Goal: Transaction & Acquisition: Obtain resource

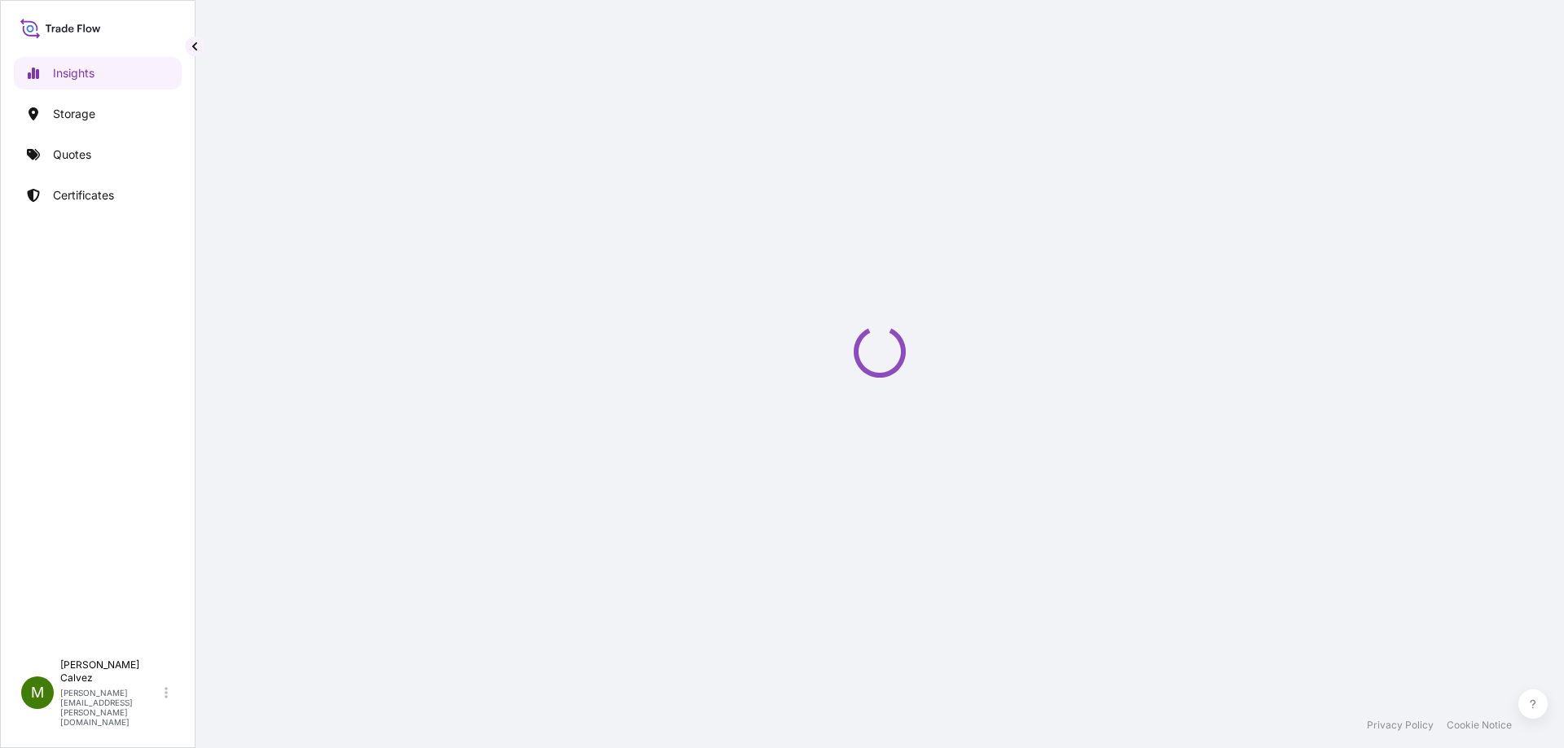
select select "2025"
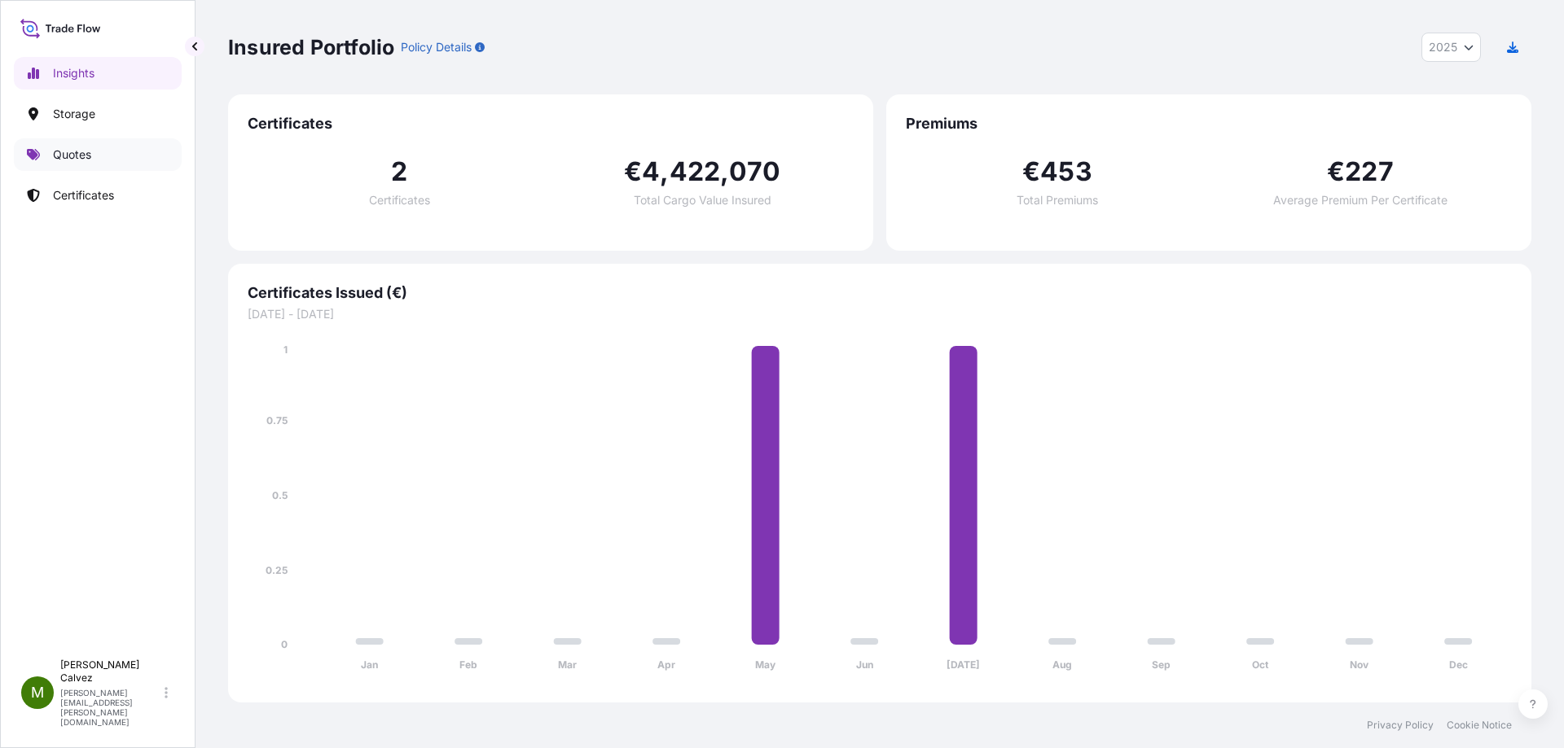
click at [94, 147] on link "Quotes" at bounding box center [98, 154] width 168 height 33
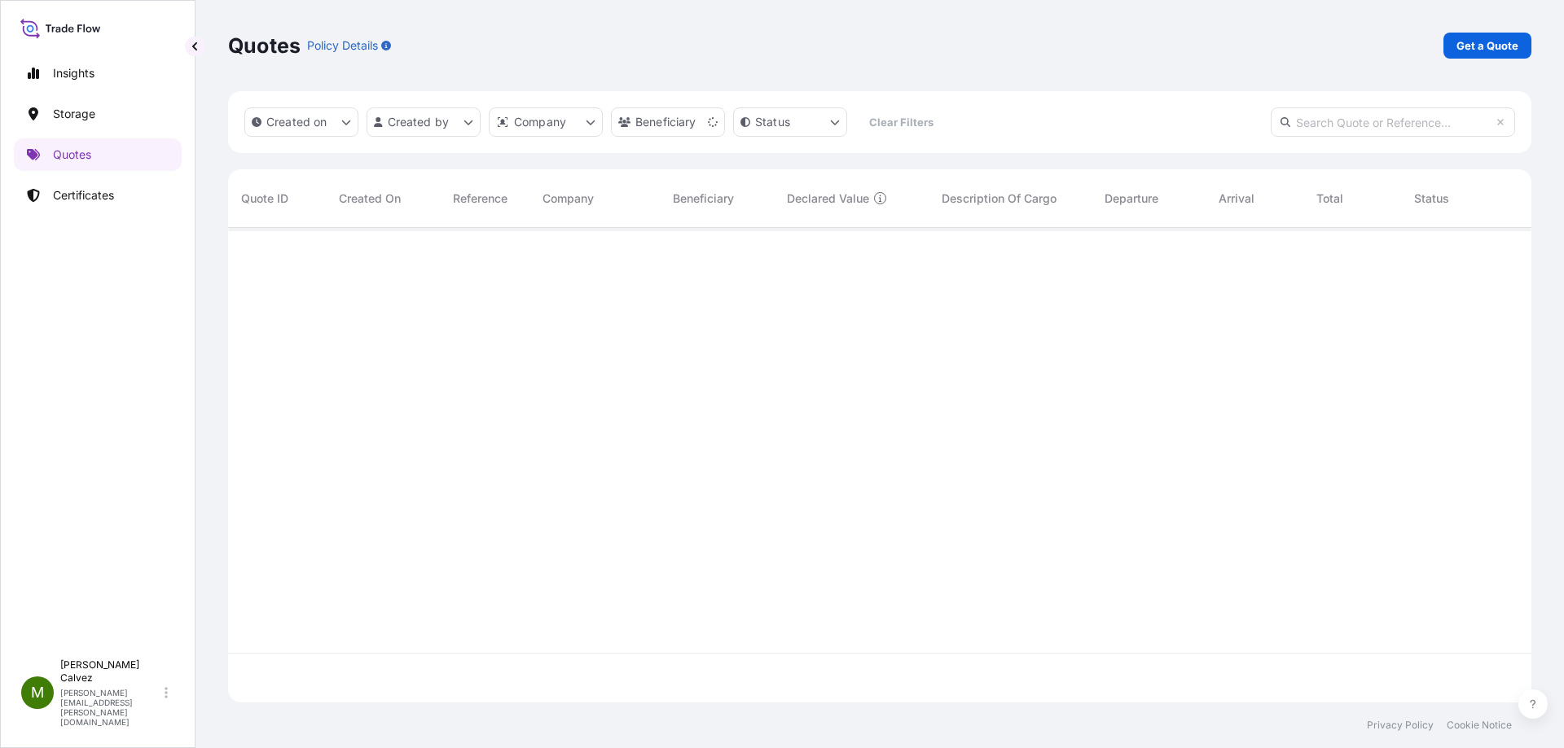
scroll to position [521, 1291]
click at [1472, 48] on p "Get a Quote" at bounding box center [1487, 45] width 62 height 16
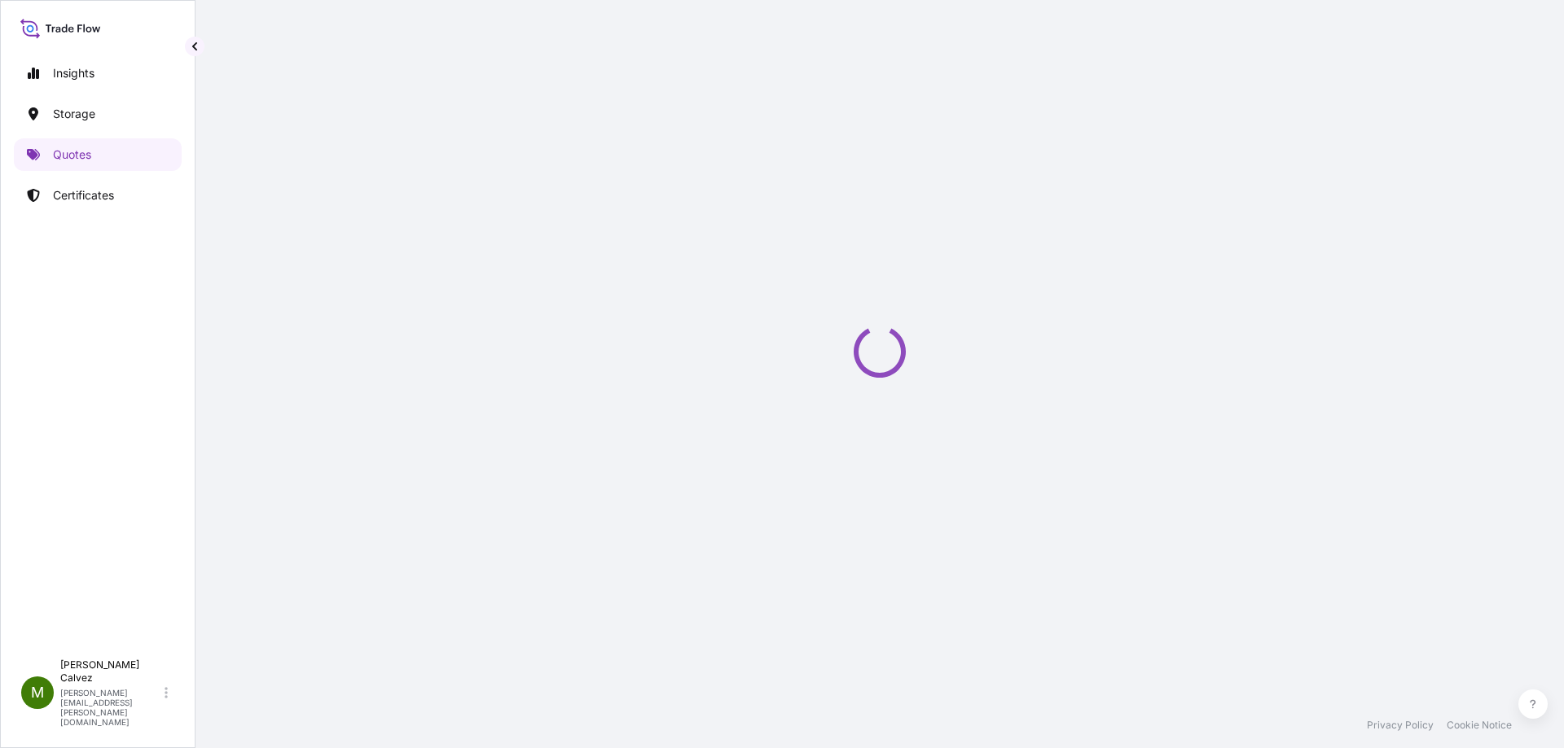
select select "Sea"
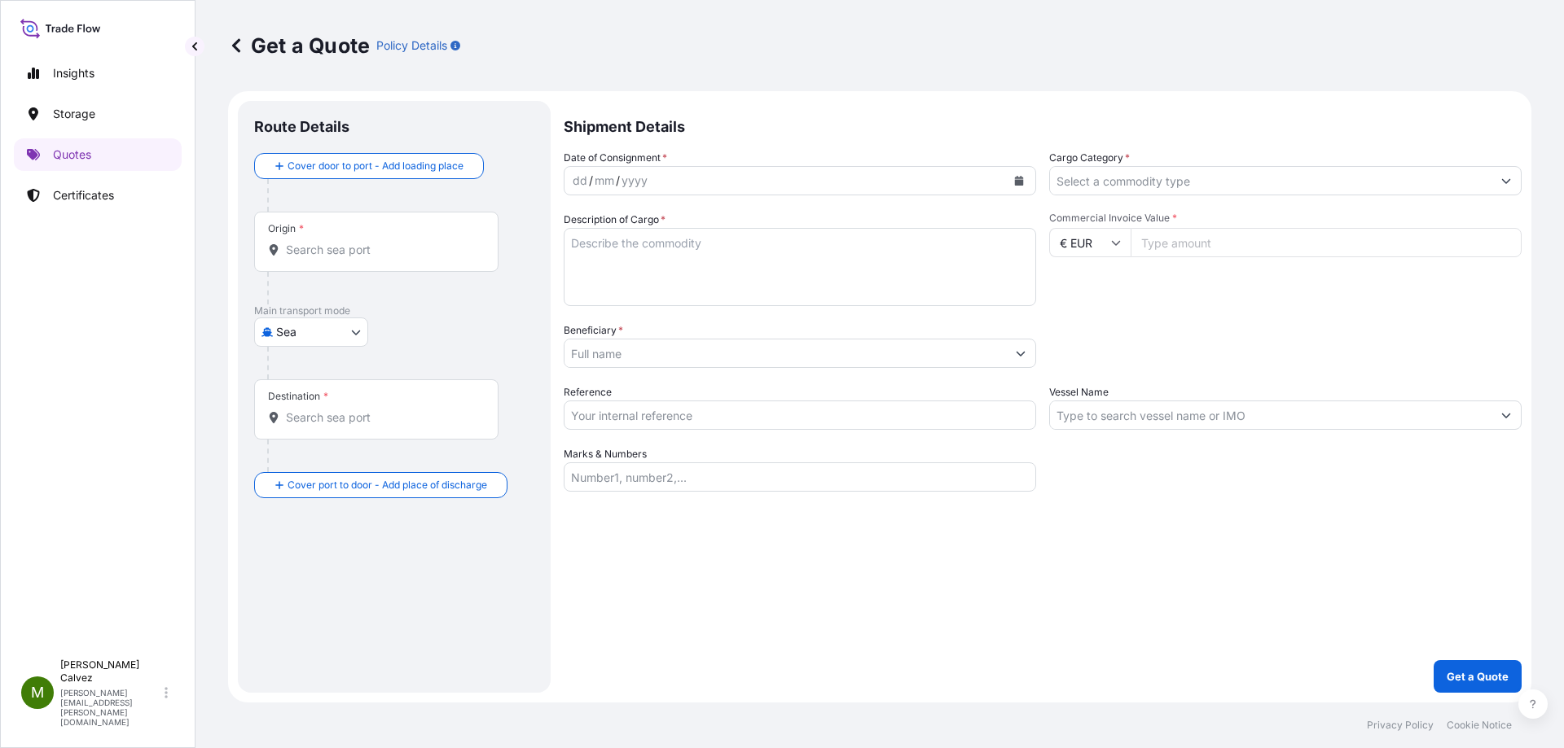
click at [314, 257] on input "Origin *" at bounding box center [382, 250] width 192 height 16
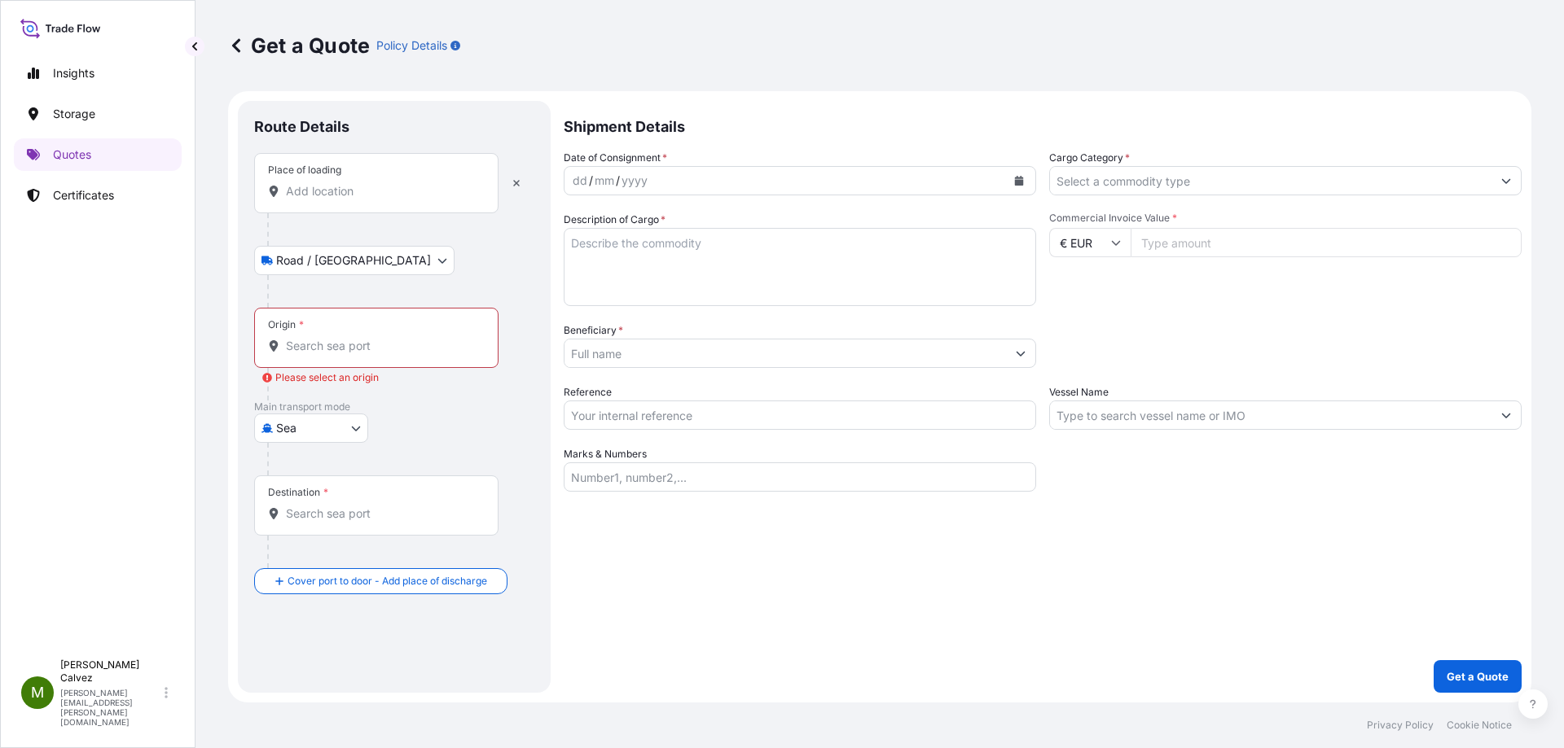
click at [301, 191] on input "Place of loading" at bounding box center [382, 191] width 192 height 16
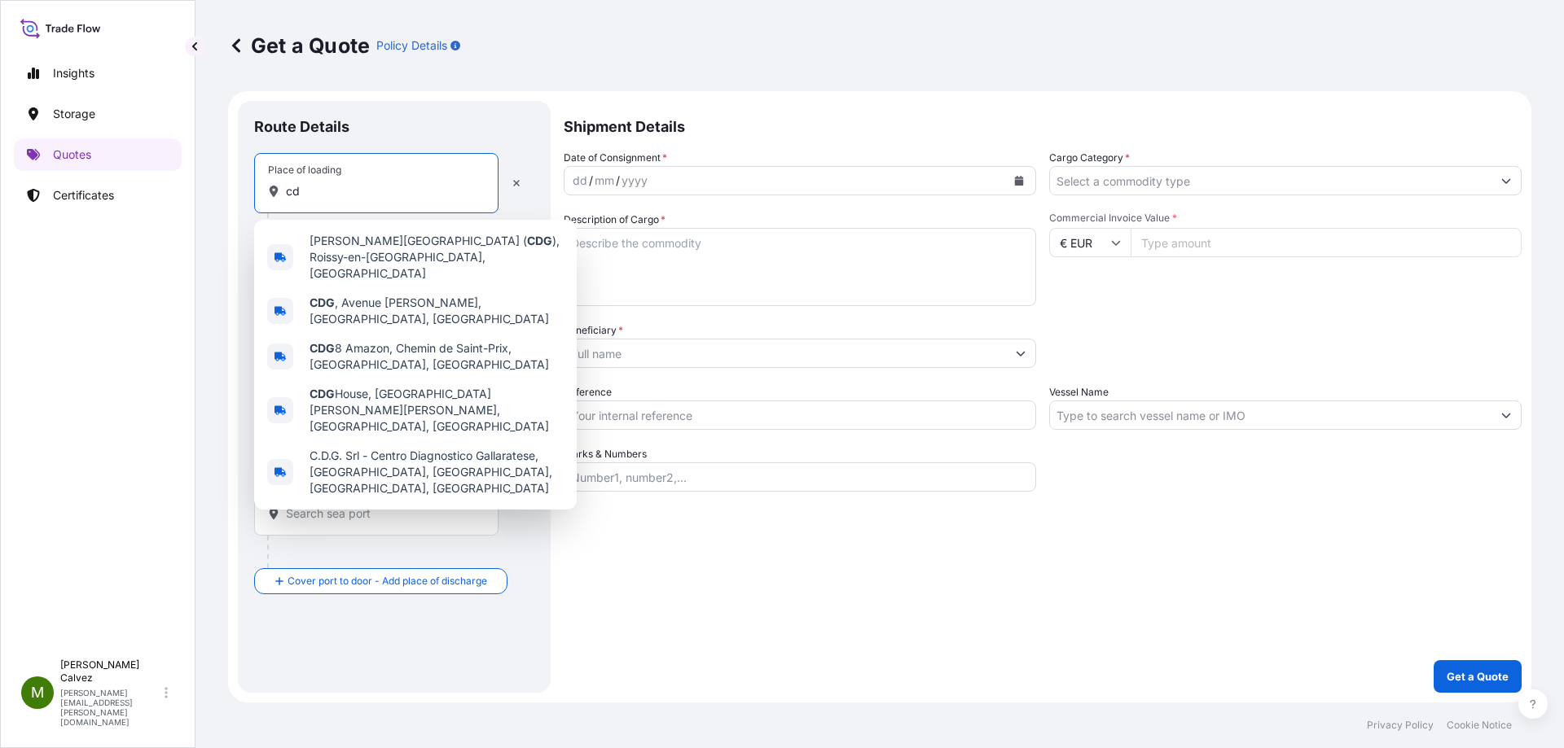
type input "c"
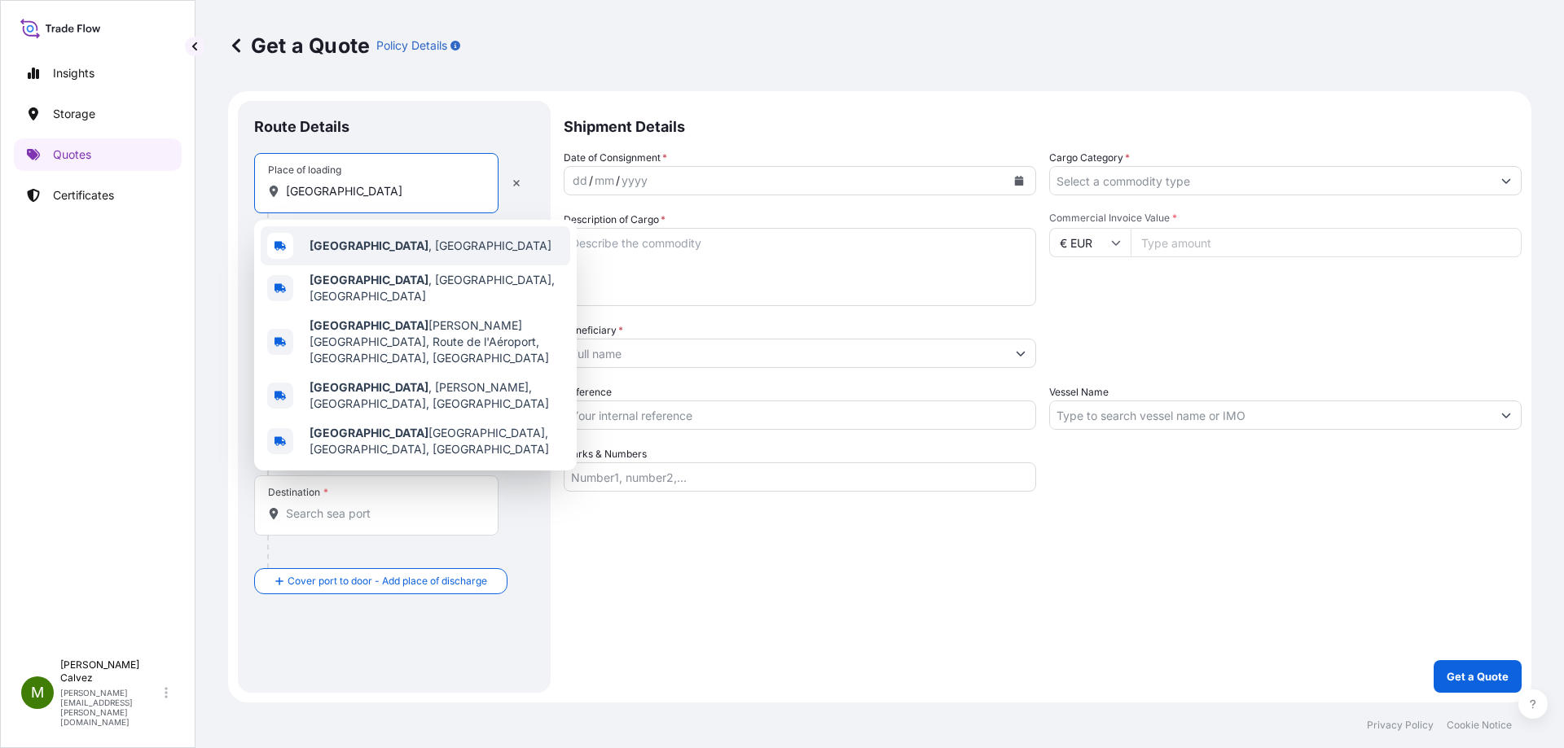
click at [322, 250] on b "[GEOGRAPHIC_DATA]" at bounding box center [368, 246] width 119 height 14
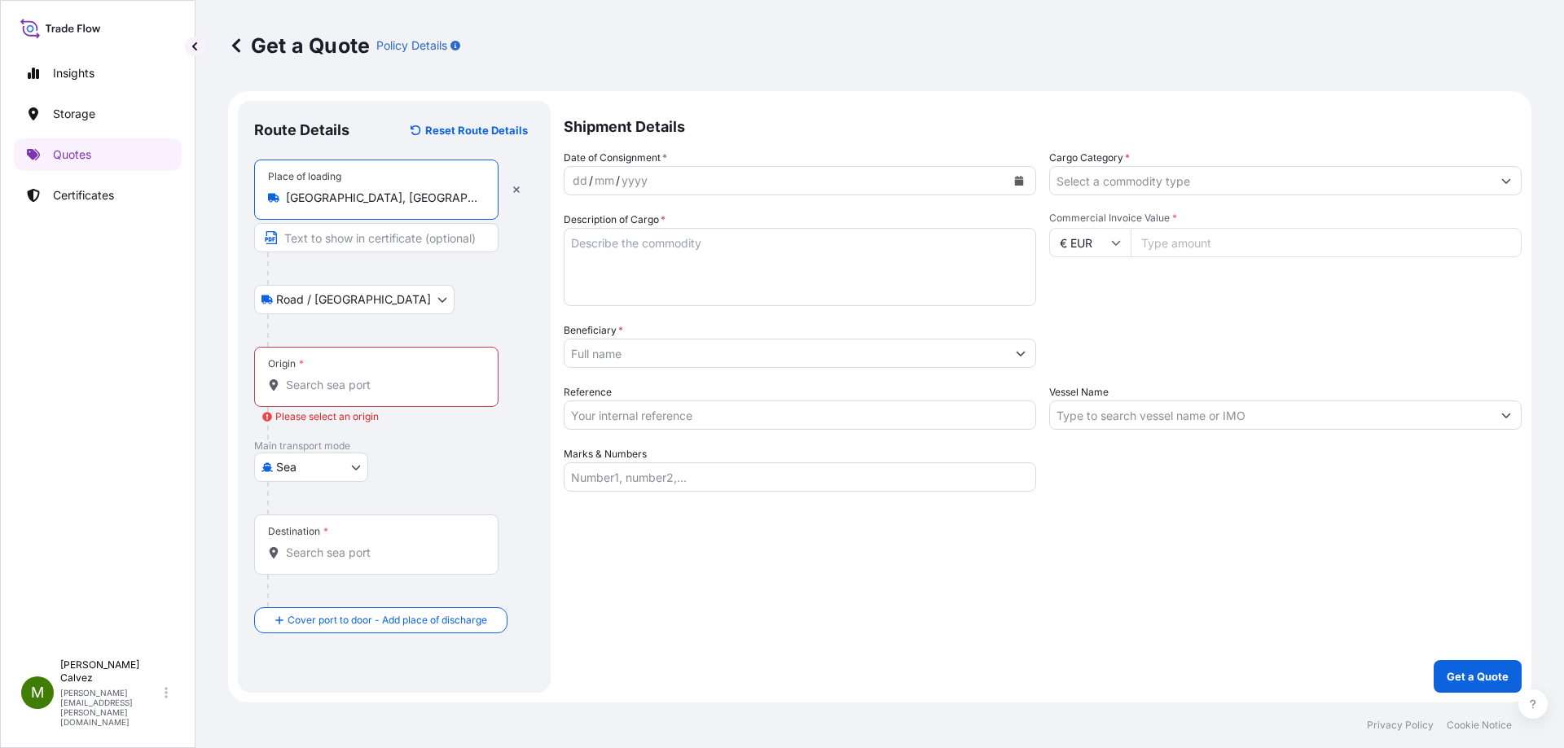
type input "[GEOGRAPHIC_DATA], [GEOGRAPHIC_DATA]"
click at [299, 385] on input "Origin * Please select an origin" at bounding box center [382, 385] width 192 height 16
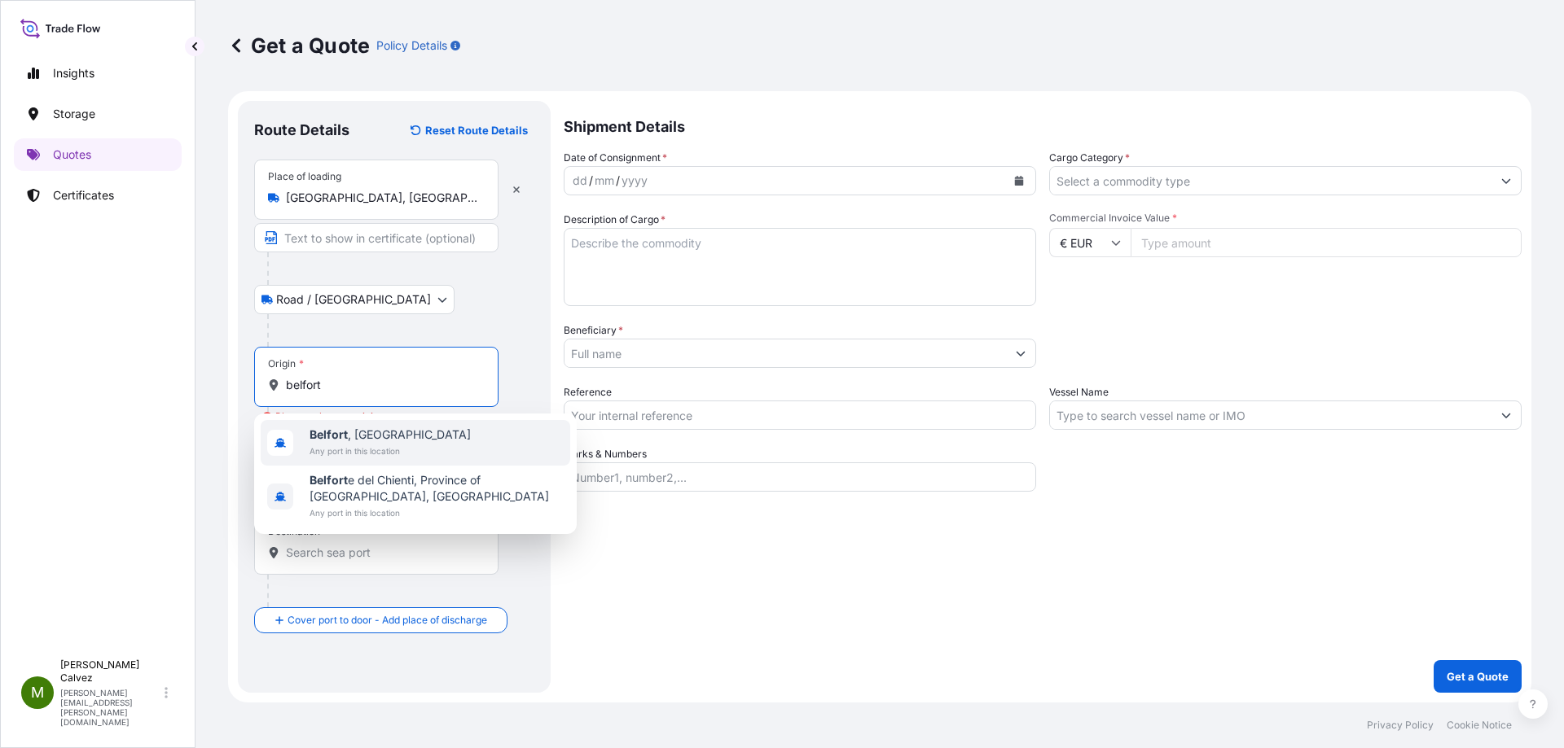
click at [337, 433] on b "Belfort" at bounding box center [328, 435] width 38 height 14
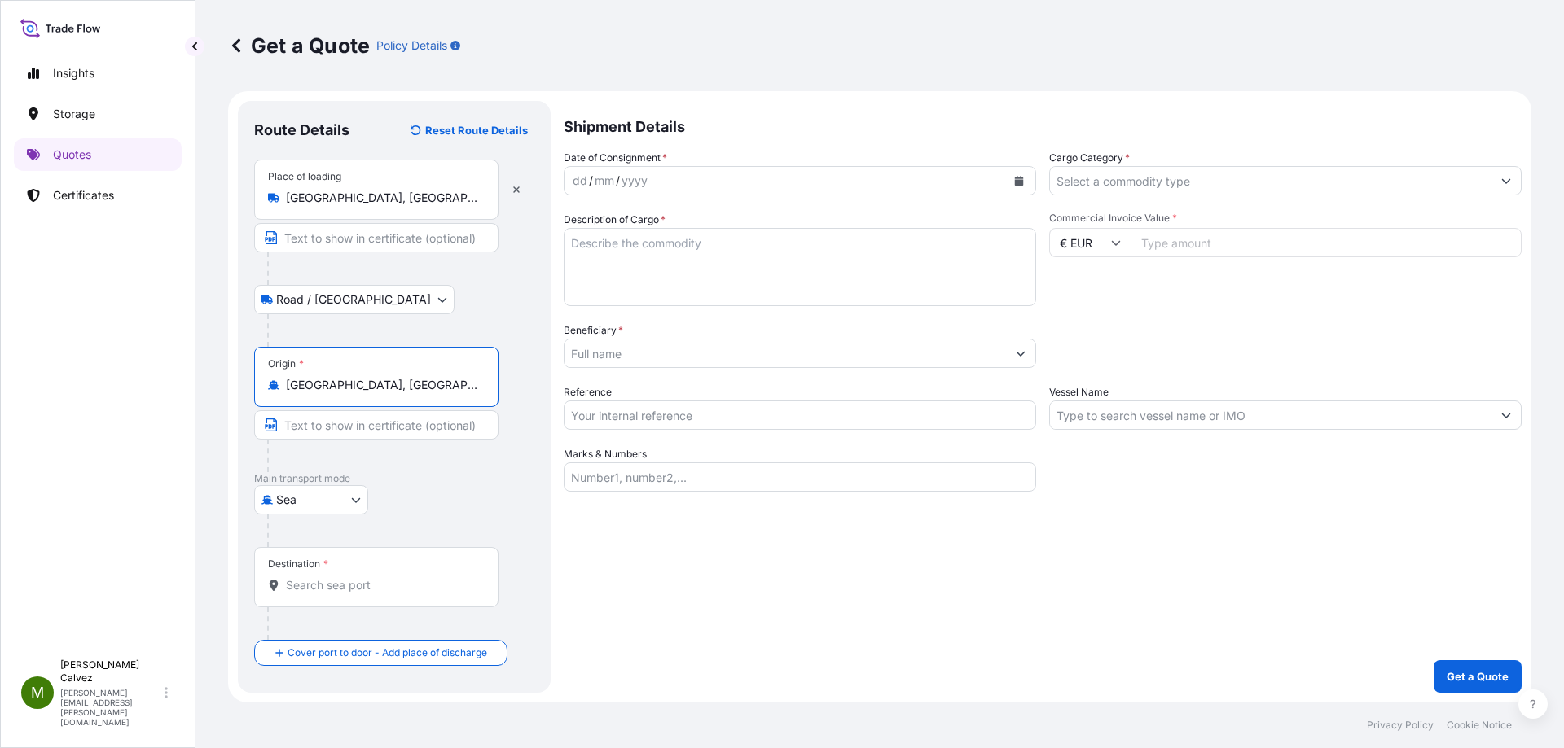
type input "[GEOGRAPHIC_DATA], [GEOGRAPHIC_DATA]"
click at [333, 493] on body "10 options available. 0 options available. 2 options available. Insights Storag…" at bounding box center [782, 374] width 1564 height 748
click at [614, 176] on div "mm" at bounding box center [604, 181] width 23 height 20
click at [581, 178] on div "dd" at bounding box center [580, 181] width 18 height 20
click at [1018, 180] on icon "Calendar" at bounding box center [1019, 181] width 9 height 10
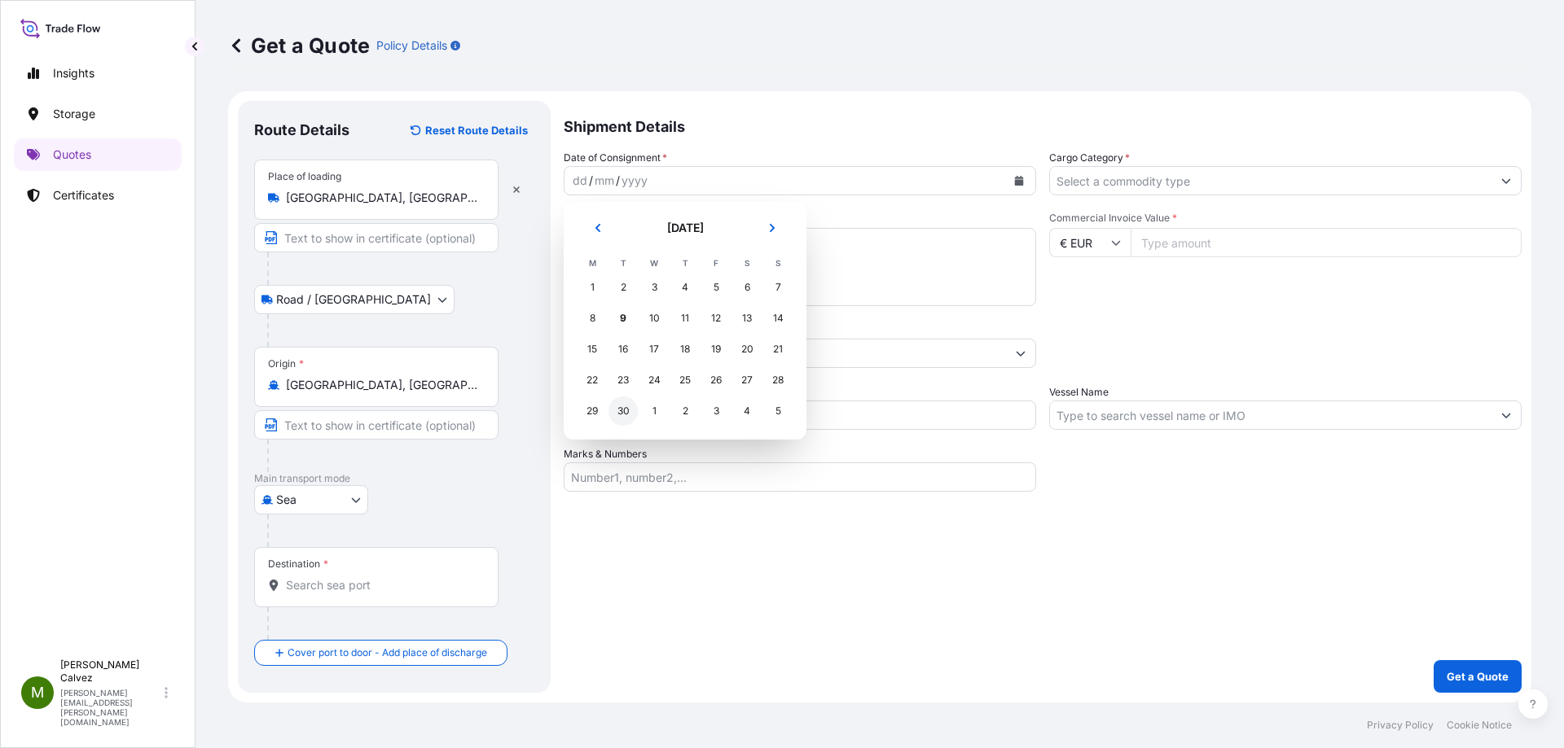
click at [618, 417] on div "30" at bounding box center [622, 411] width 29 height 29
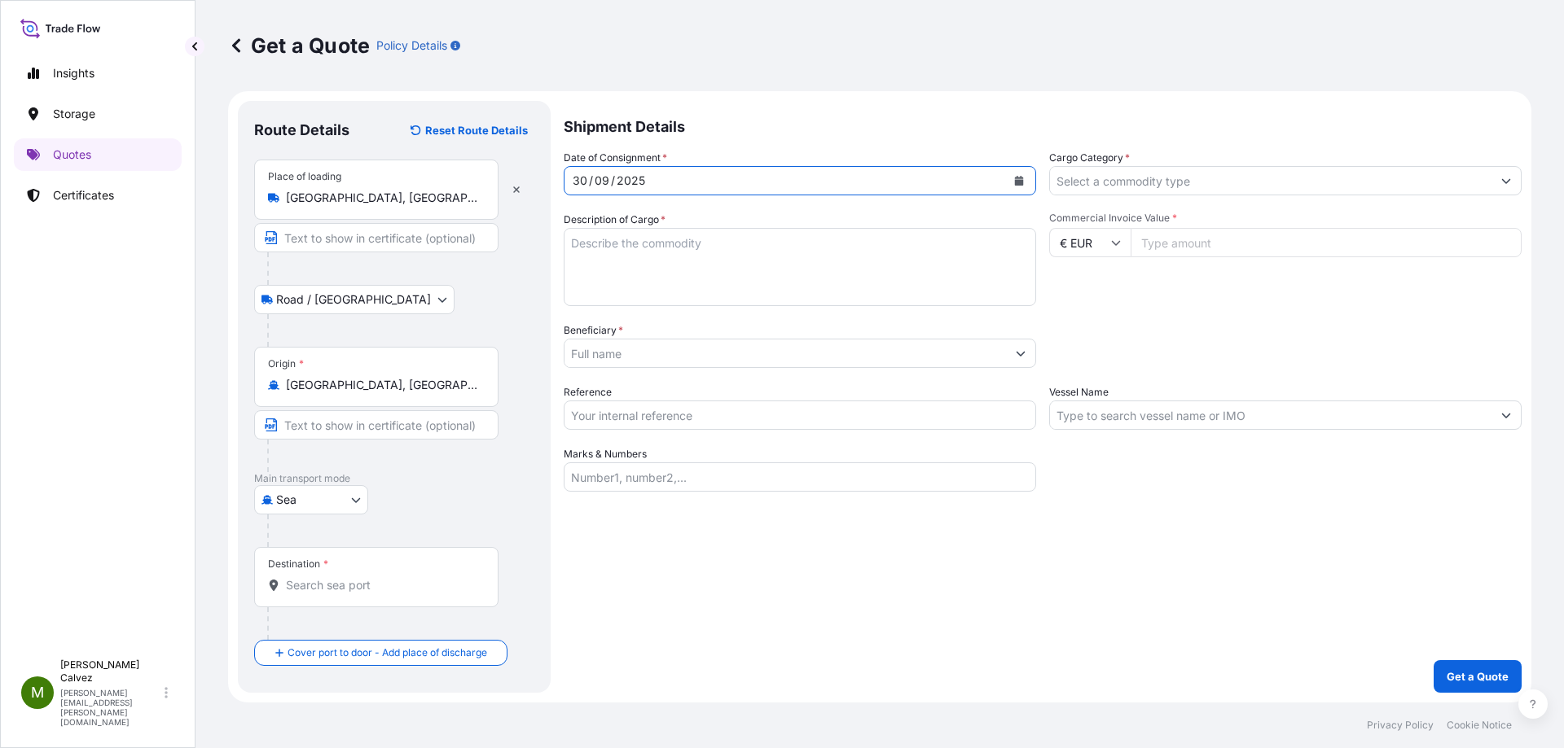
click at [679, 260] on textarea "Description of Cargo *" at bounding box center [800, 267] width 472 height 78
type textarea "paintings"
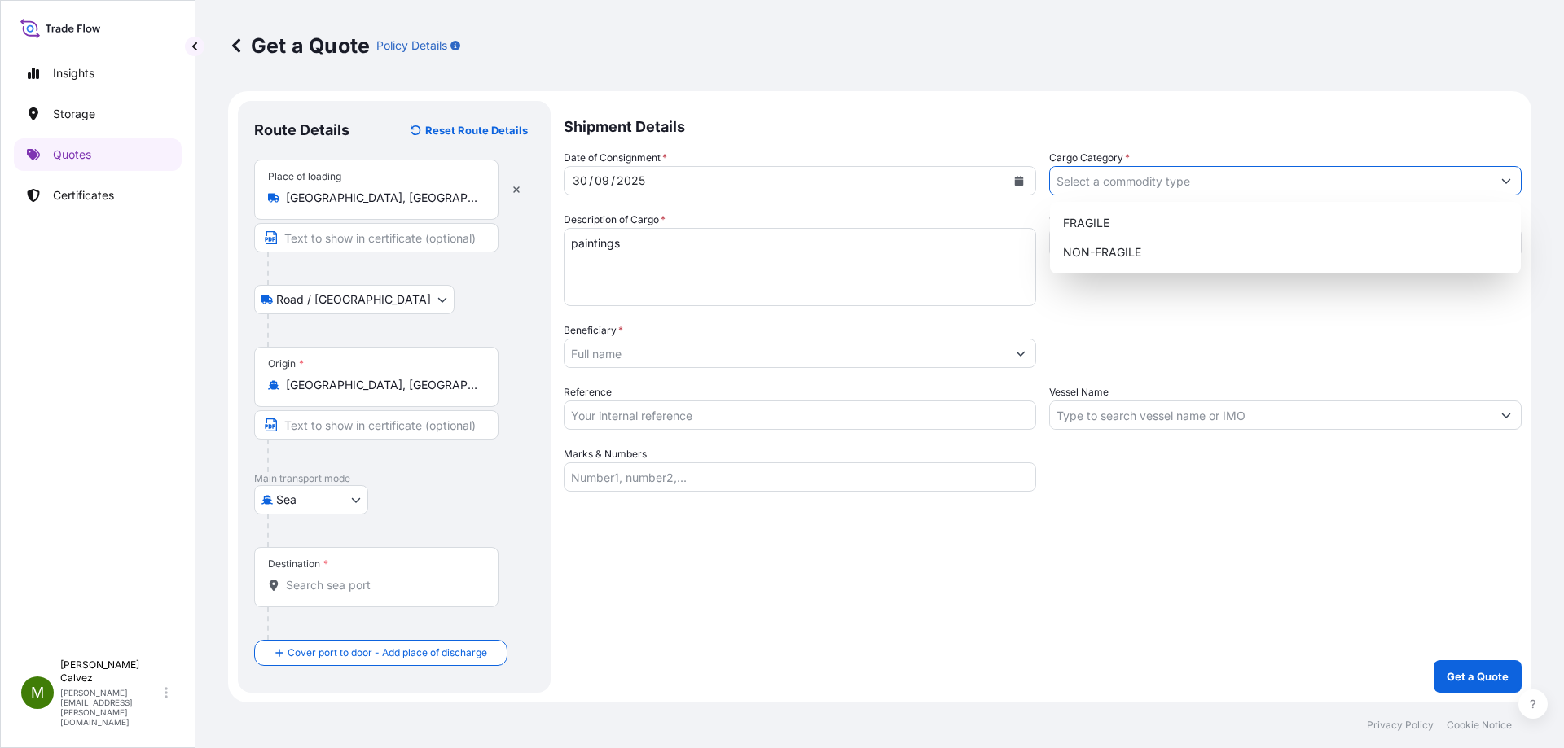
click at [1112, 179] on input "Cargo Category *" at bounding box center [1270, 180] width 441 height 29
click at [1095, 249] on div "NON-FRAGILE" at bounding box center [1285, 252] width 458 height 29
type input "NON-FRAGILE"
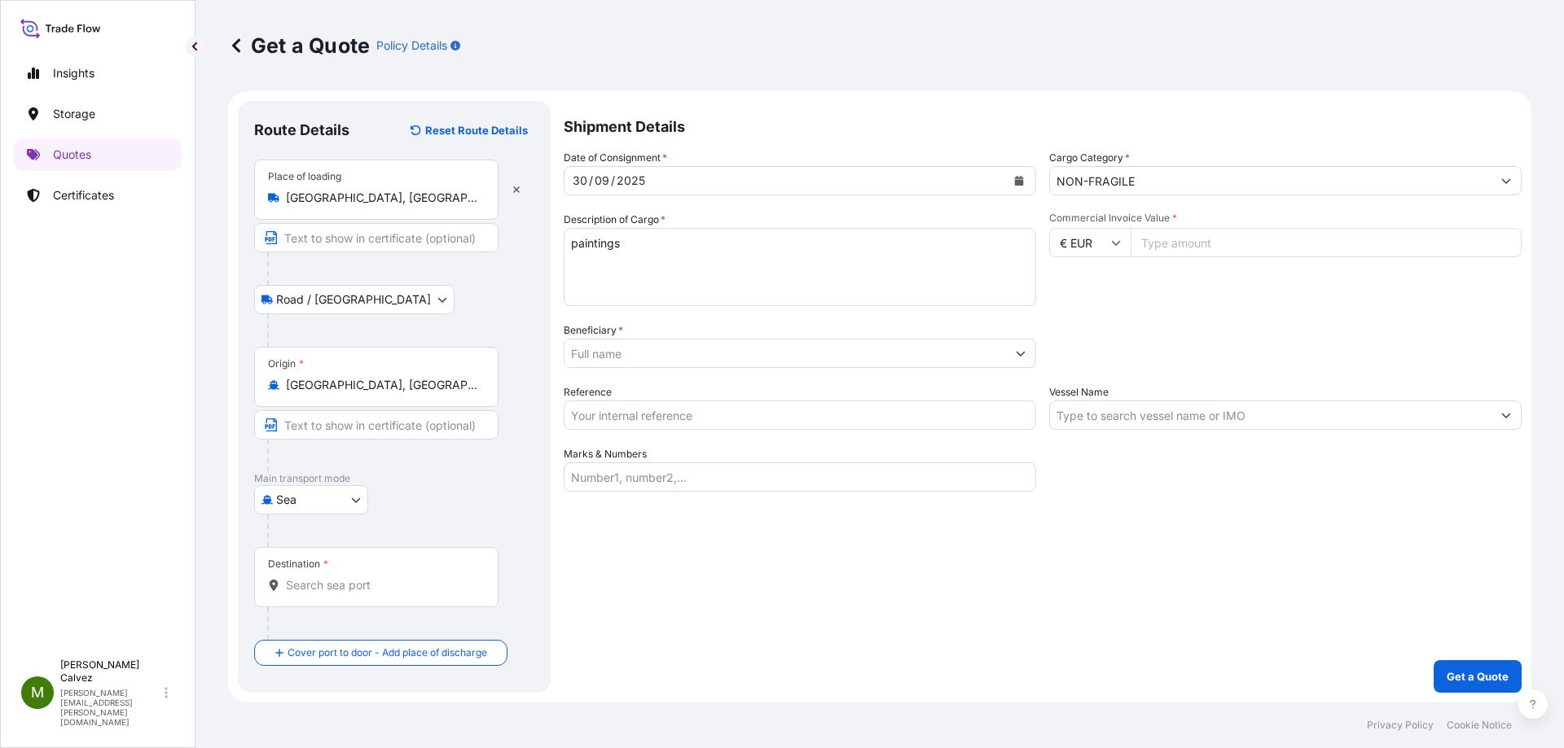
click at [1163, 242] on input "Commercial Invoice Value *" at bounding box center [1325, 242] width 391 height 29
type input "19330000"
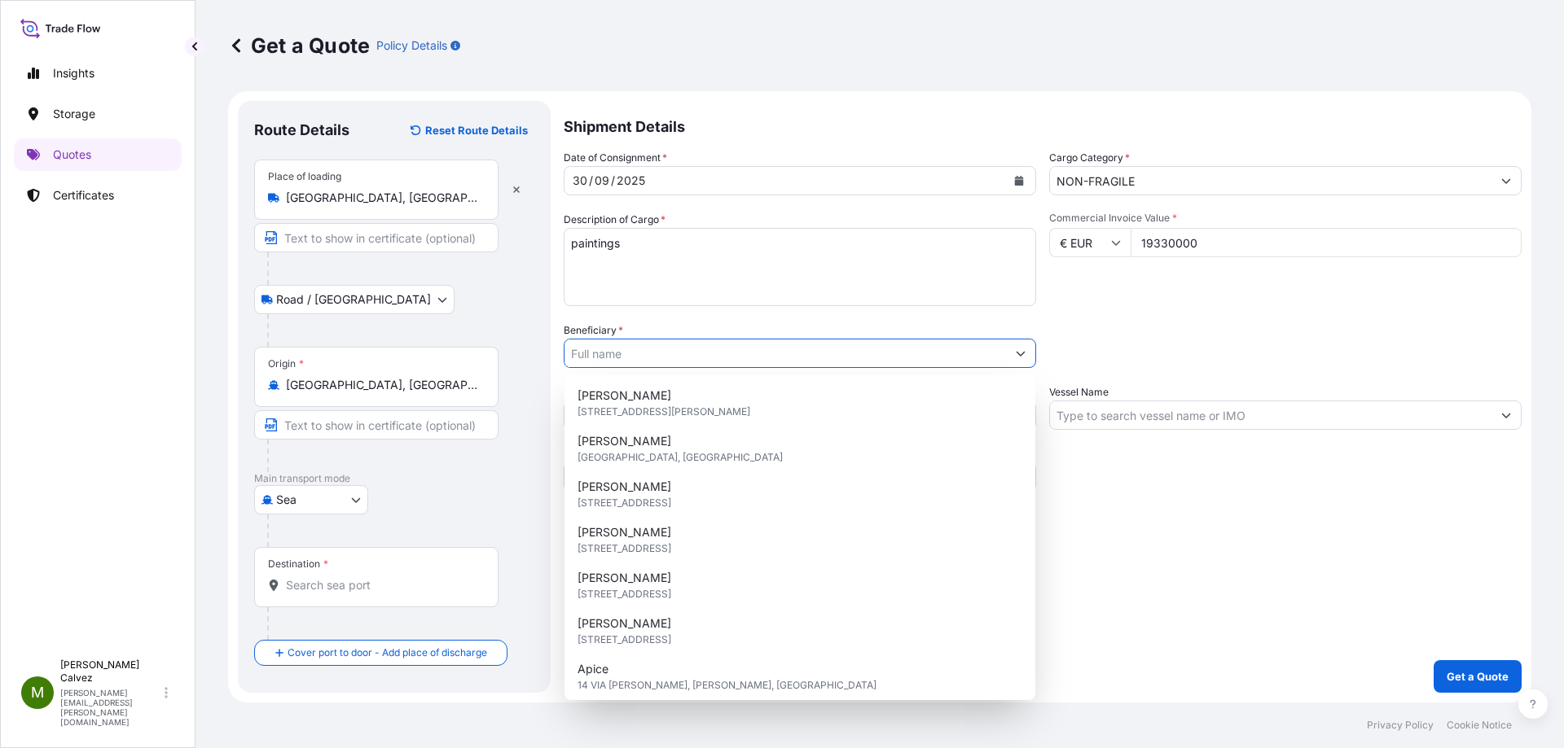
click at [1178, 298] on div "Commercial Invoice Value * € EUR 19330000" at bounding box center [1285, 259] width 472 height 94
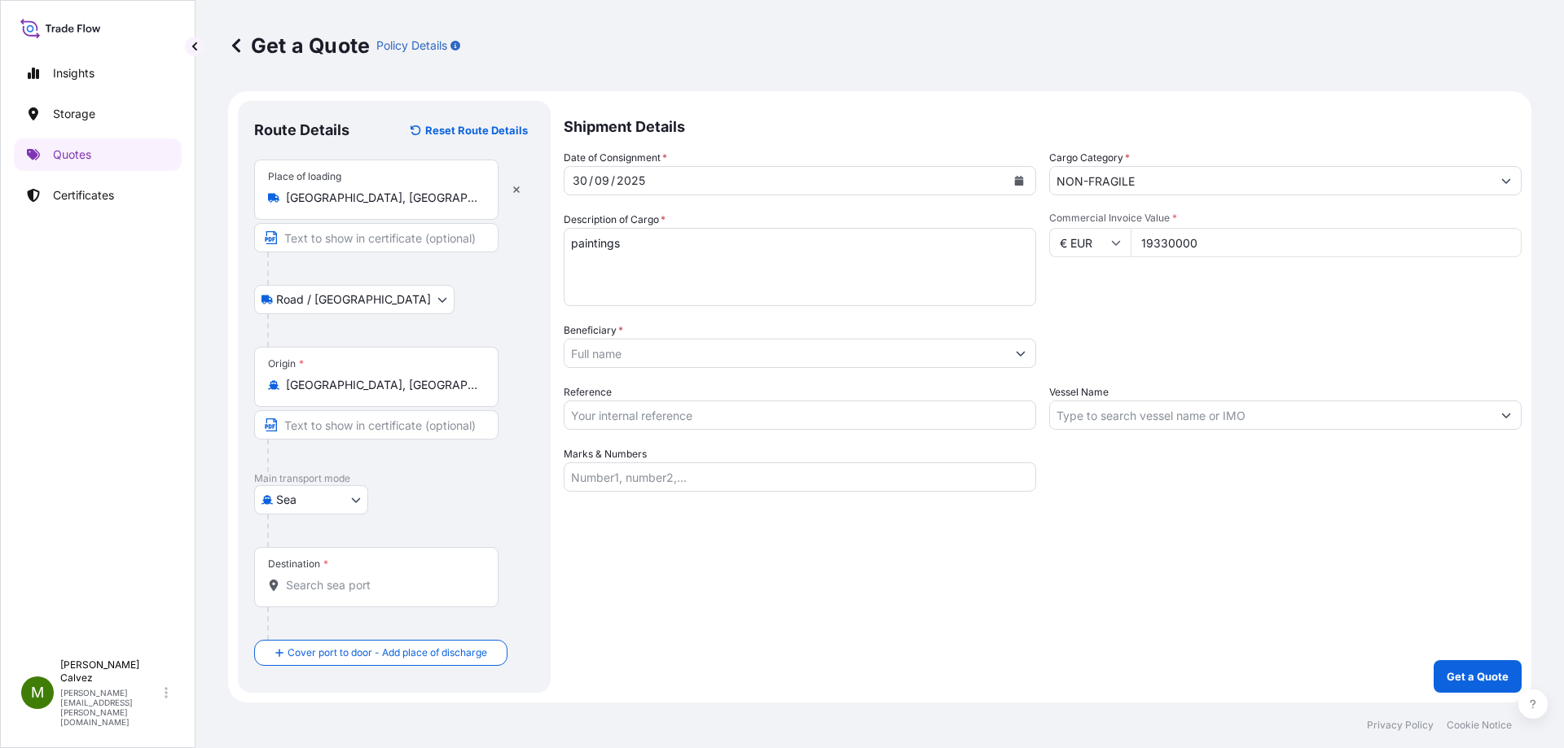
click at [1081, 411] on input "Vessel Name" at bounding box center [1270, 415] width 441 height 29
click at [601, 351] on input "Beneficiary *" at bounding box center [784, 353] width 441 height 29
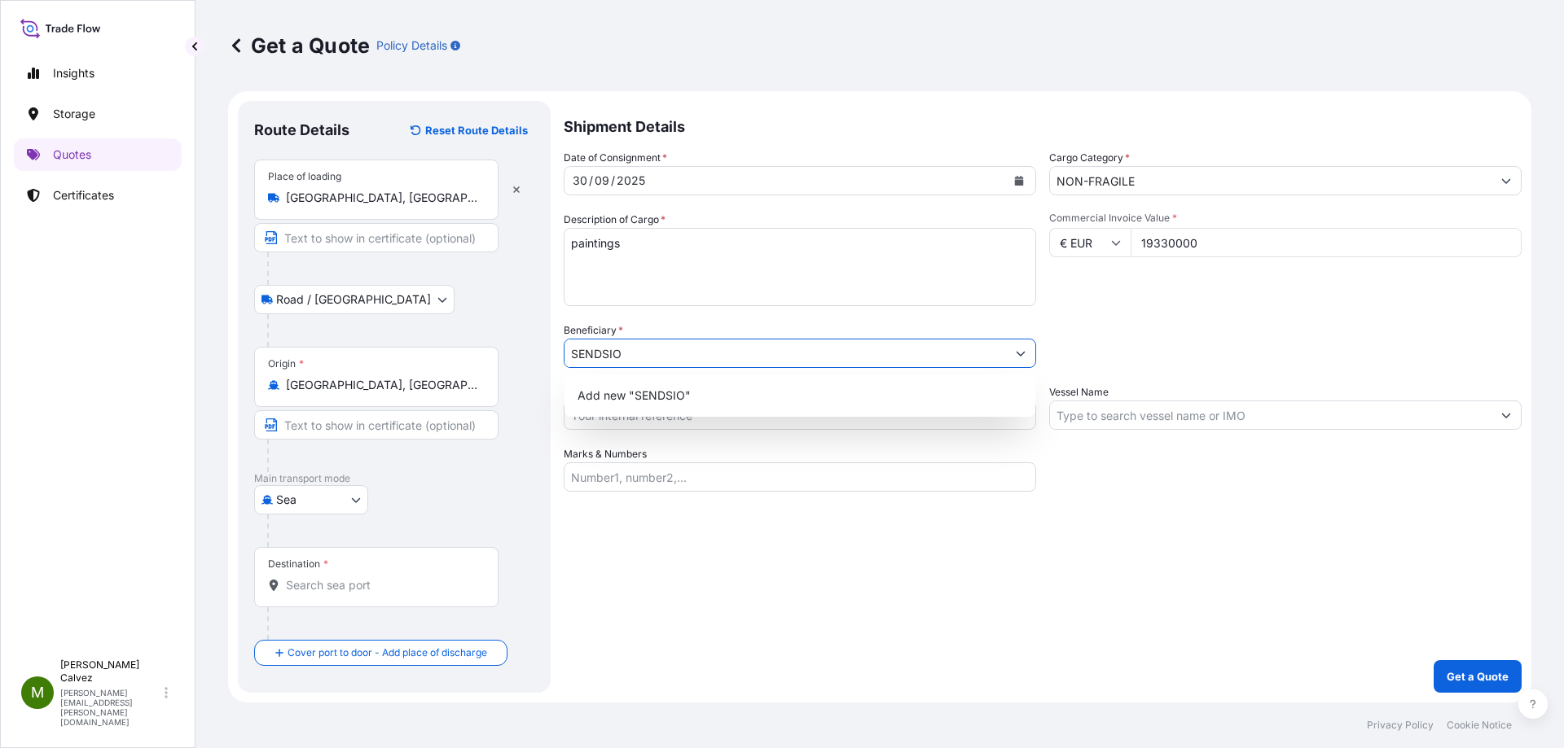
type input "SENDSIO"
click at [638, 331] on div "Beneficiary * SENDSIO" at bounding box center [800, 345] width 472 height 46
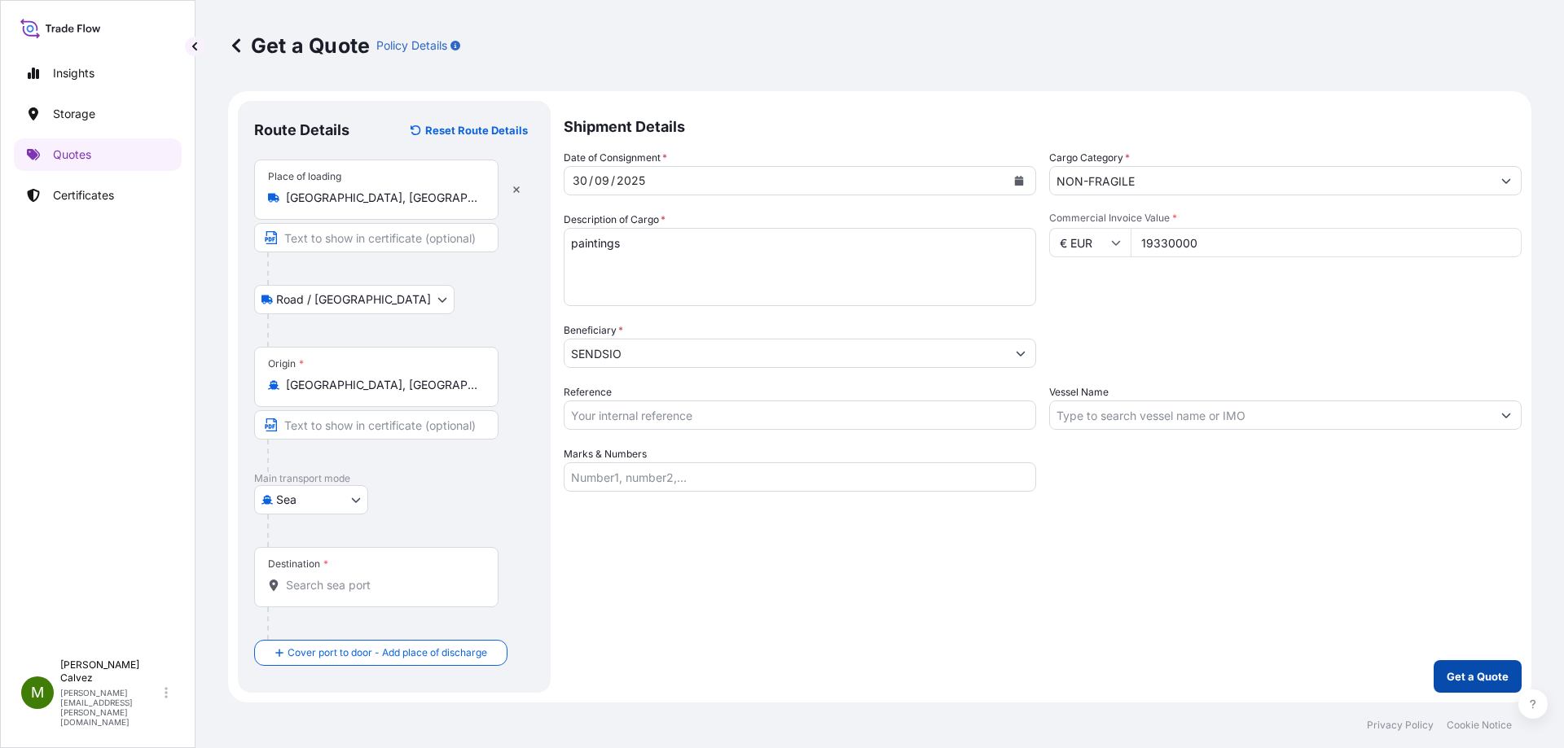
click at [1443, 673] on button "Get a Quote" at bounding box center [1477, 676] width 88 height 33
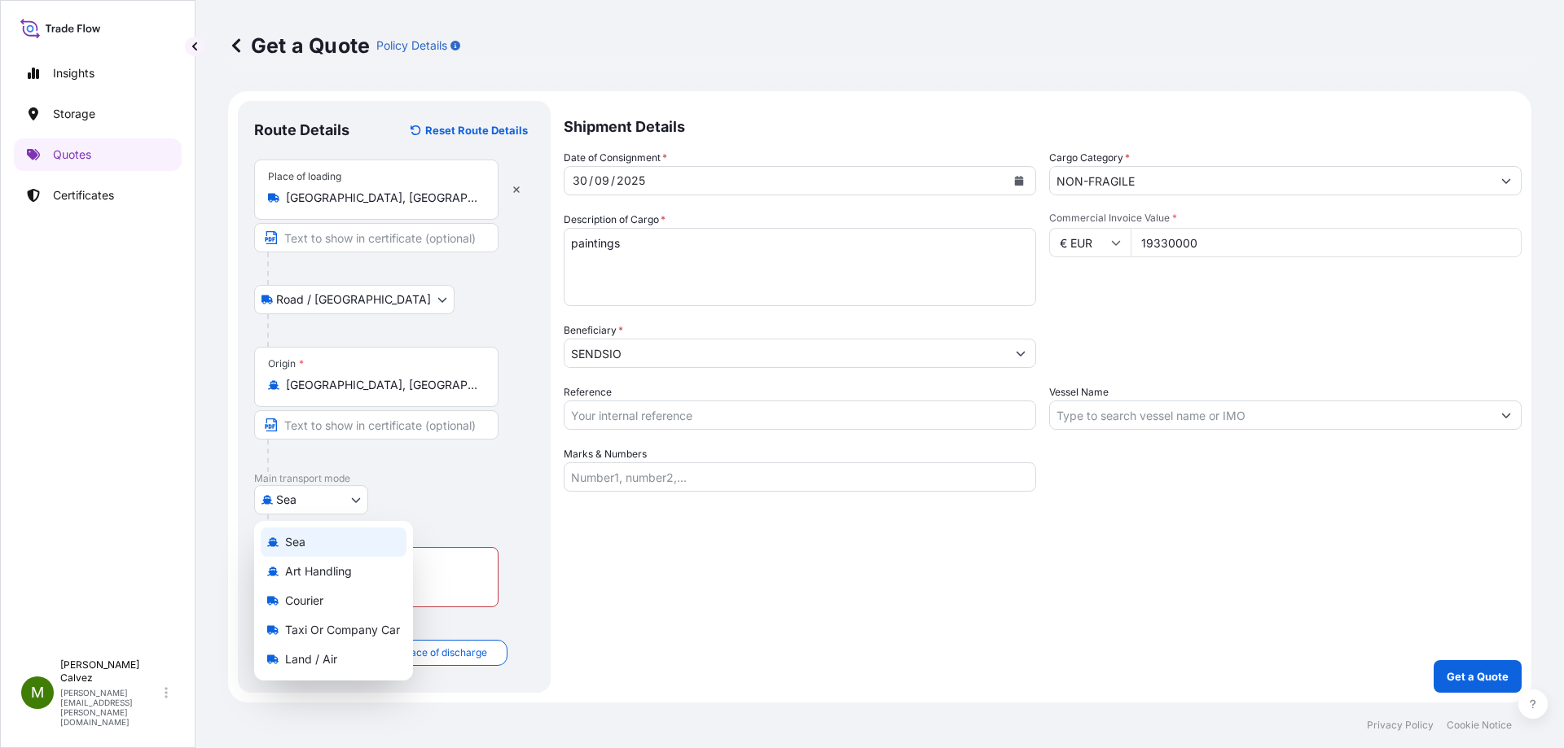
click at [344, 504] on body "Insights Storage Quotes Certificates M [PERSON_NAME] [PERSON_NAME][EMAIL_ADDRES…" at bounding box center [782, 374] width 1564 height 748
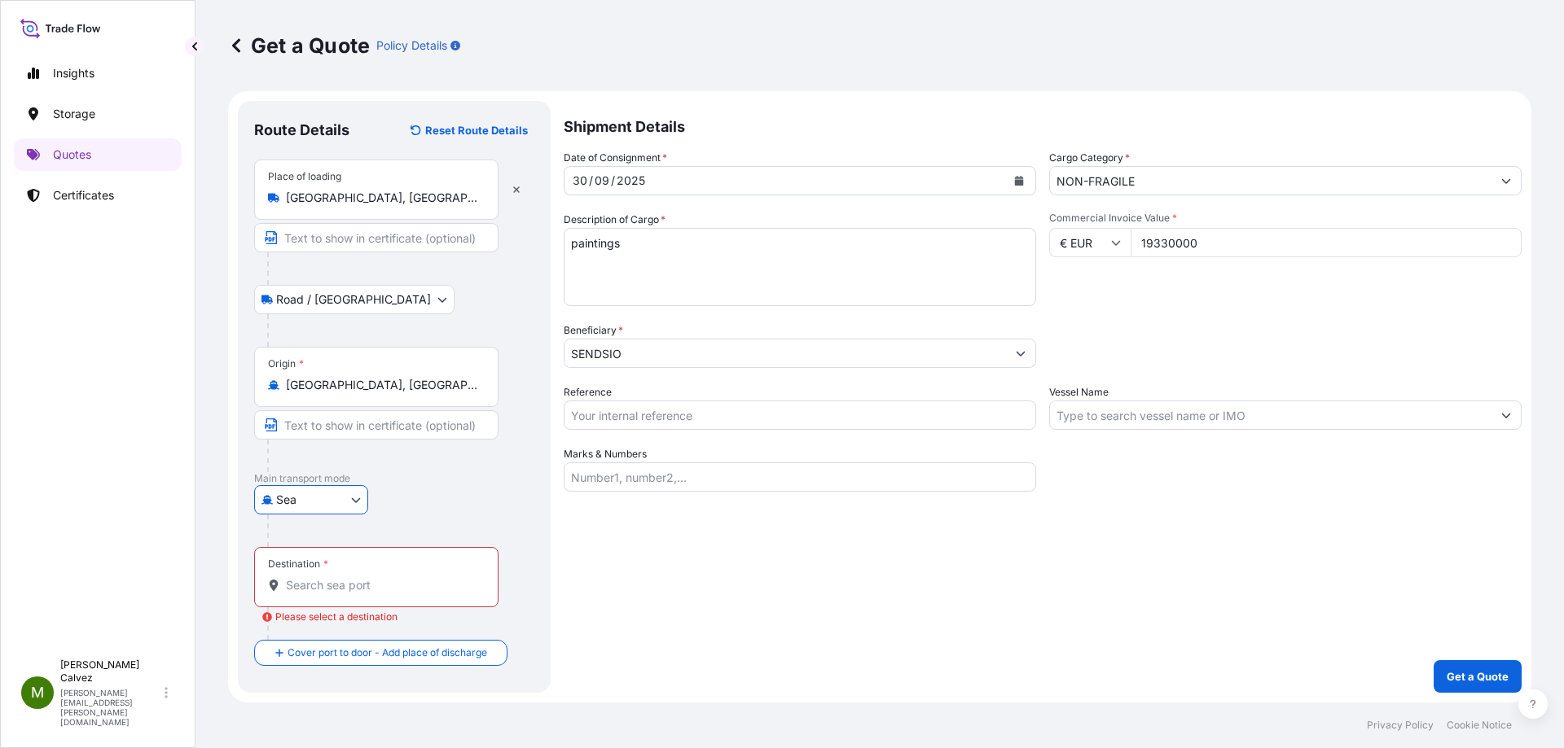
click at [353, 302] on body "Insights Storage Quotes Certificates M [PERSON_NAME] [PERSON_NAME][EMAIL_ADDRES…" at bounding box center [782, 374] width 1564 height 748
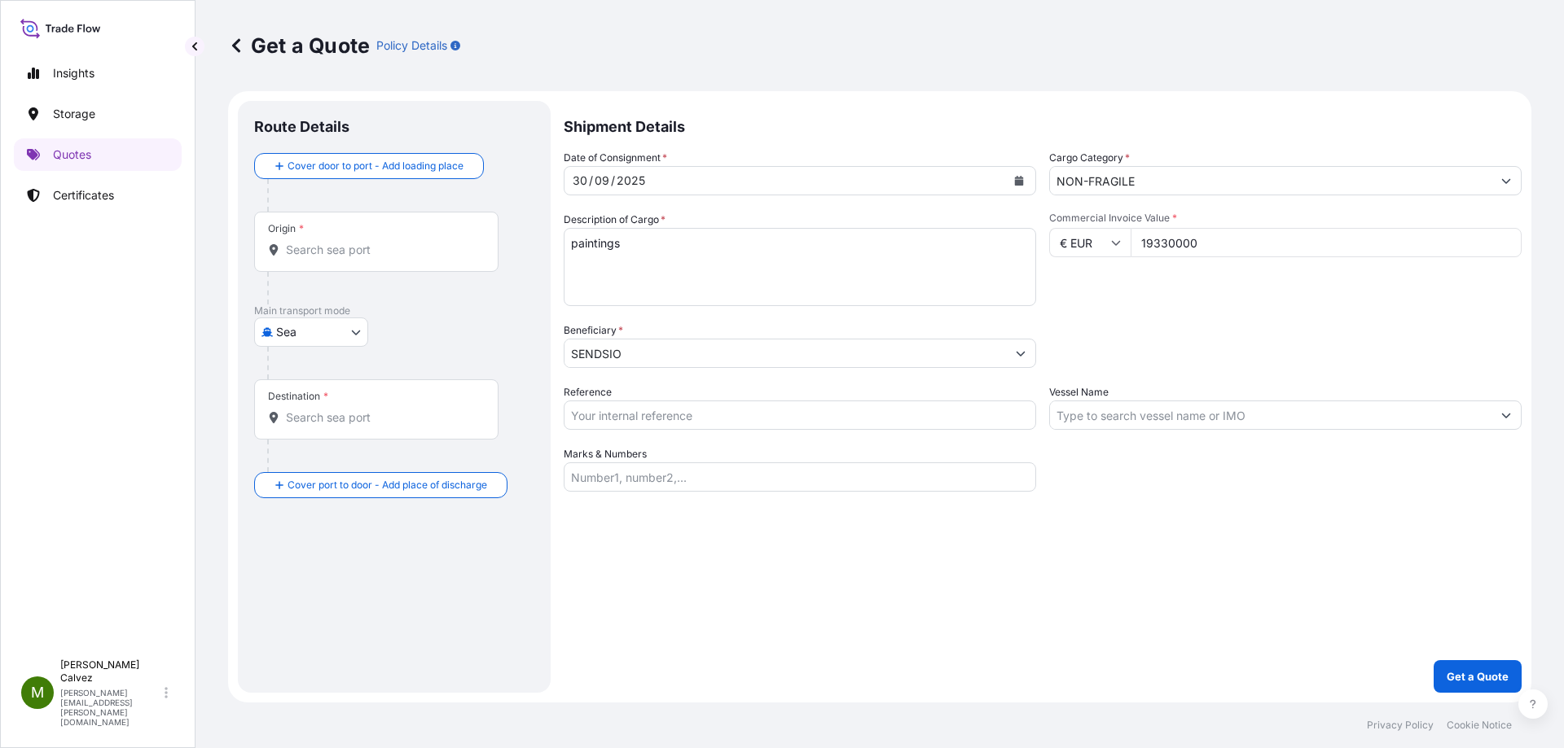
click at [341, 341] on body "Insights Storage Quotes Certificates M [PERSON_NAME] [PERSON_NAME][EMAIL_ADDRES…" at bounding box center [782, 374] width 1564 height 748
click at [327, 485] on span "Land / Air" at bounding box center [311, 492] width 52 height 16
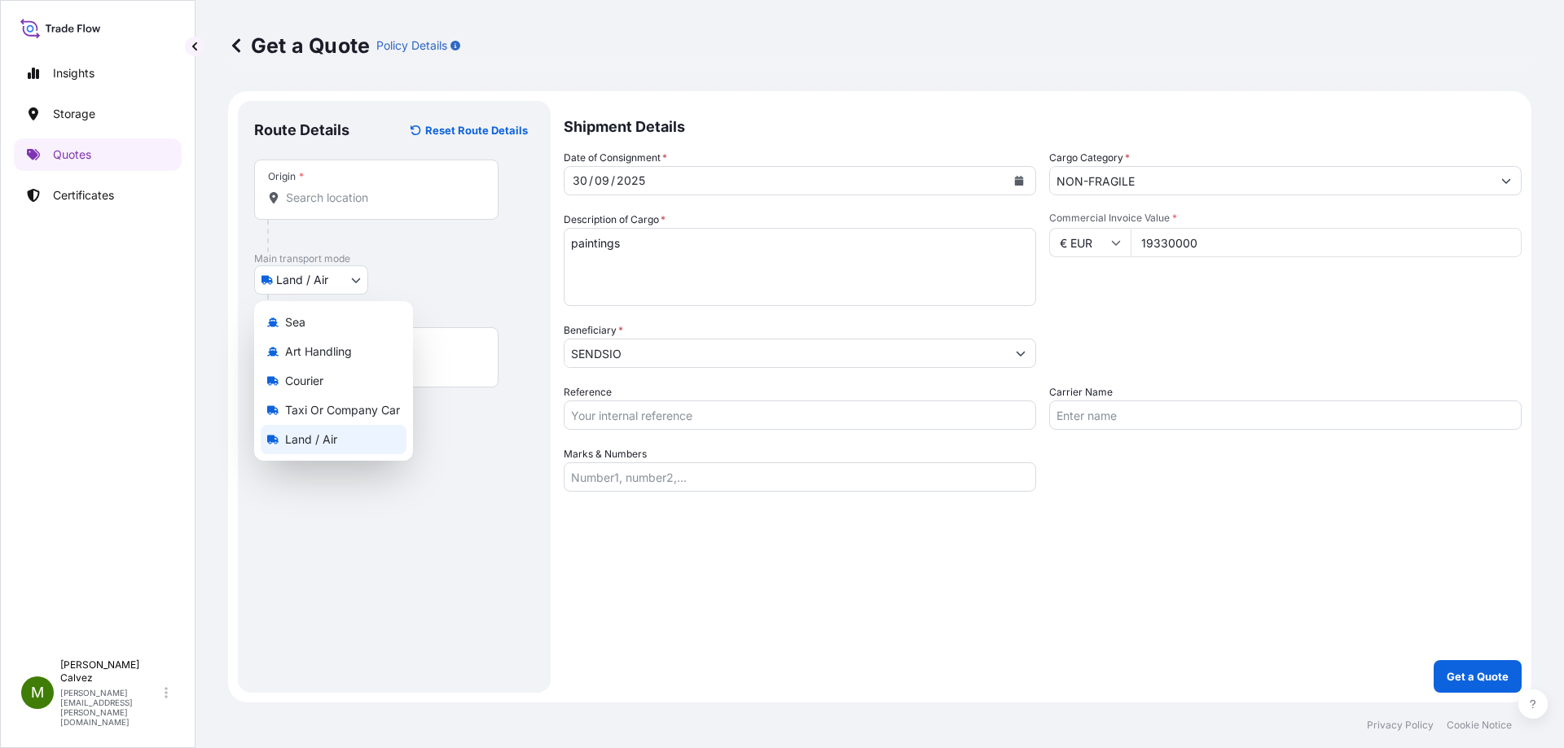
click at [342, 283] on body "Insights Storage Quotes Certificates M [PERSON_NAME] [PERSON_NAME][EMAIL_ADDRES…" at bounding box center [782, 374] width 1564 height 748
click at [320, 378] on span "Courier" at bounding box center [304, 381] width 38 height 16
select select "Courier"
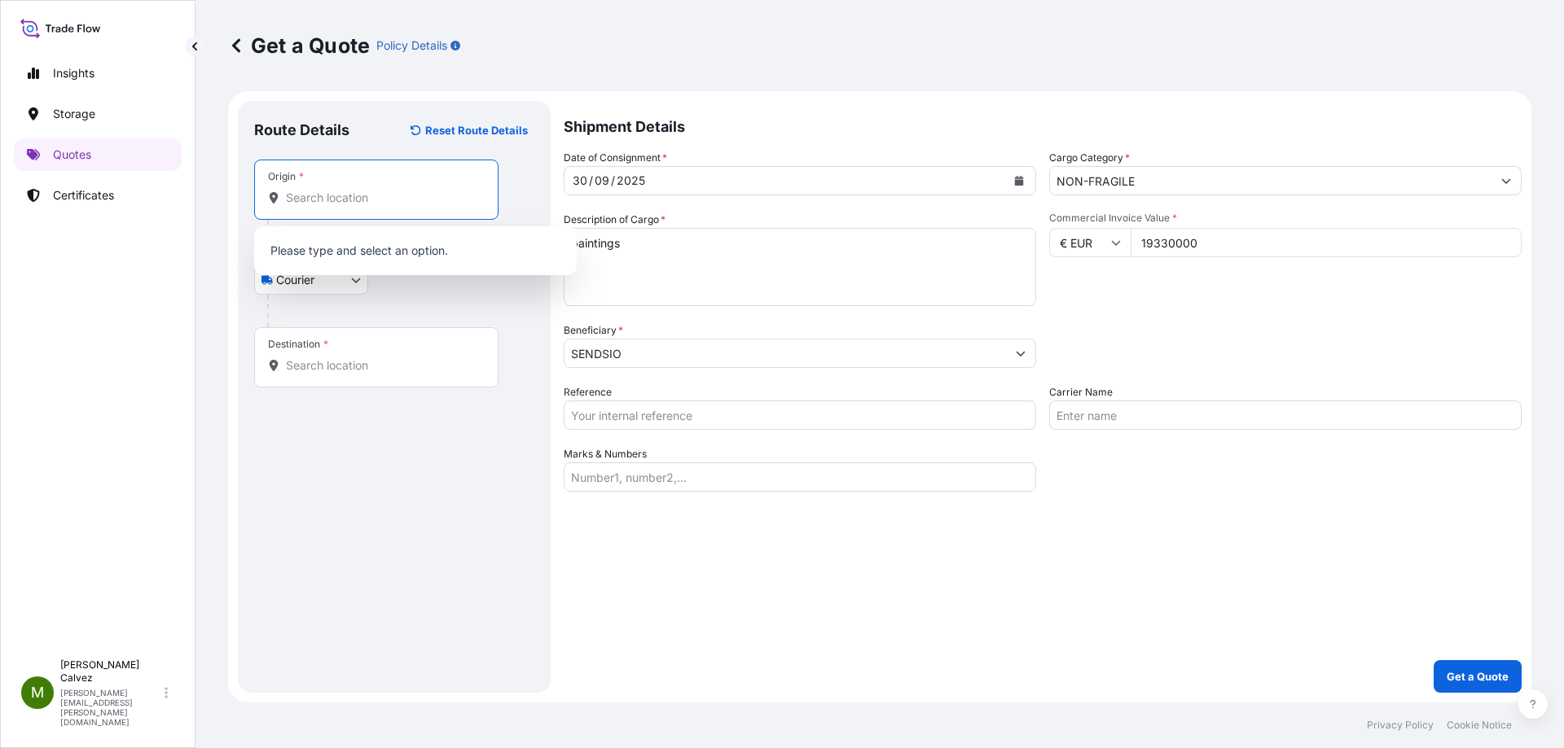
click at [314, 192] on input "Origin *" at bounding box center [382, 198] width 192 height 16
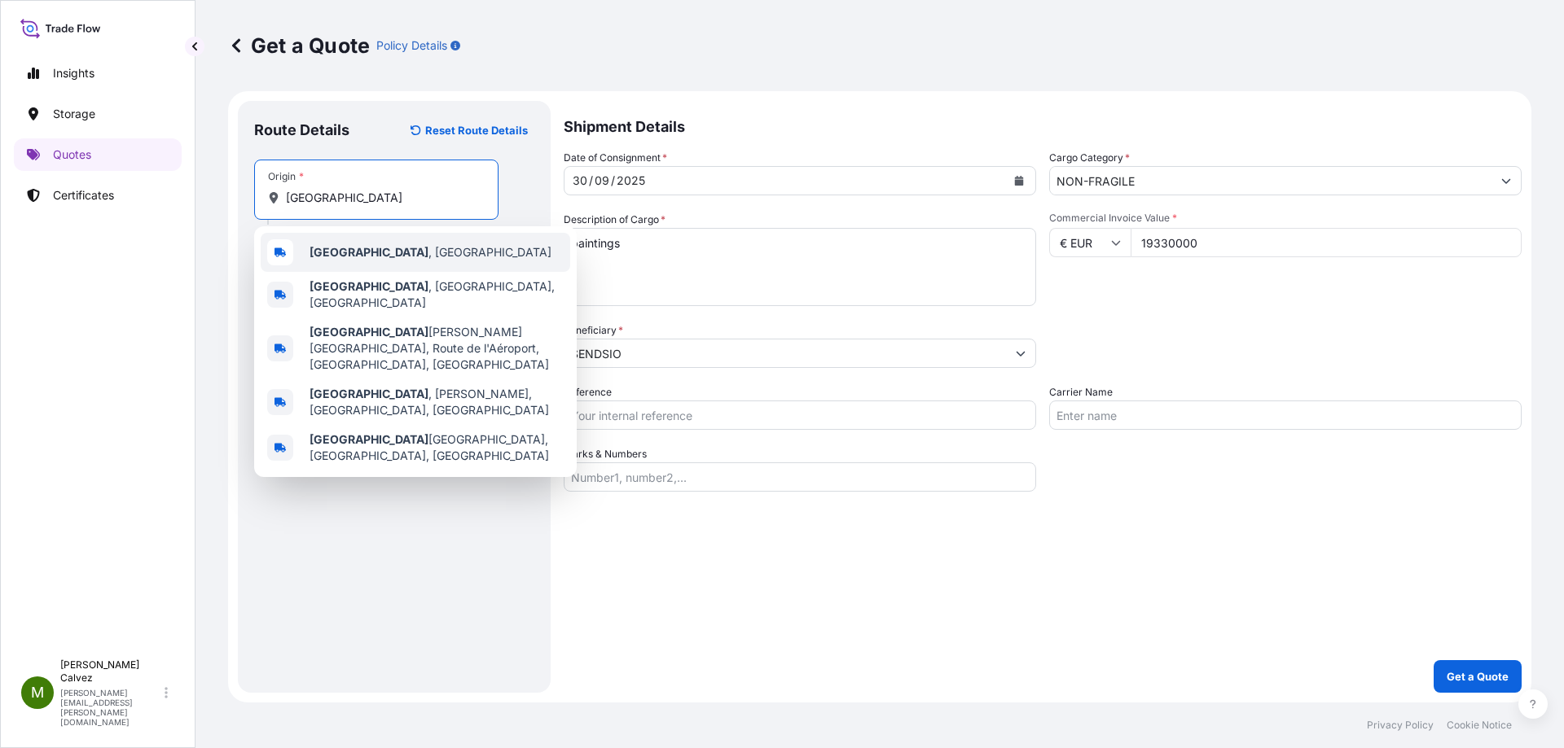
click at [368, 256] on span "[GEOGRAPHIC_DATA] , [GEOGRAPHIC_DATA]" at bounding box center [430, 252] width 242 height 16
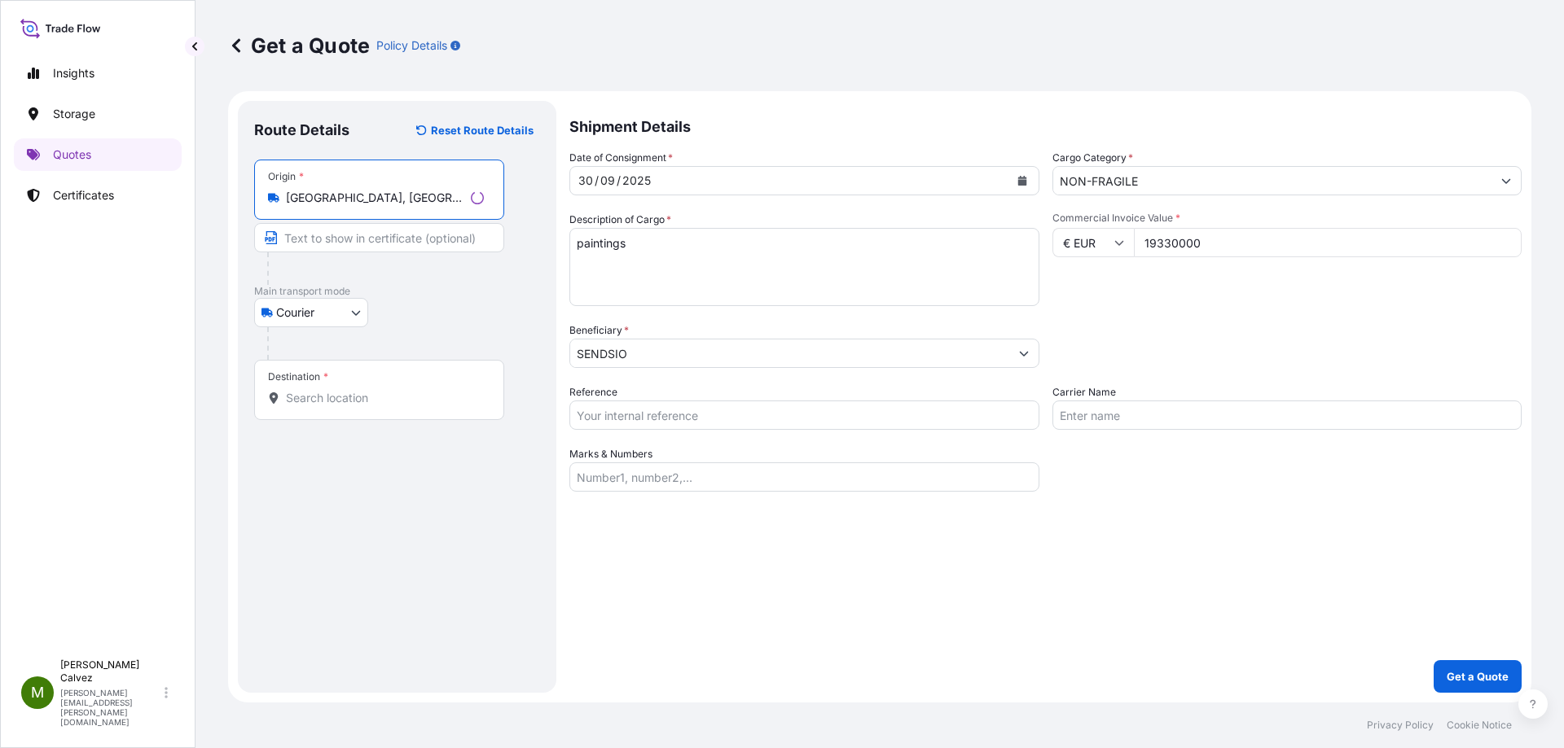
type input "[GEOGRAPHIC_DATA], [GEOGRAPHIC_DATA]"
click at [309, 379] on div "Destination *" at bounding box center [298, 377] width 60 height 13
click at [309, 390] on input "Destination *" at bounding box center [385, 398] width 198 height 16
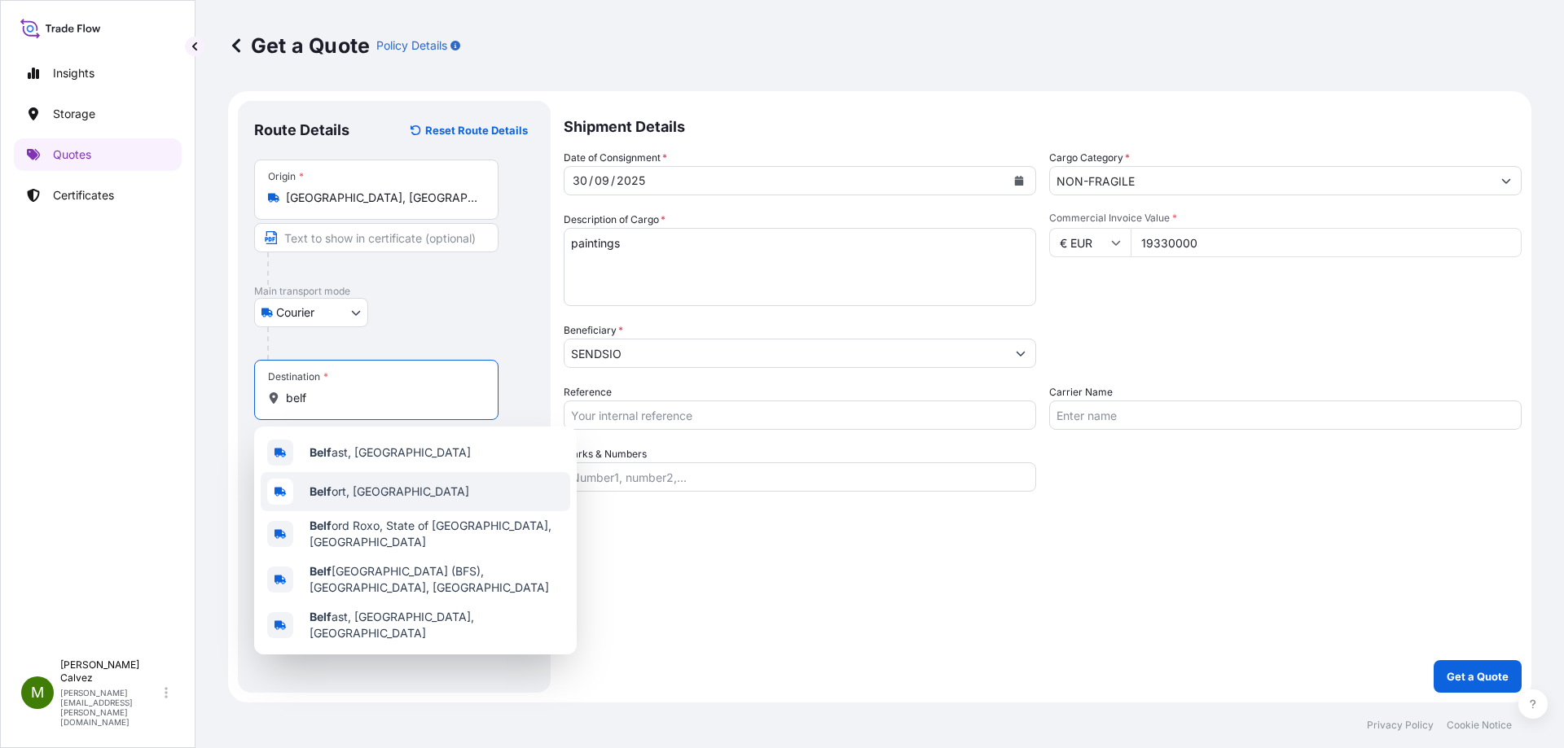
click at [356, 486] on span "Belf ort, [GEOGRAPHIC_DATA]" at bounding box center [389, 492] width 160 height 16
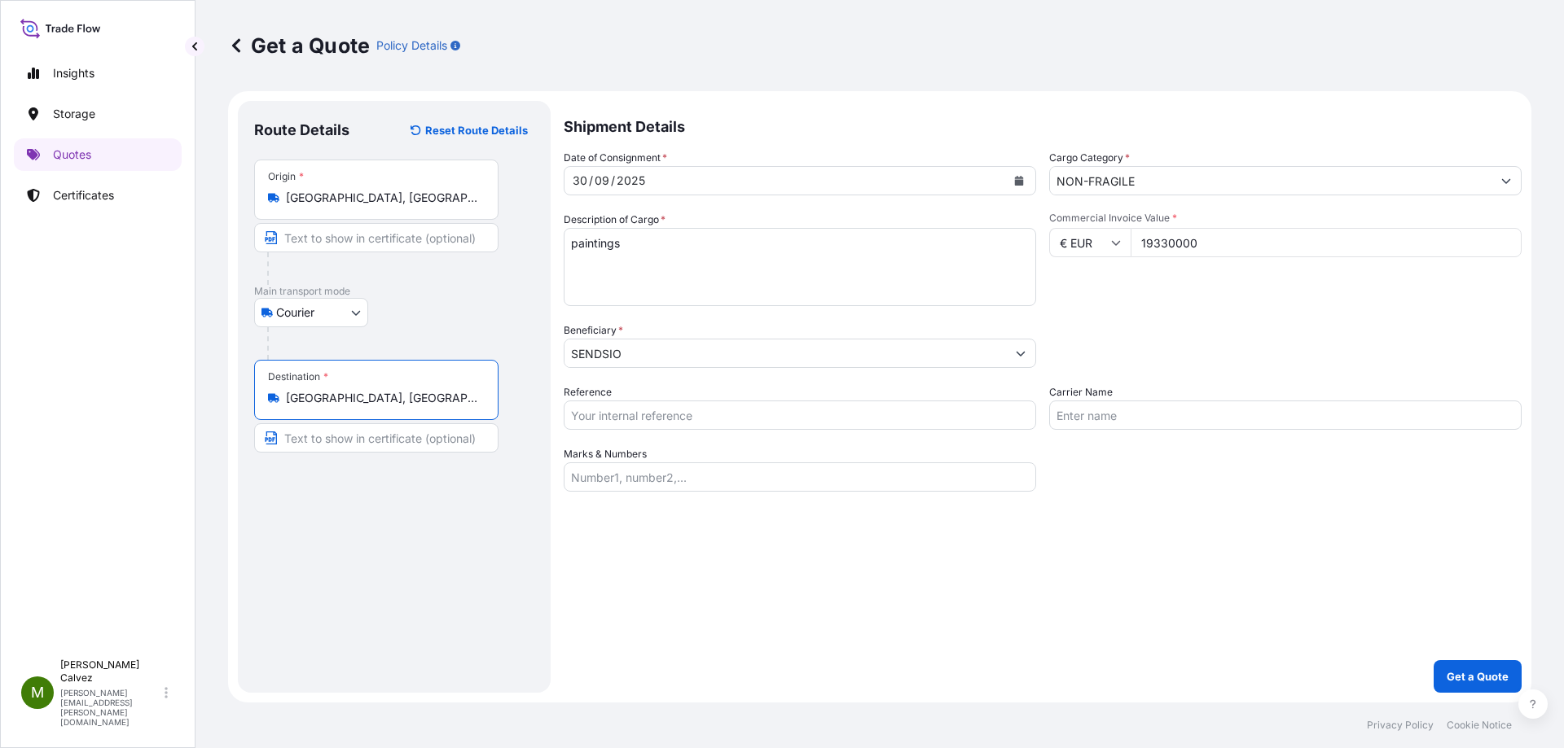
type input "[GEOGRAPHIC_DATA], [GEOGRAPHIC_DATA]"
click at [1125, 418] on input "Carrier Name" at bounding box center [1285, 415] width 472 height 29
type input "SENDSIO"
click at [1493, 686] on button "Get a Quote" at bounding box center [1477, 676] width 88 height 33
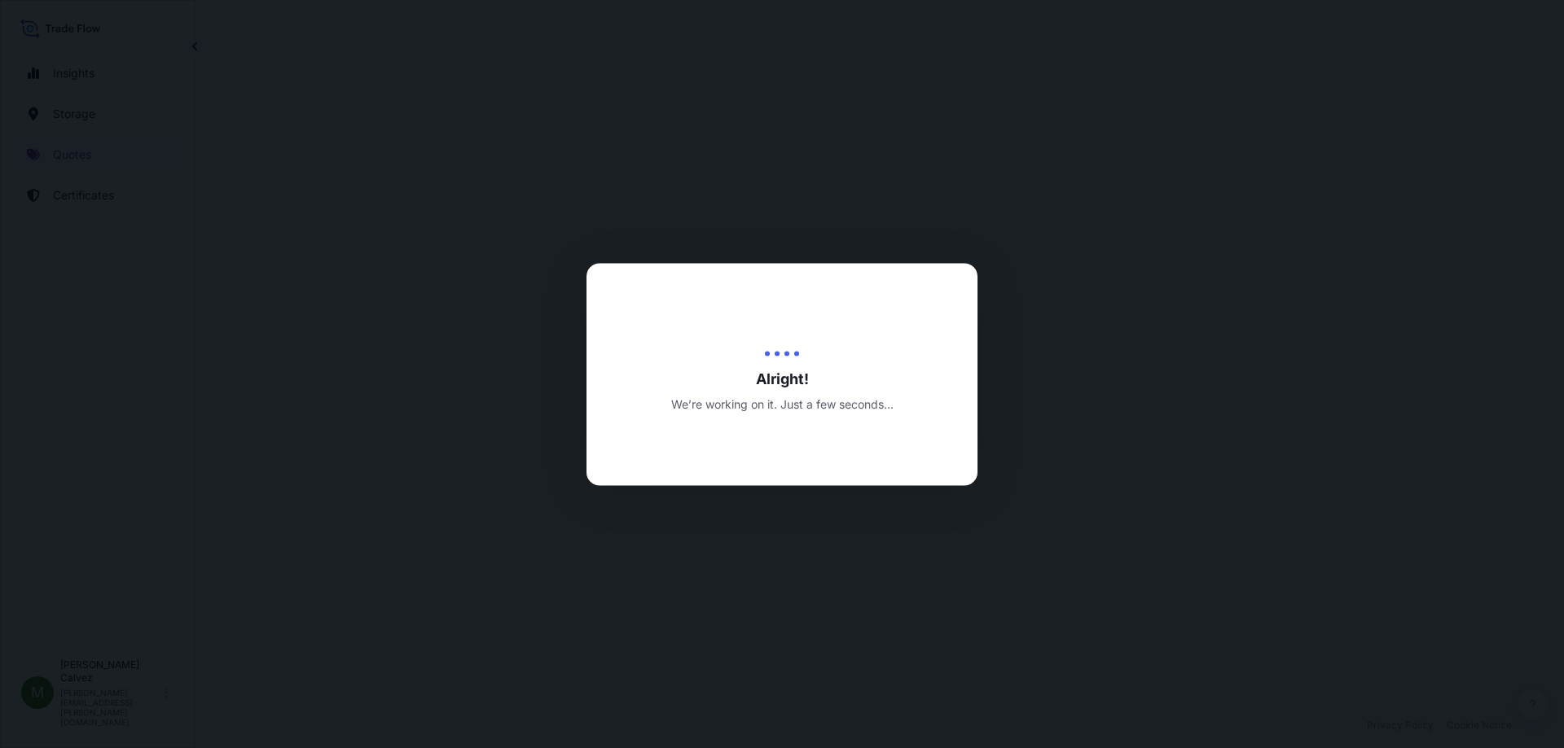
select select "Courier"
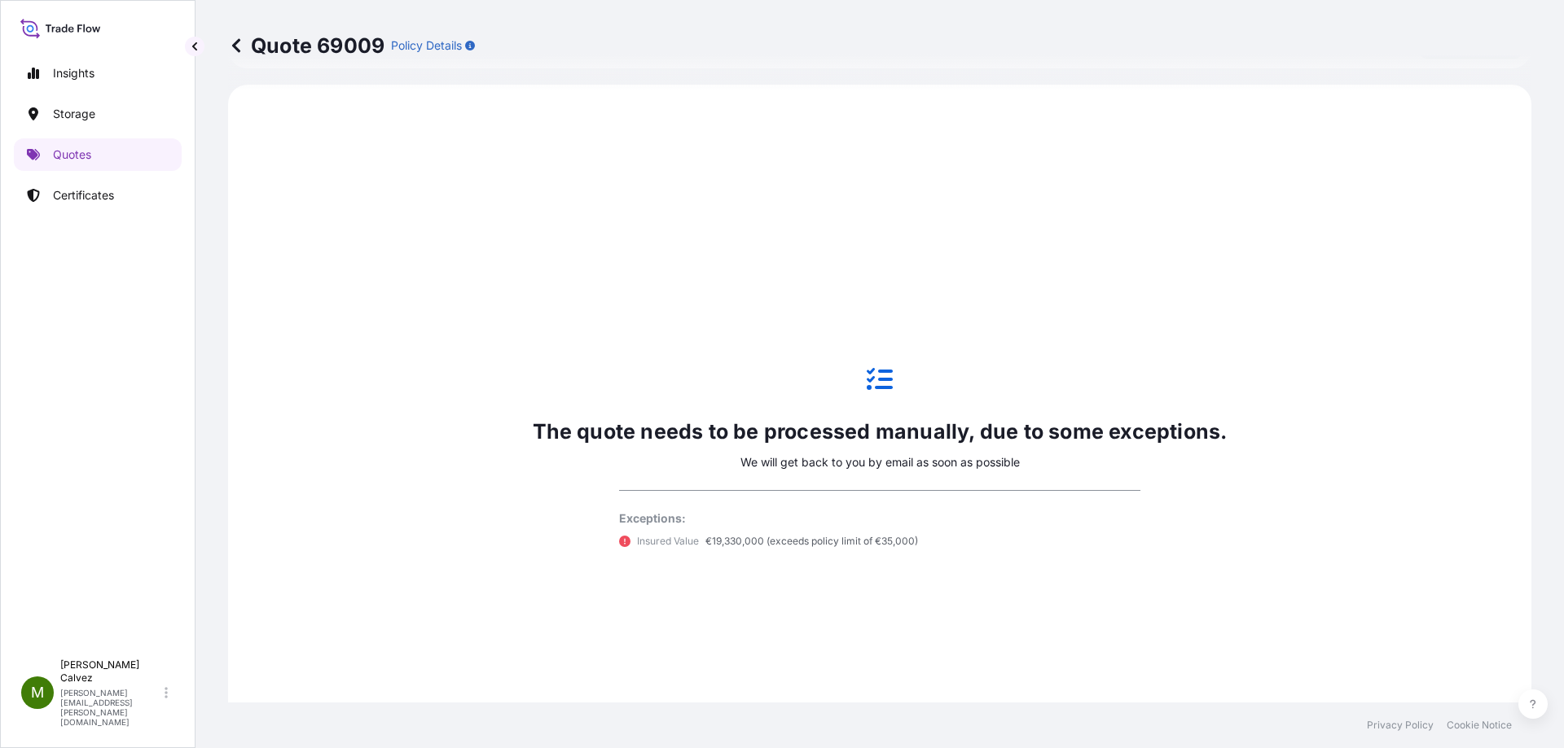
scroll to position [482, 0]
click at [78, 195] on p "Certificates" at bounding box center [83, 195] width 61 height 16
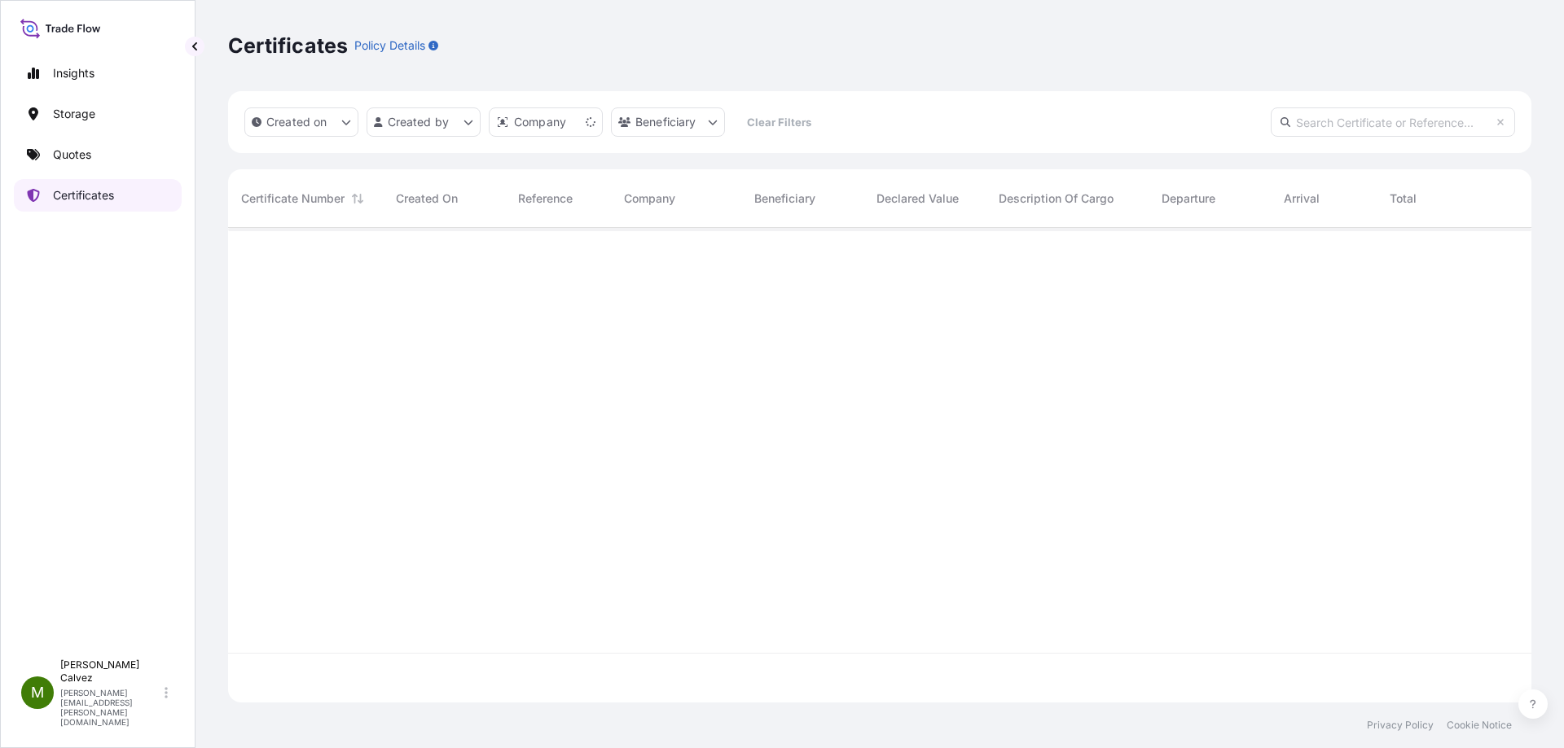
scroll to position [472, 1291]
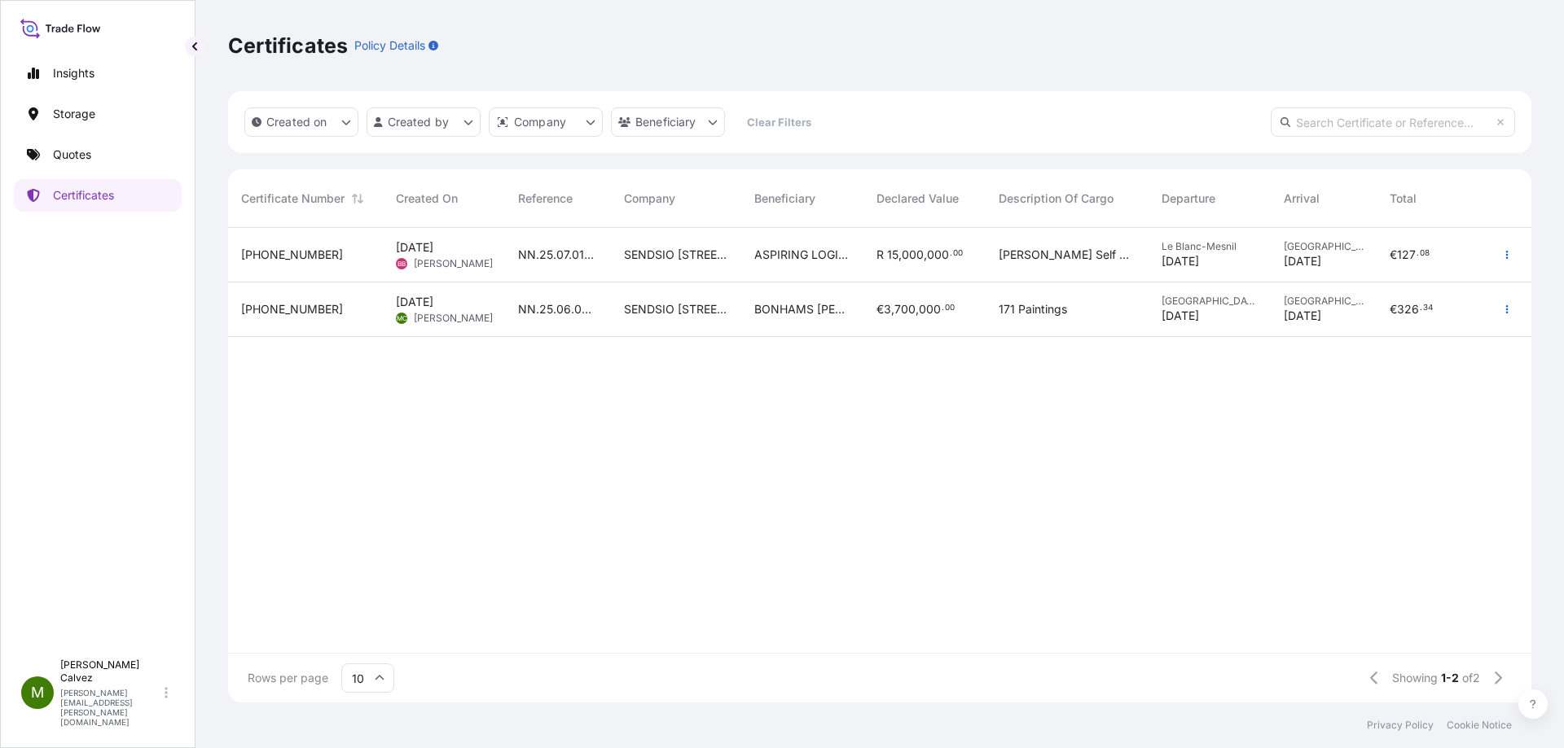
click at [577, 257] on span "NN.25.07.012.LHG" at bounding box center [558, 255] width 80 height 16
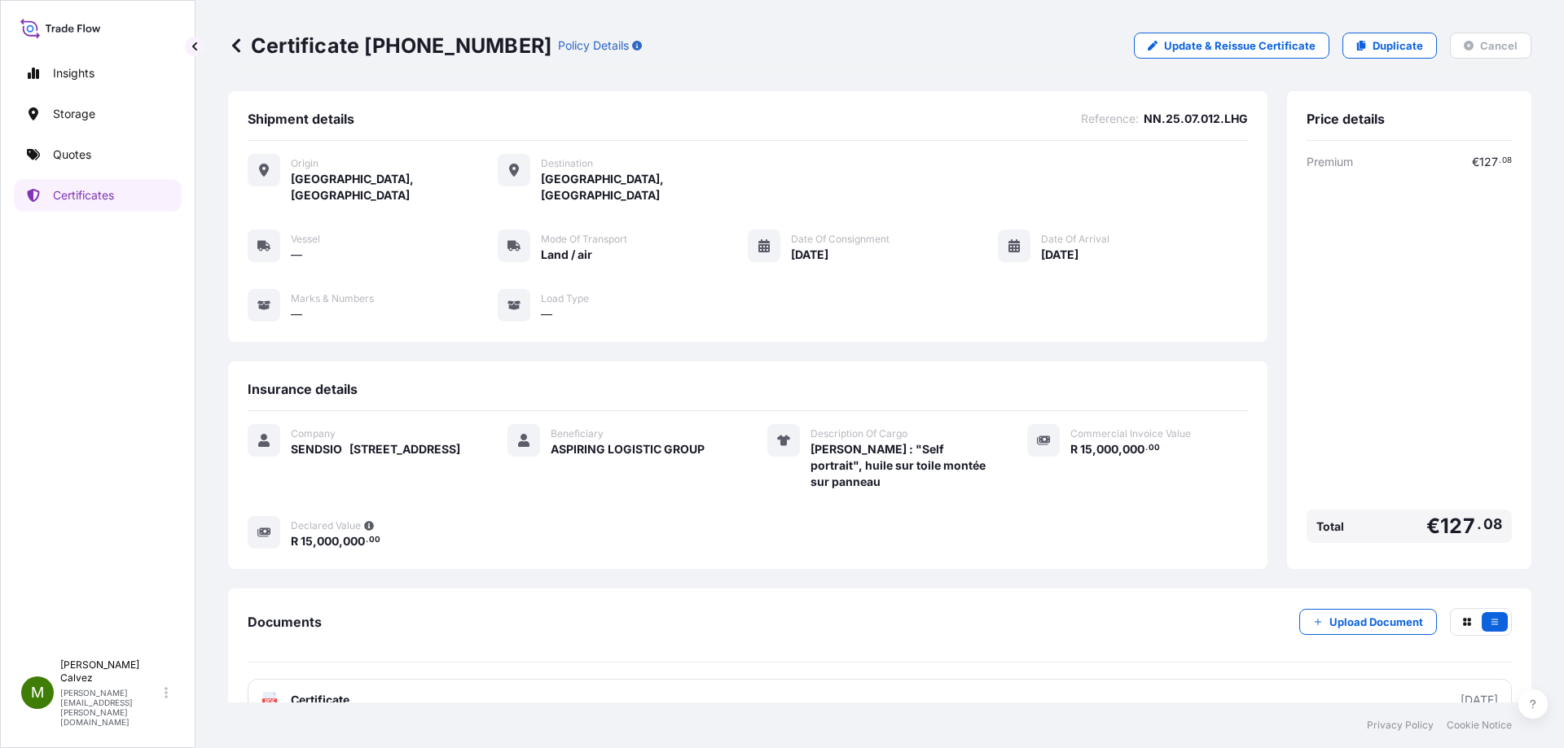
scroll to position [22, 0]
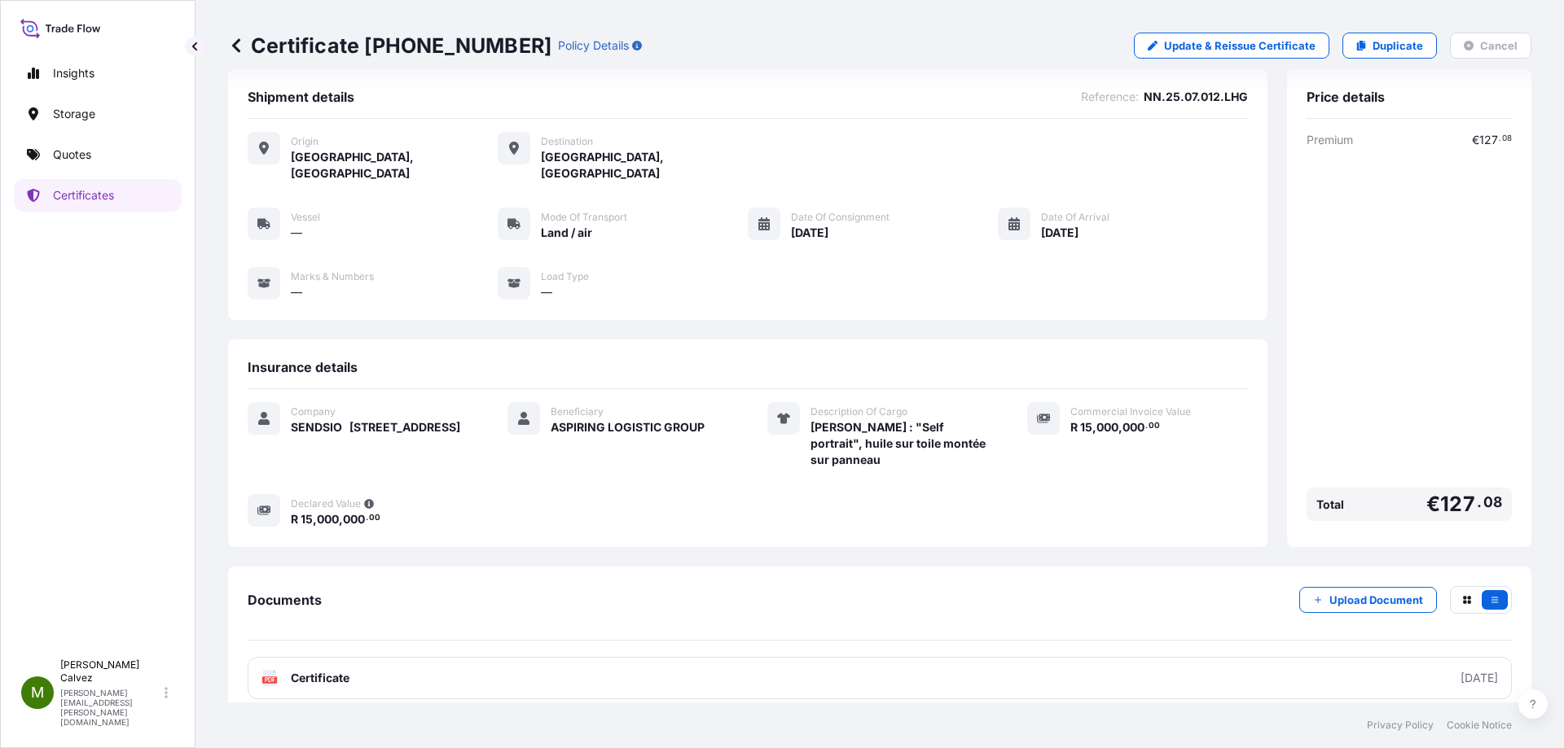
click at [230, 45] on icon at bounding box center [236, 45] width 16 height 16
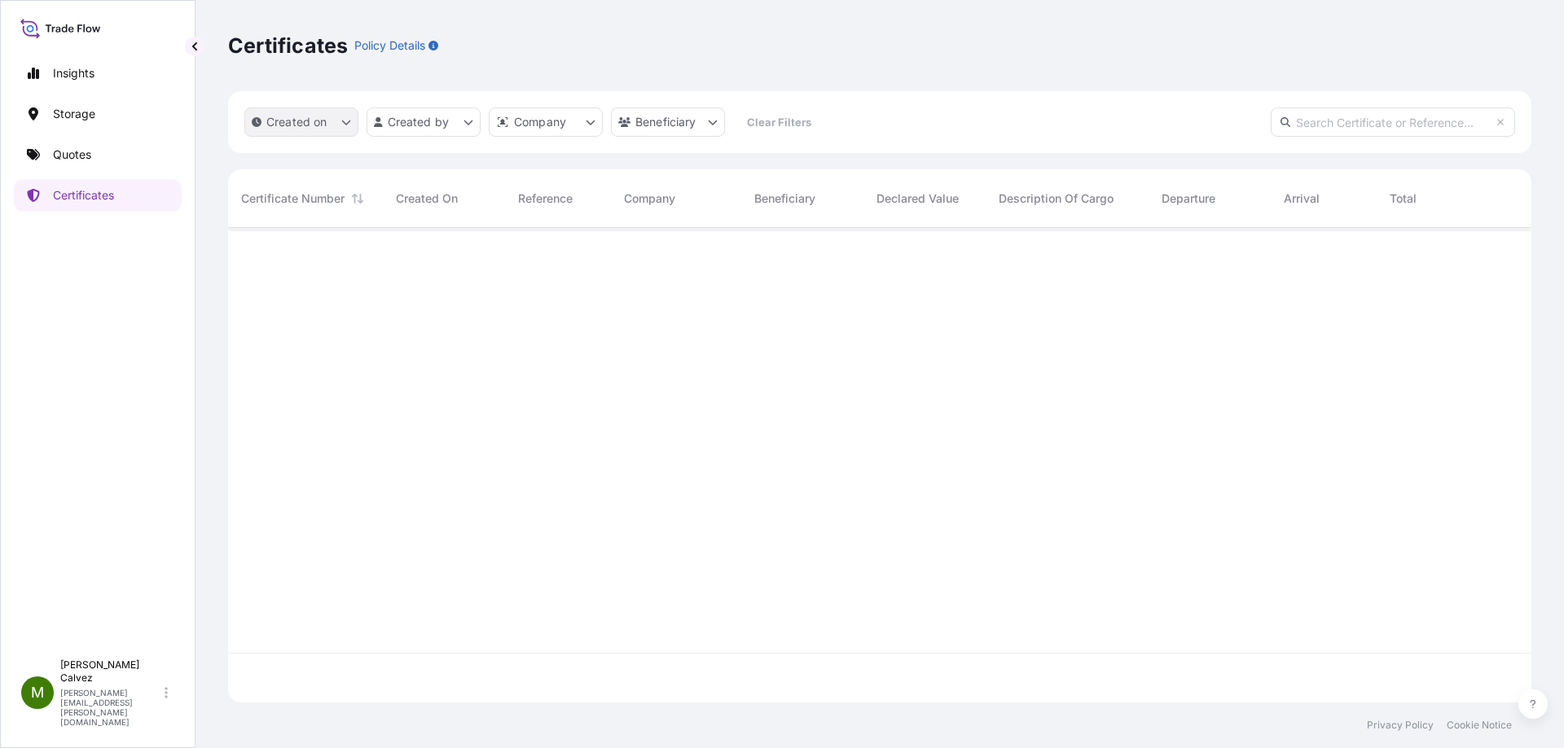
scroll to position [472, 1291]
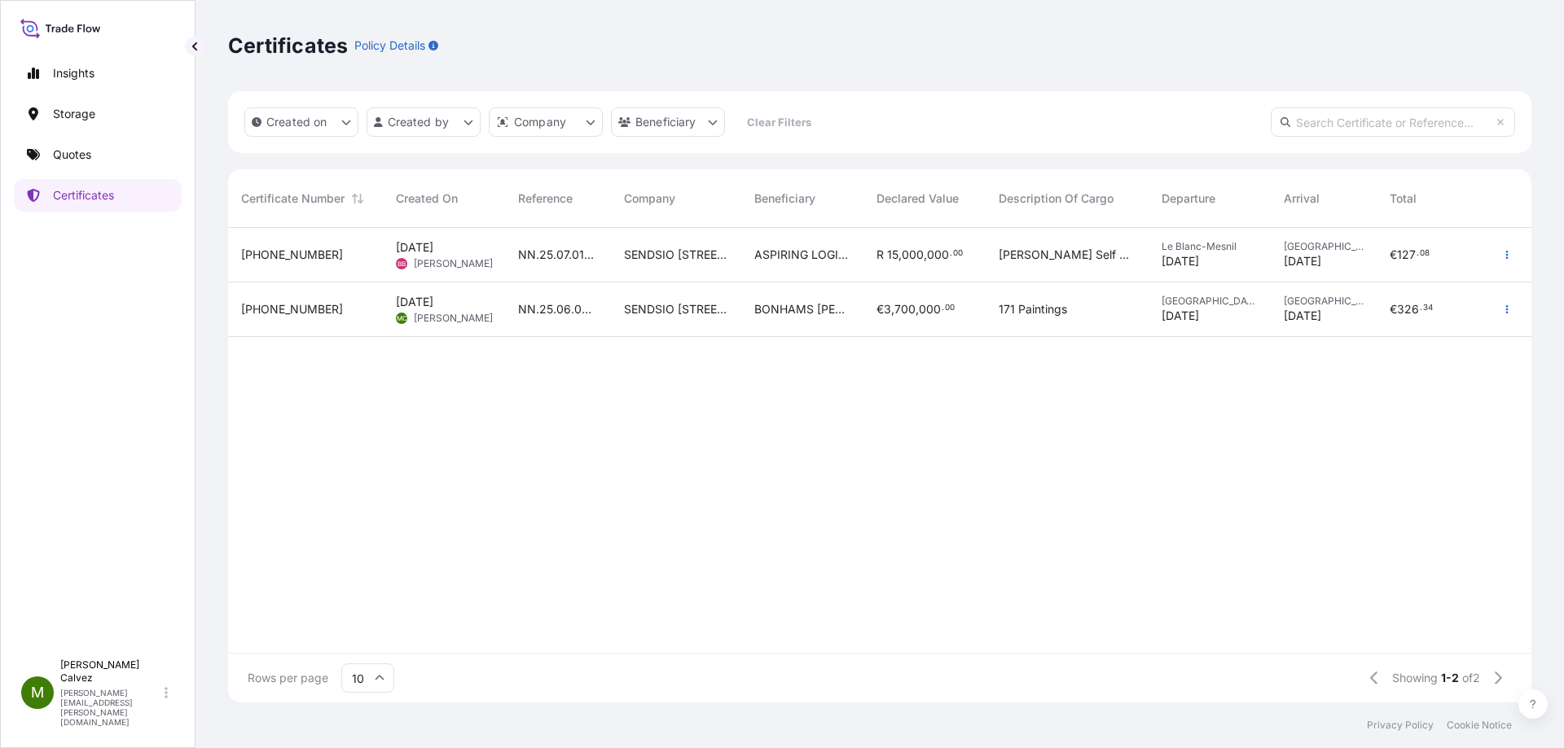
click at [573, 255] on span "NN.25.07.012.LHG" at bounding box center [558, 255] width 80 height 16
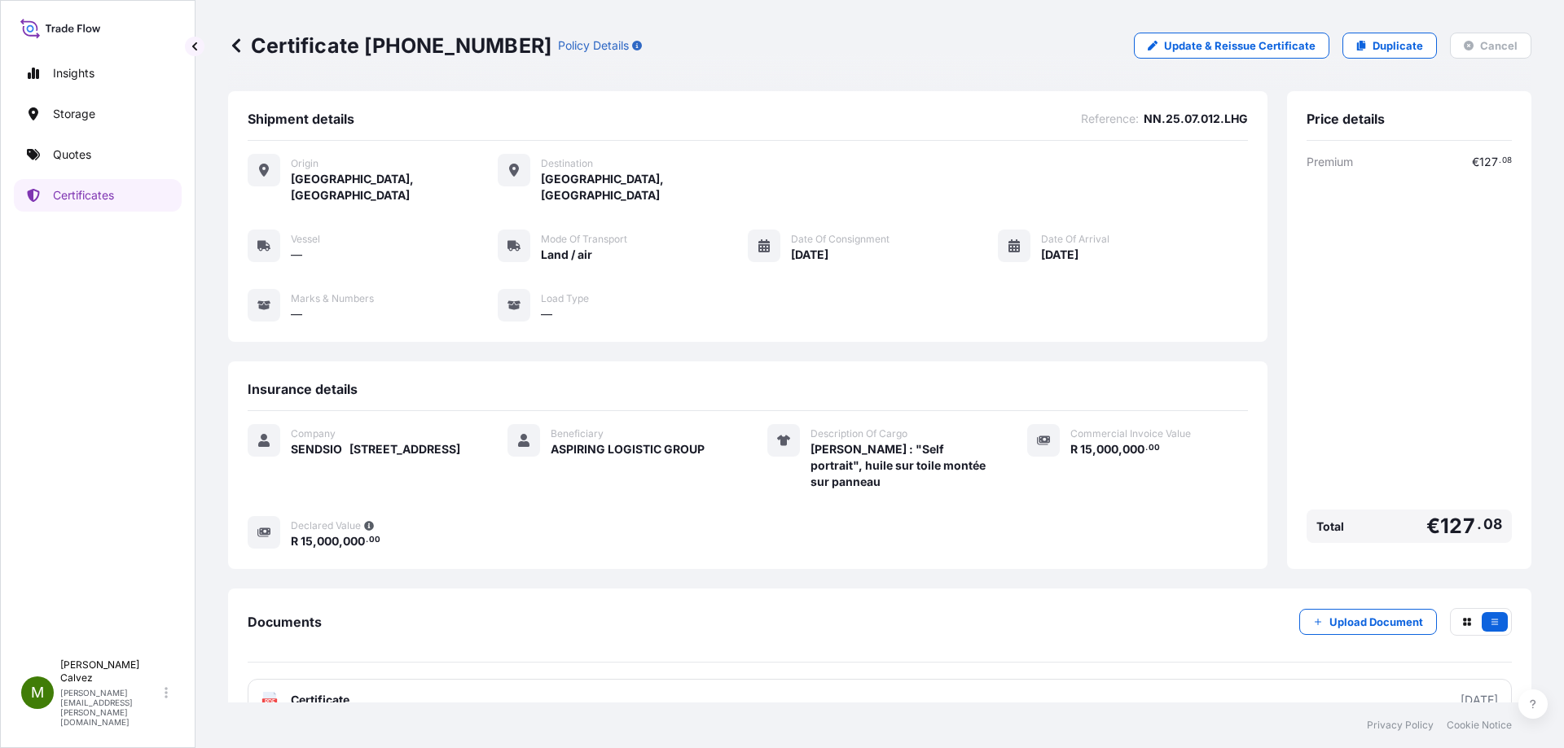
scroll to position [22, 0]
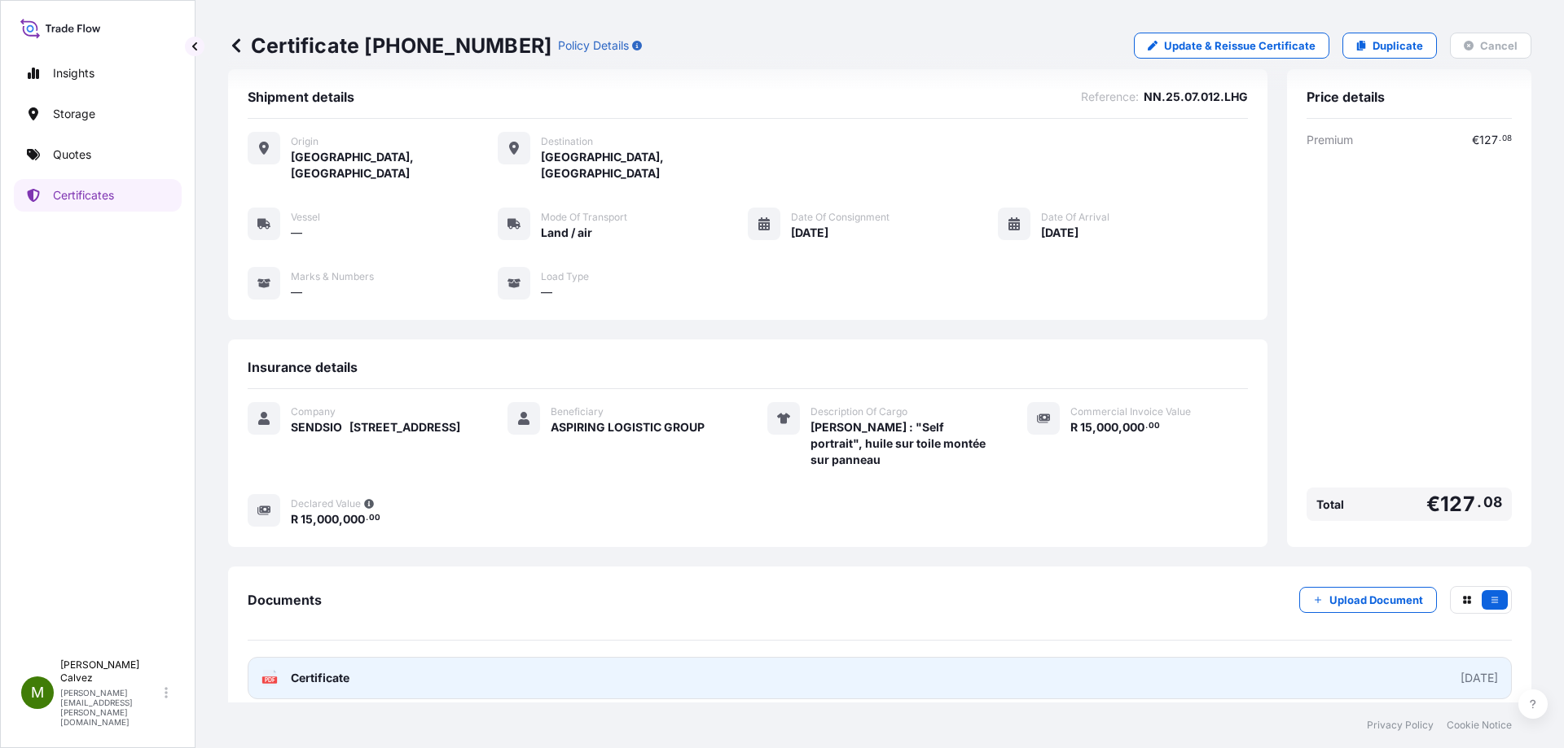
click at [329, 670] on span "Certificate" at bounding box center [320, 678] width 59 height 16
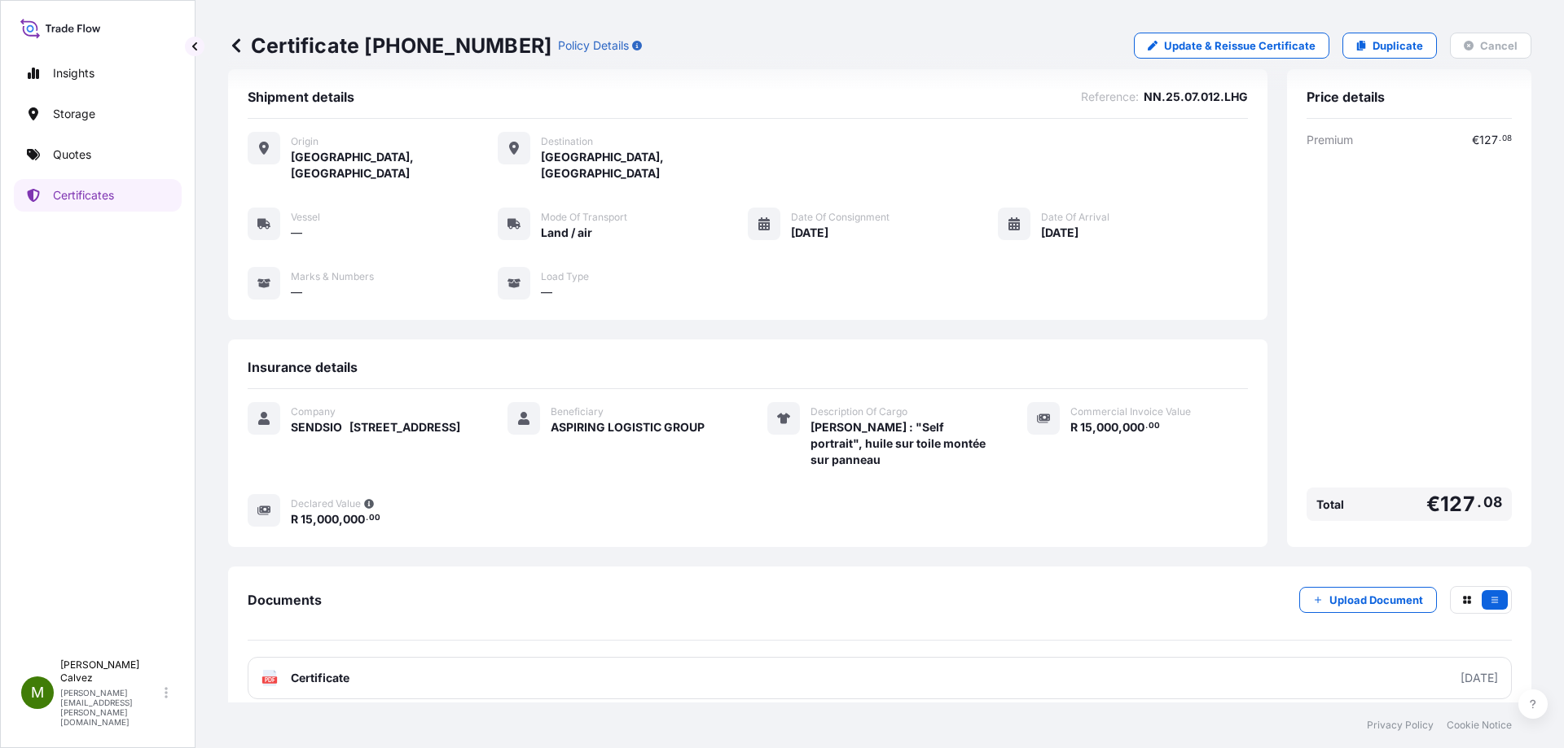
click at [239, 47] on icon at bounding box center [236, 45] width 16 height 16
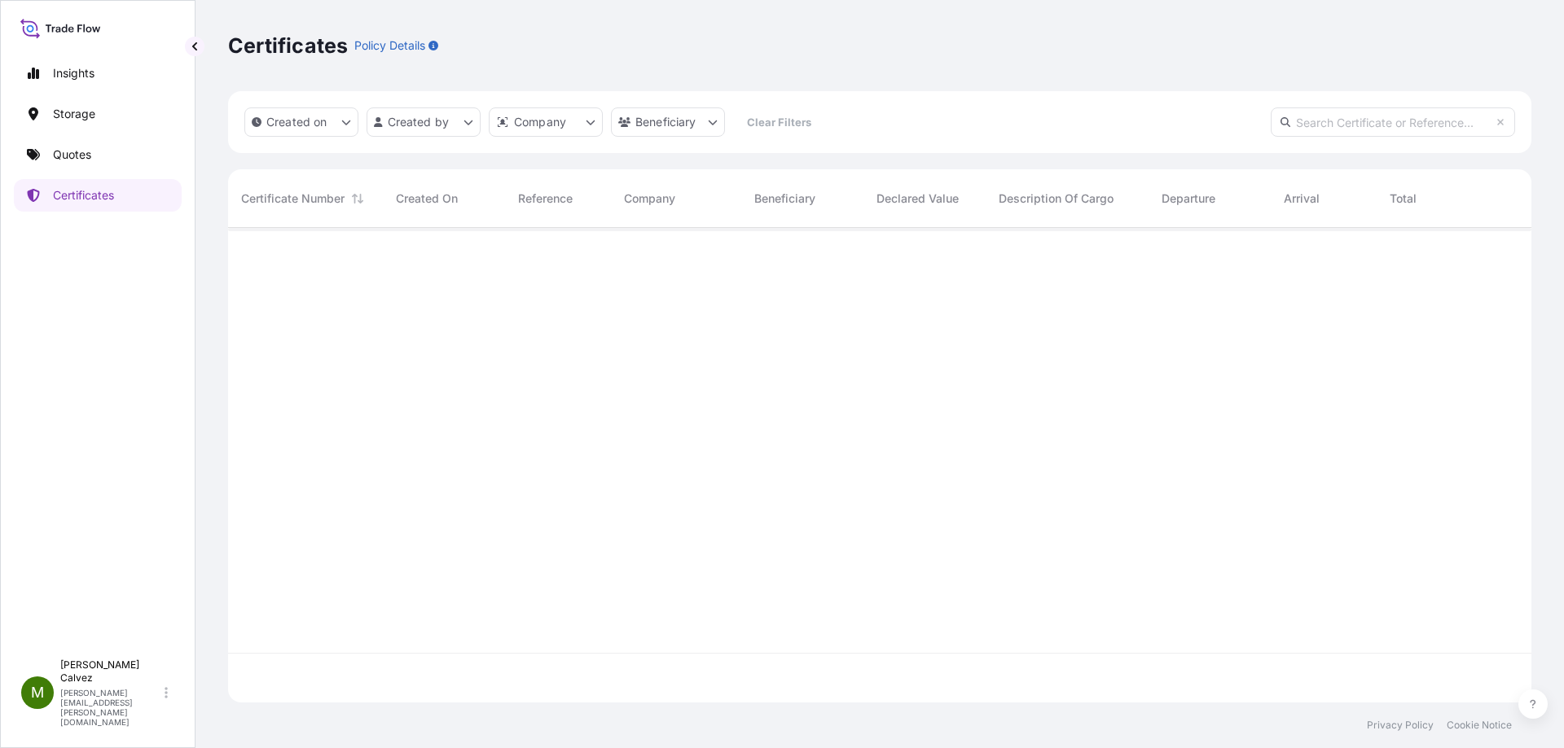
scroll to position [472, 1291]
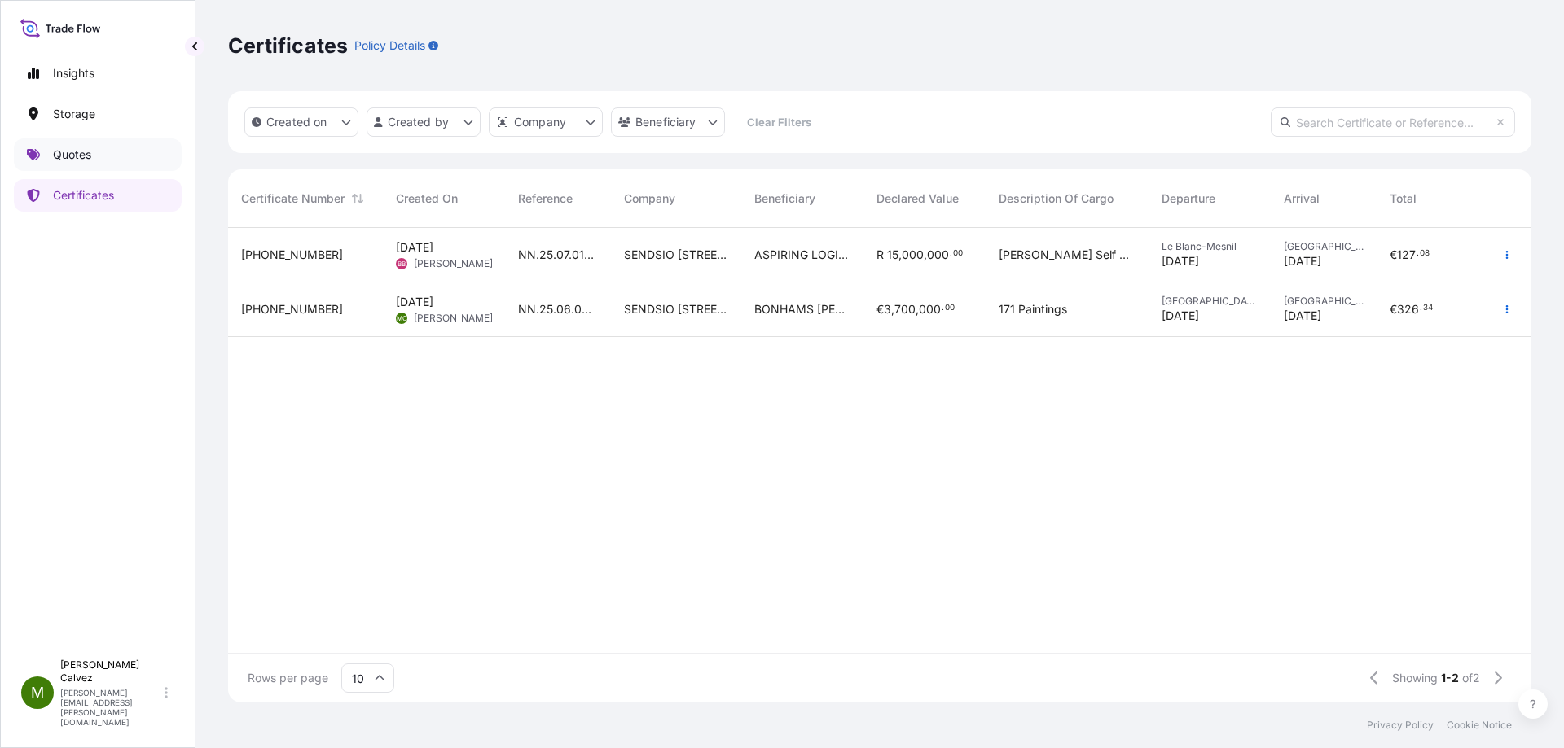
click at [112, 156] on link "Quotes" at bounding box center [98, 154] width 168 height 33
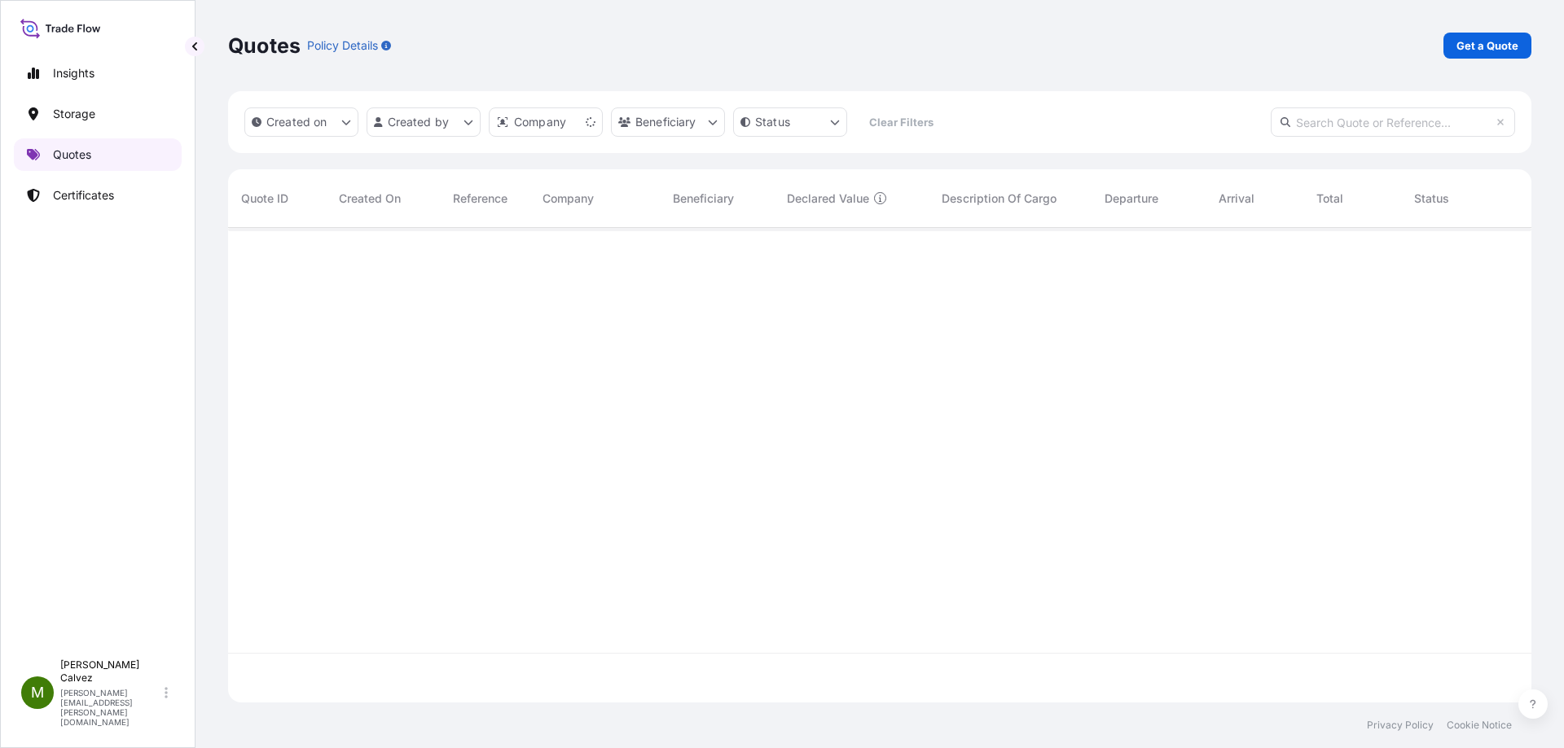
scroll to position [472, 1291]
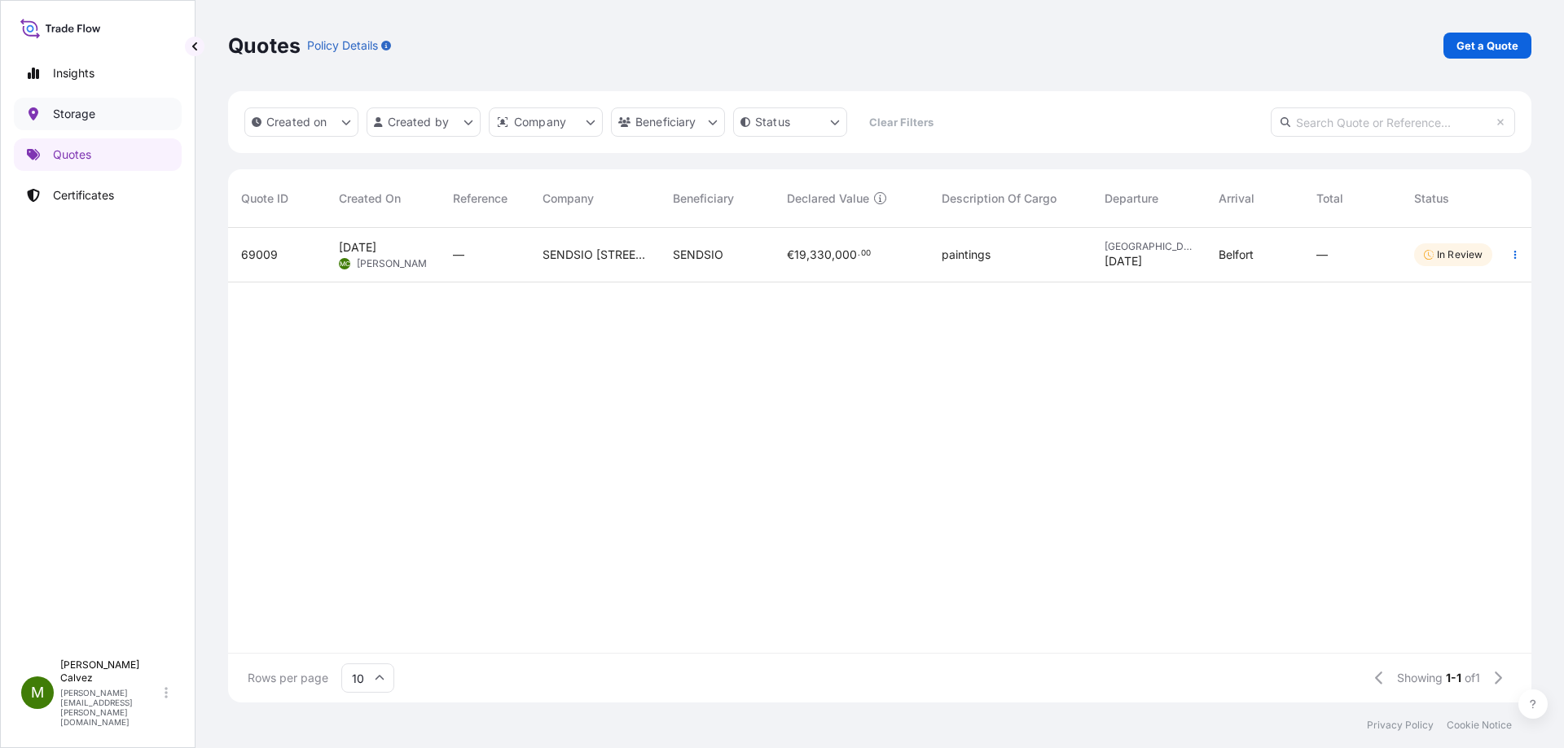
click at [87, 112] on p "Storage" at bounding box center [74, 114] width 42 height 16
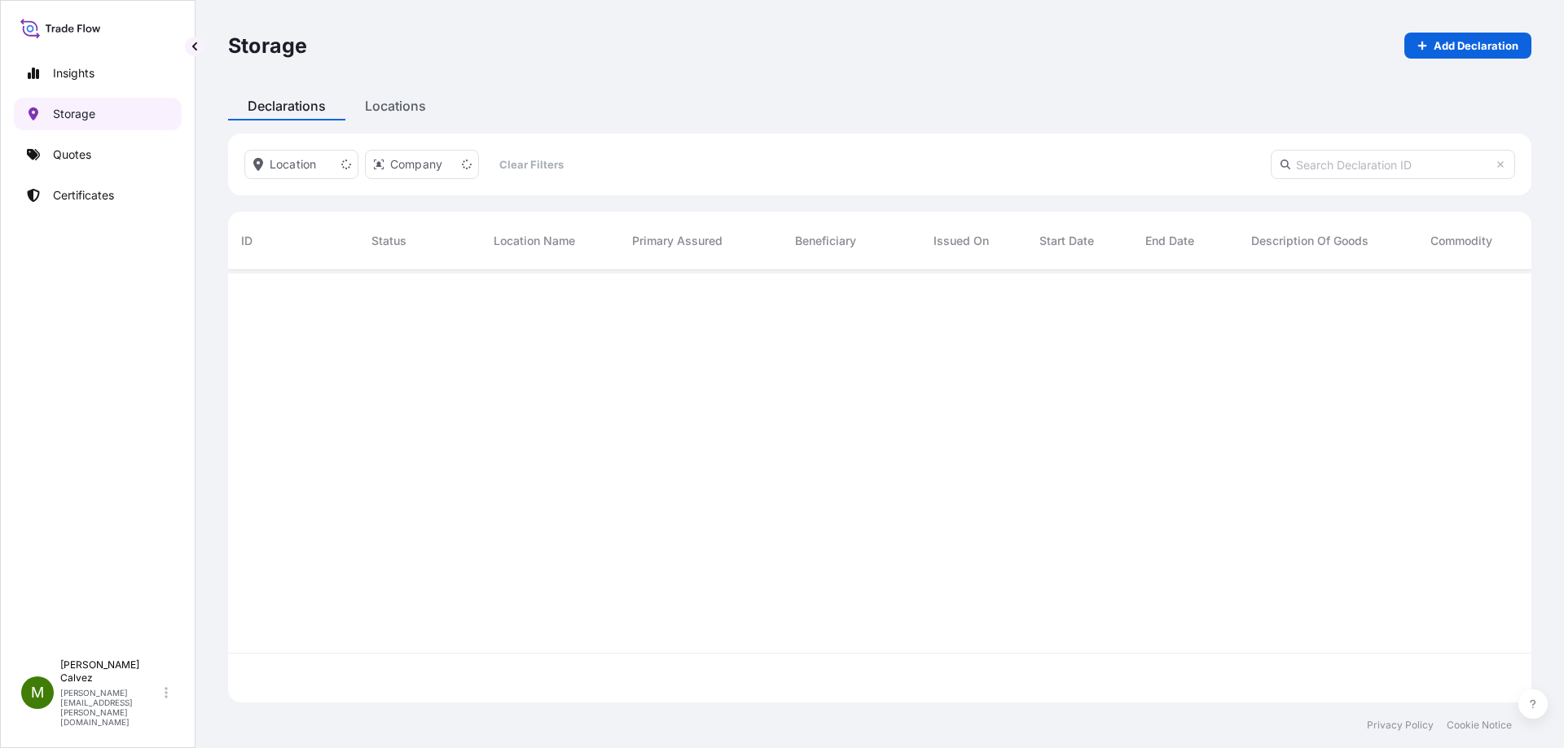
scroll to position [479, 1291]
click at [83, 79] on p "Insights" at bounding box center [74, 73] width 42 height 16
select select "2025"
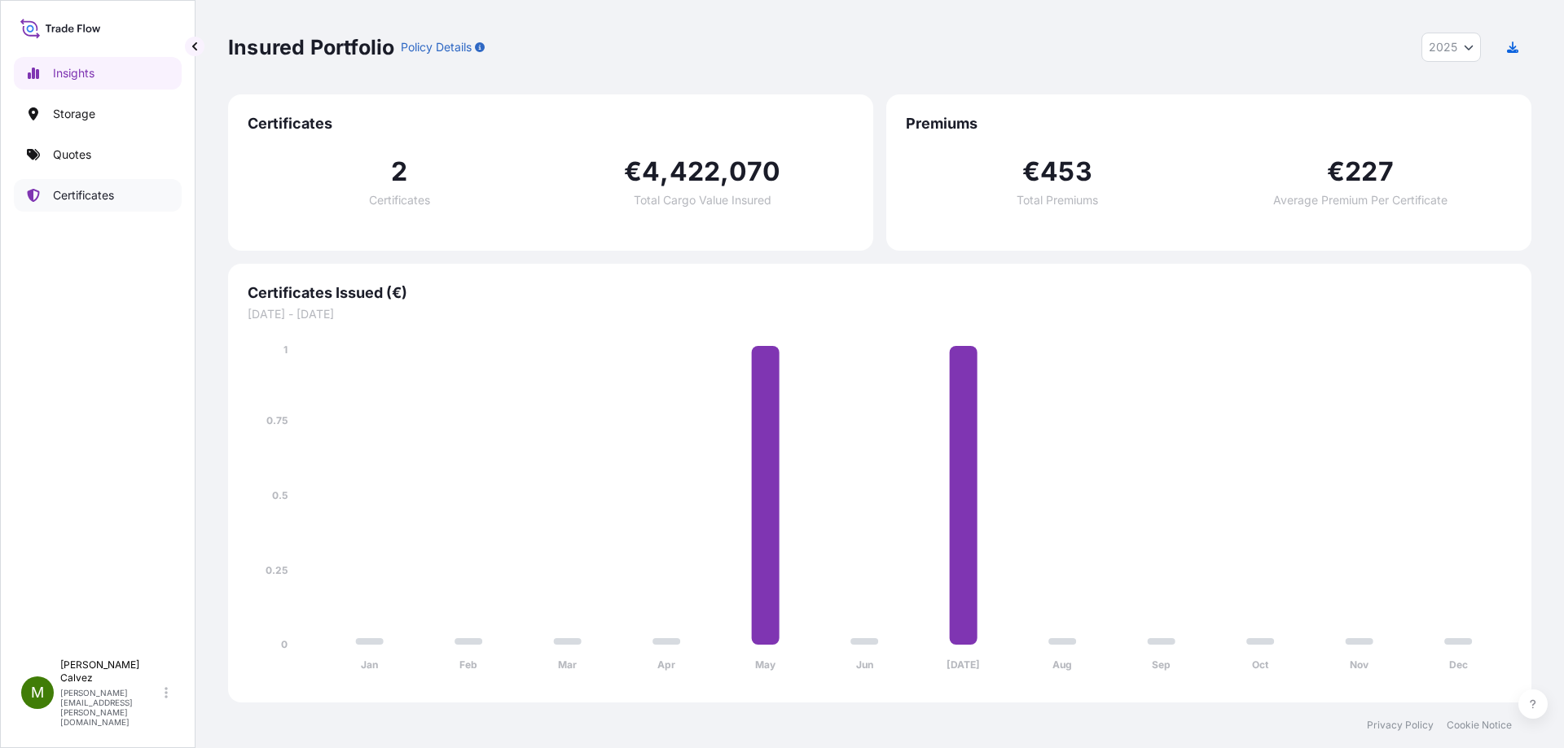
click at [111, 189] on p "Certificates" at bounding box center [83, 195] width 61 height 16
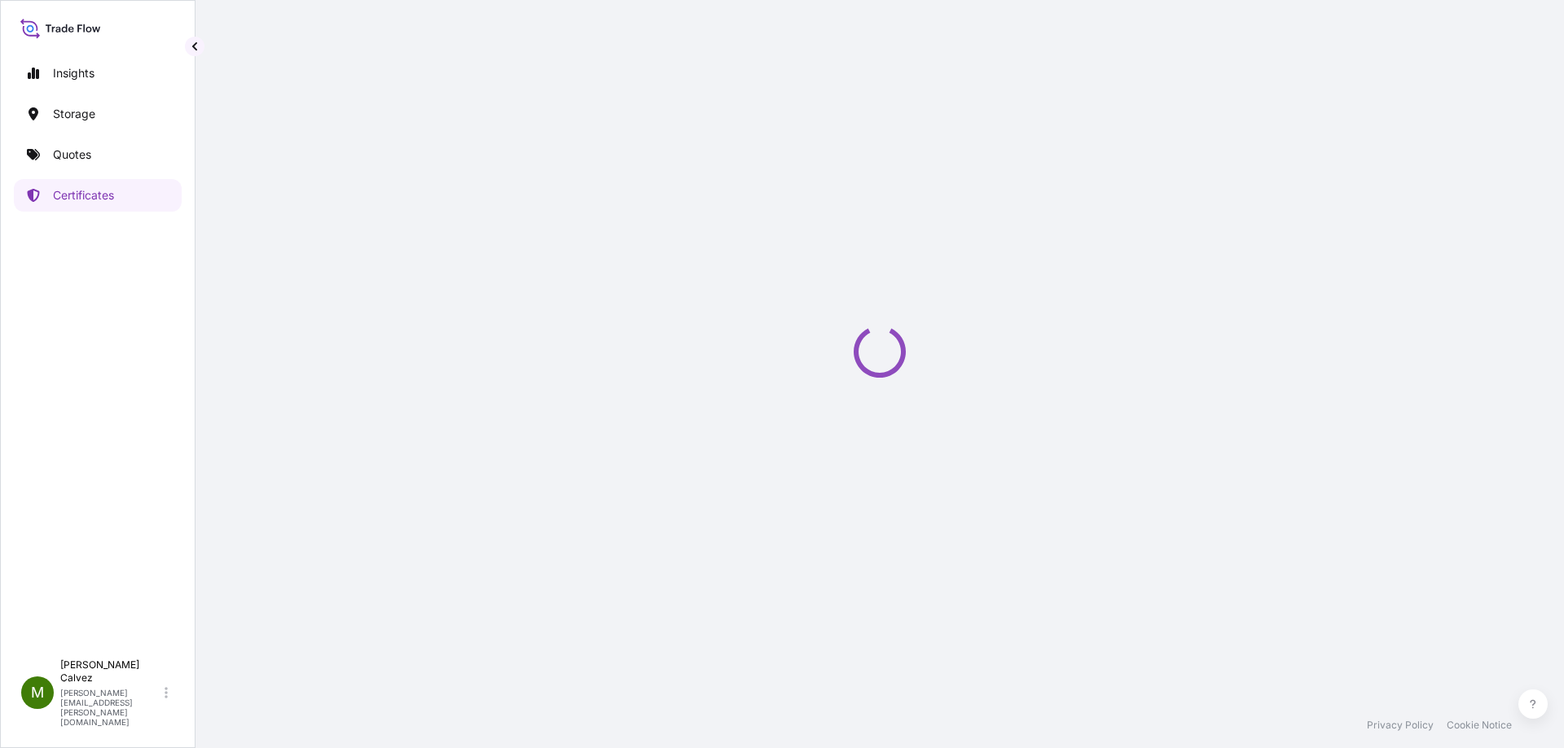
drag, startPoint x: 103, startPoint y: 172, endPoint x: 103, endPoint y: 161, distance: 10.6
click at [103, 171] on div "Insights Storage Quotes Certificates" at bounding box center [98, 346] width 168 height 609
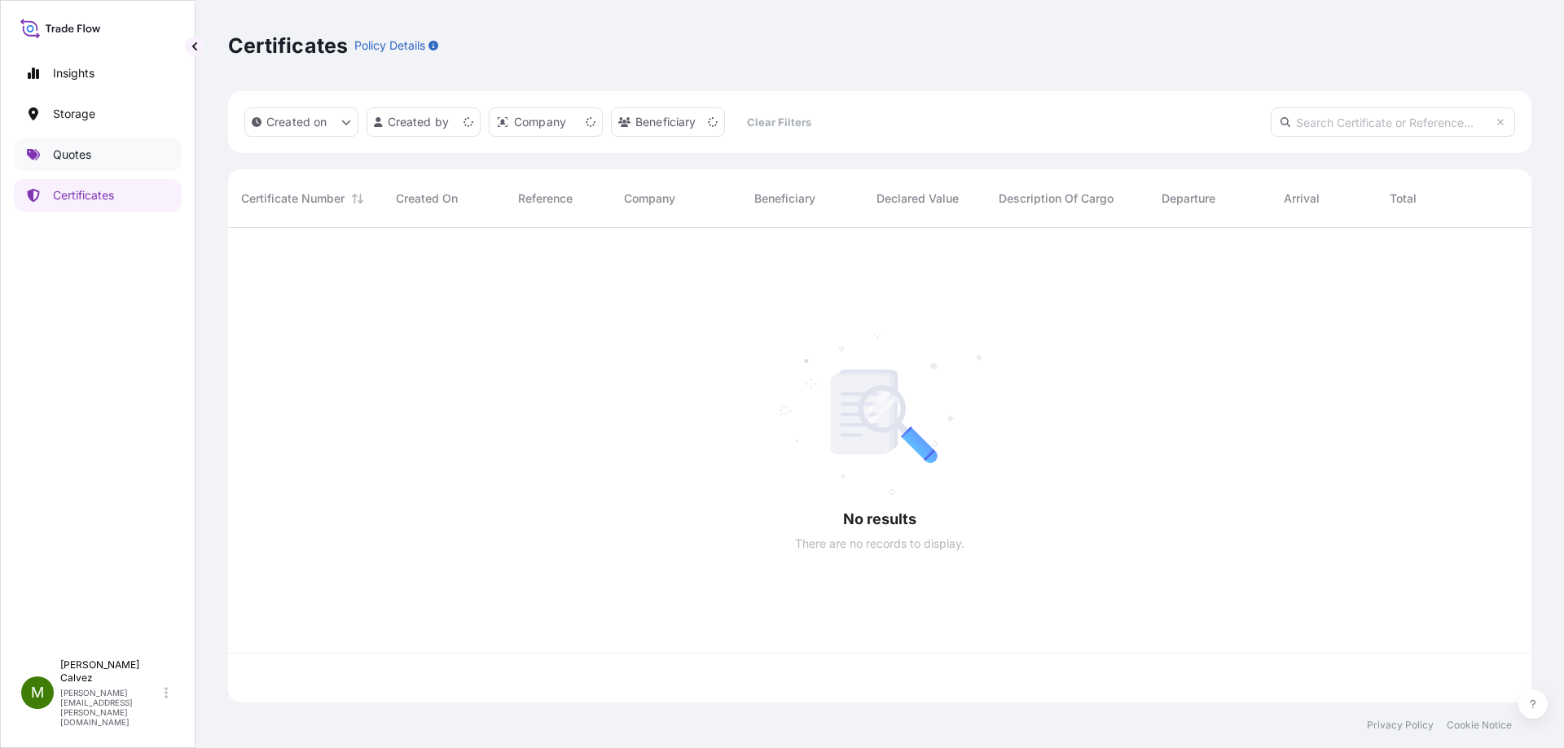
click at [103, 161] on link "Quotes" at bounding box center [98, 154] width 168 height 33
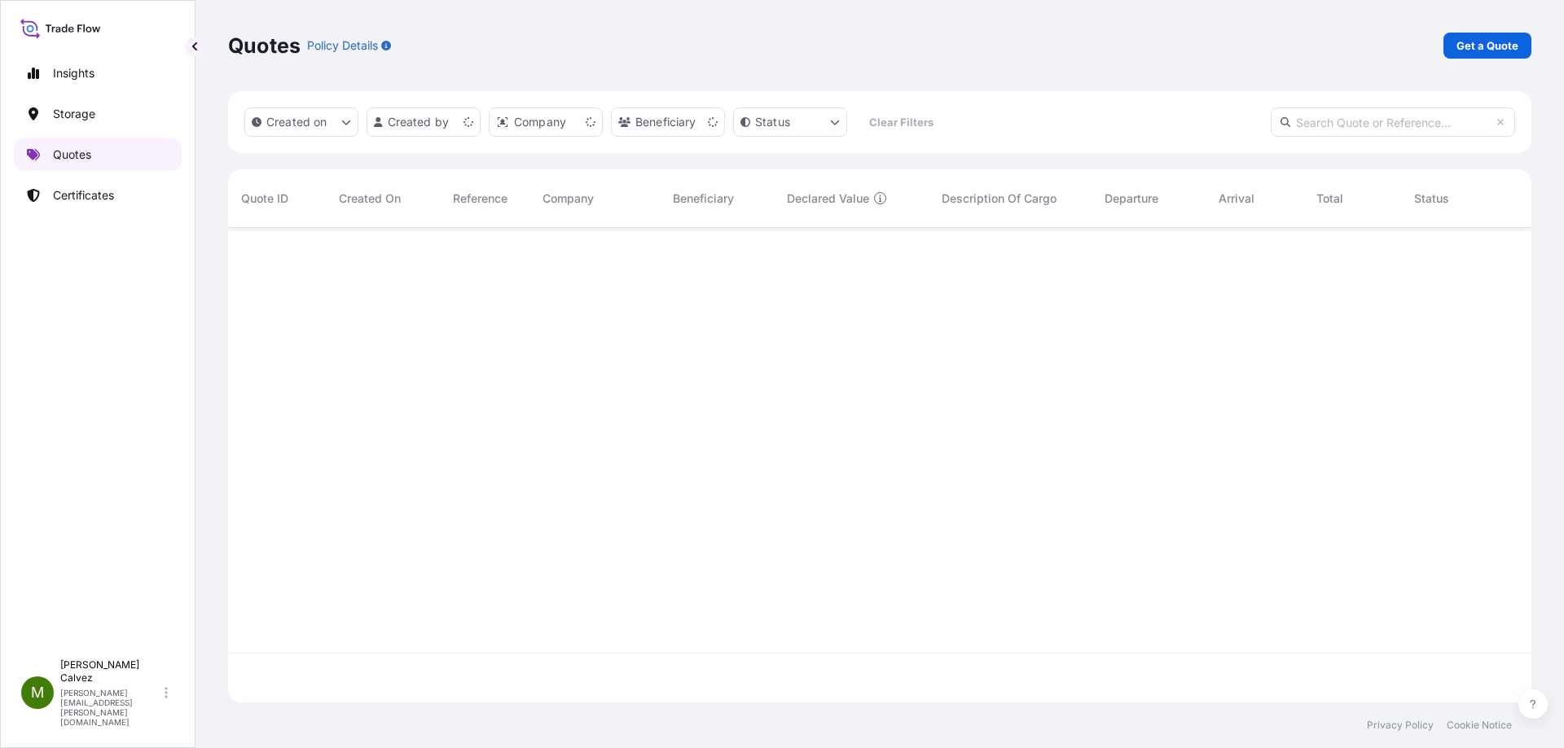
scroll to position [472, 1291]
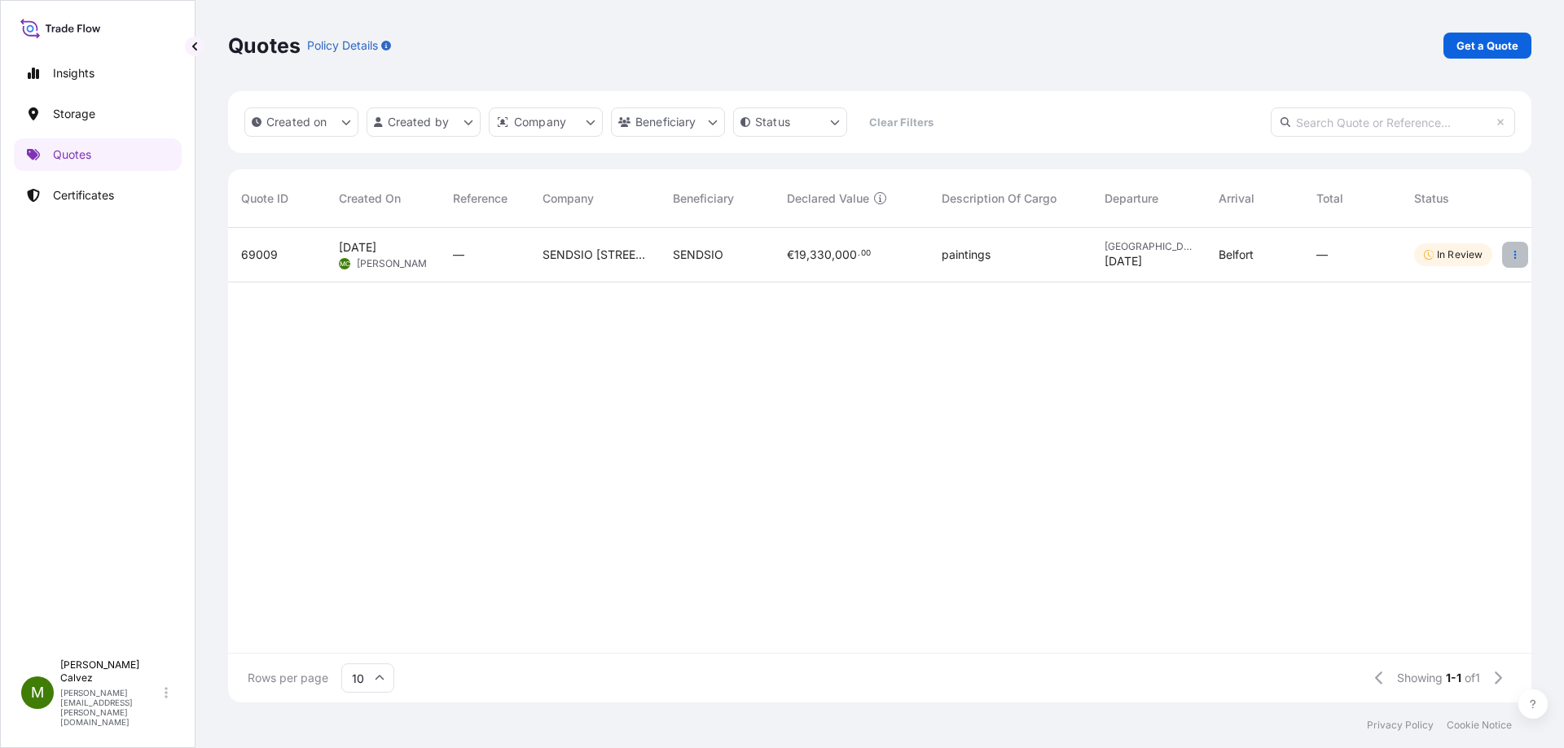
click at [1507, 262] on button "button" at bounding box center [1515, 255] width 26 height 26
click at [1471, 262] on link "Edit quote" at bounding box center [1440, 258] width 127 height 26
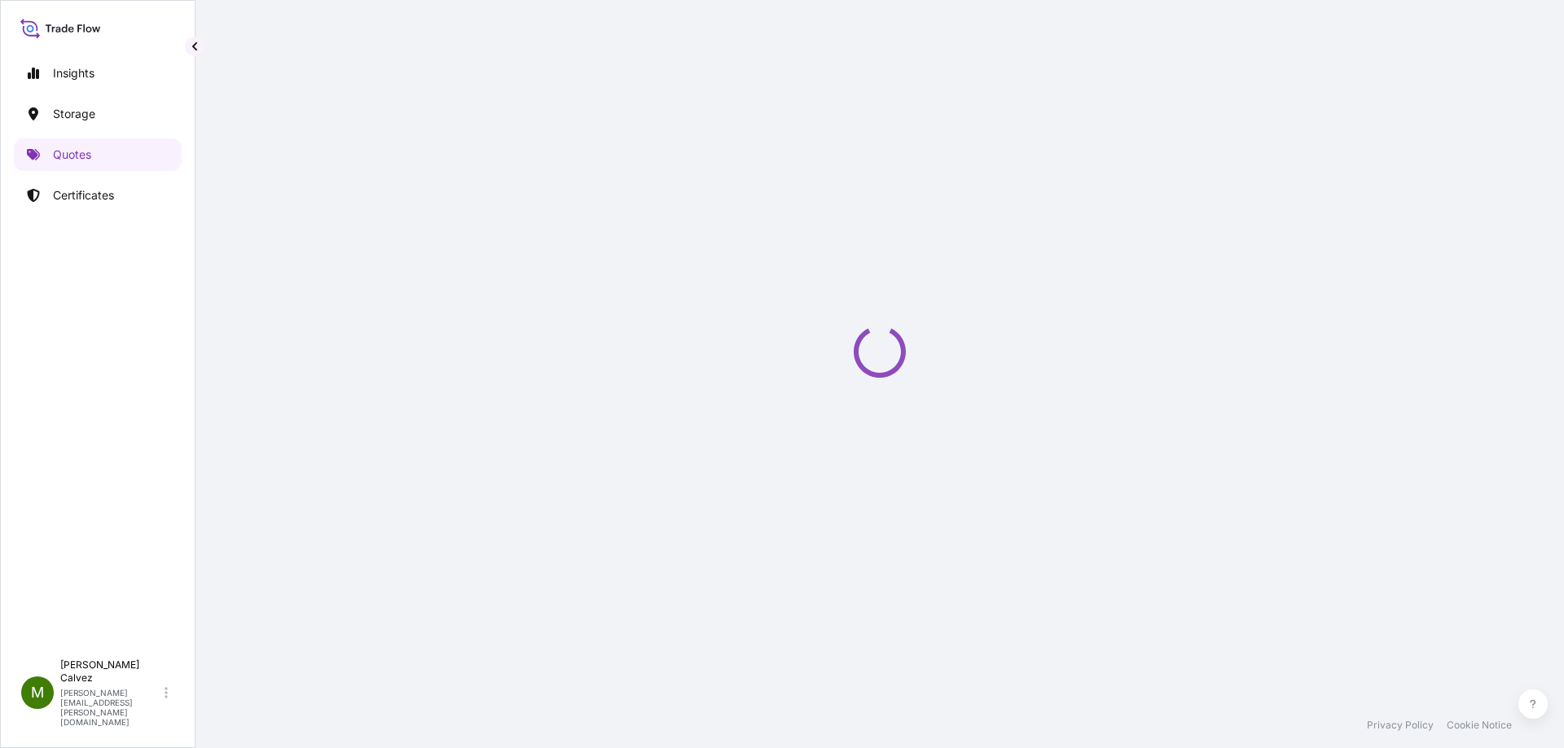
select select "Courier"
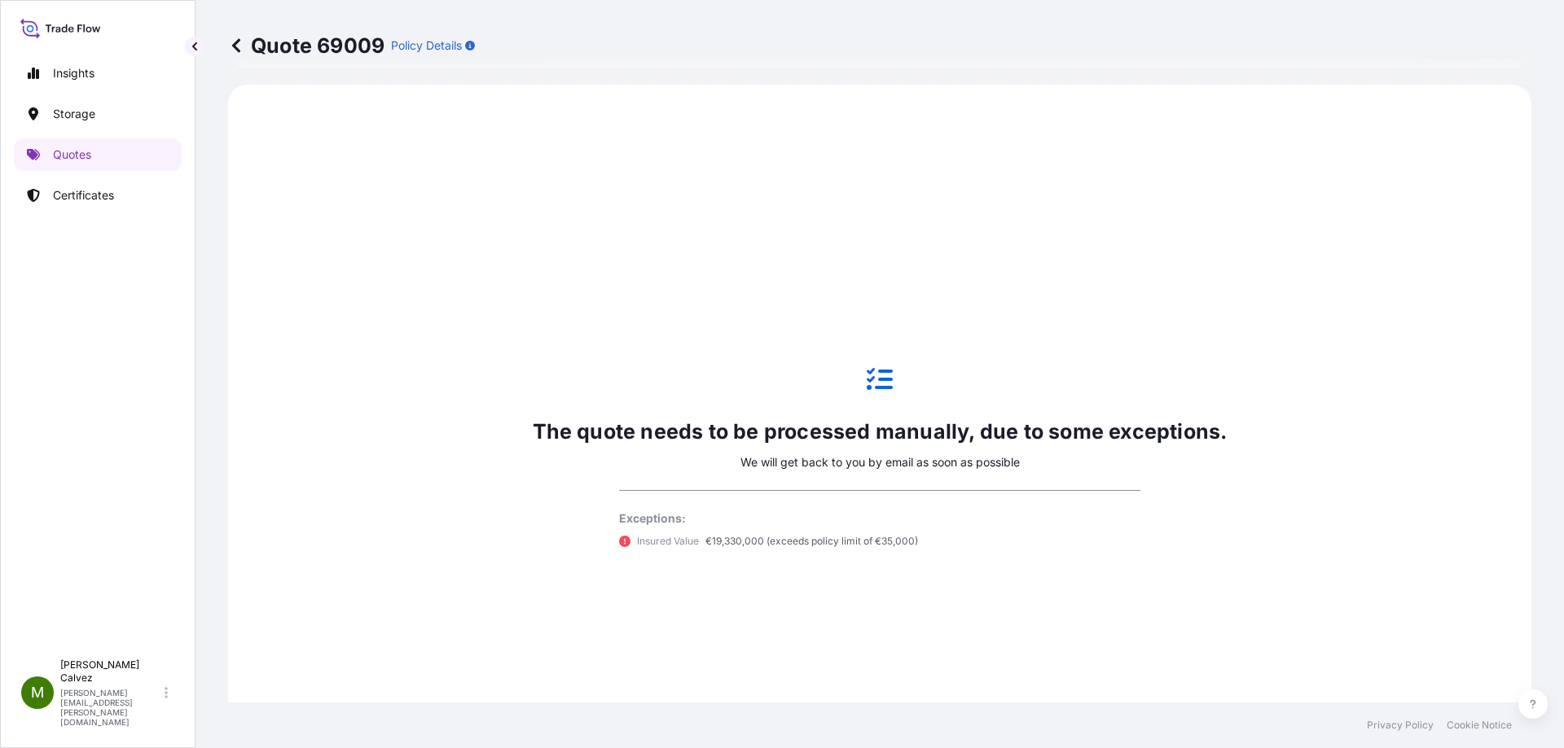
scroll to position [482, 0]
click at [239, 49] on icon at bounding box center [236, 45] width 16 height 16
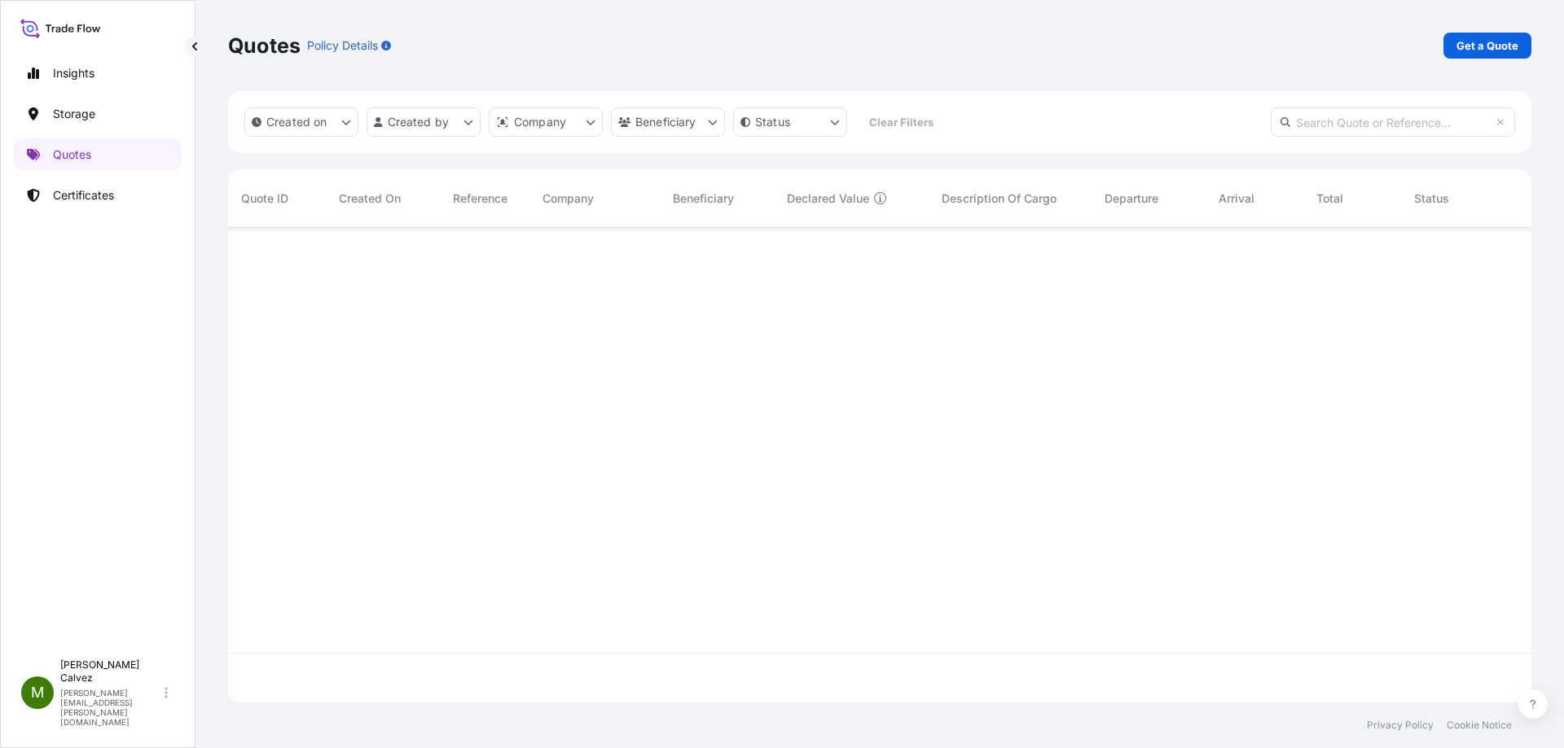
scroll to position [472, 1291]
click at [656, 271] on div "SENDSIO [STREET_ADDRESS]" at bounding box center [594, 255] width 130 height 55
select select "Courier"
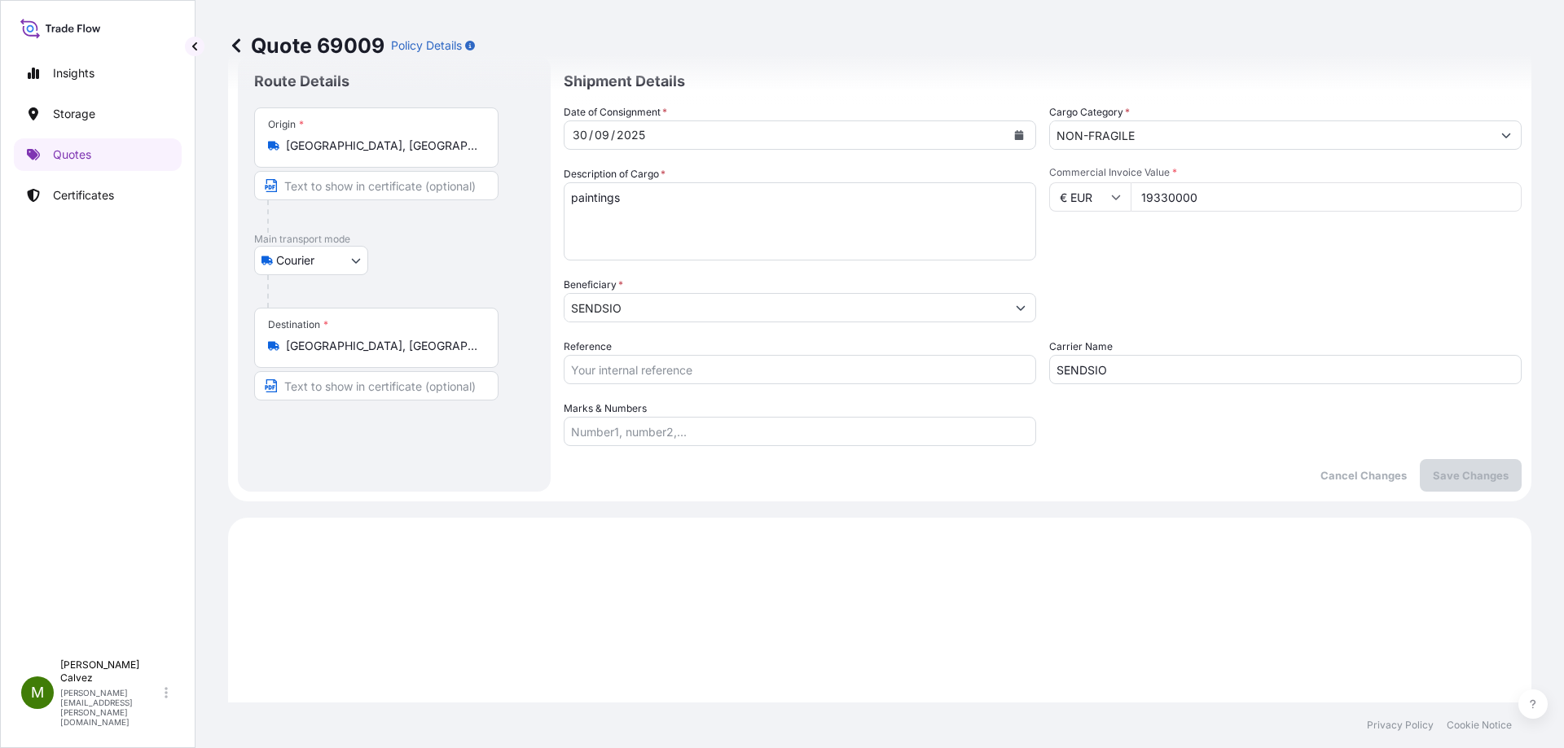
scroll to position [37, 0]
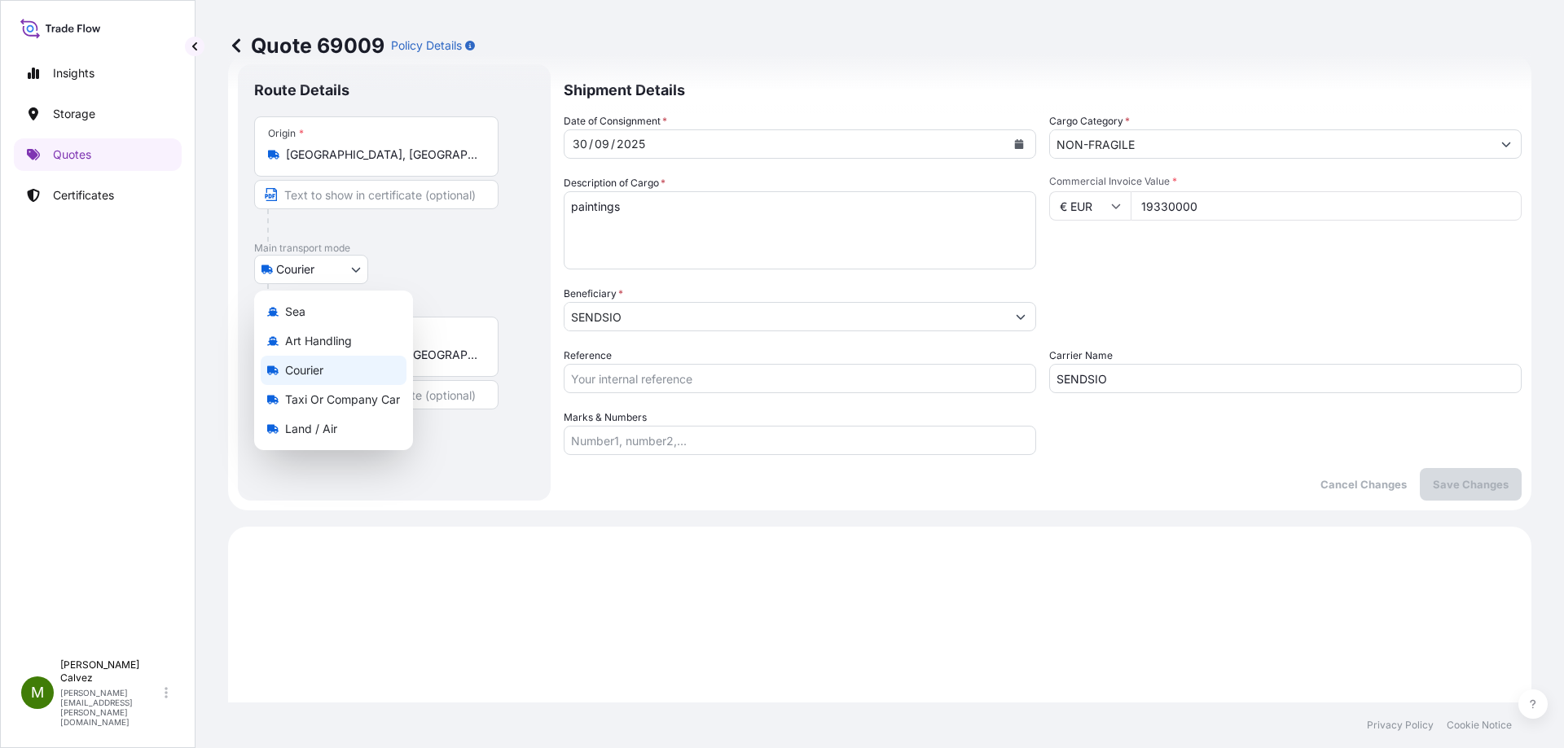
click at [358, 266] on body "Insights Storage Quotes Certificates M [PERSON_NAME] [PERSON_NAME][EMAIL_ADDRES…" at bounding box center [782, 374] width 1564 height 748
click at [287, 428] on span "Land / Air" at bounding box center [311, 429] width 52 height 16
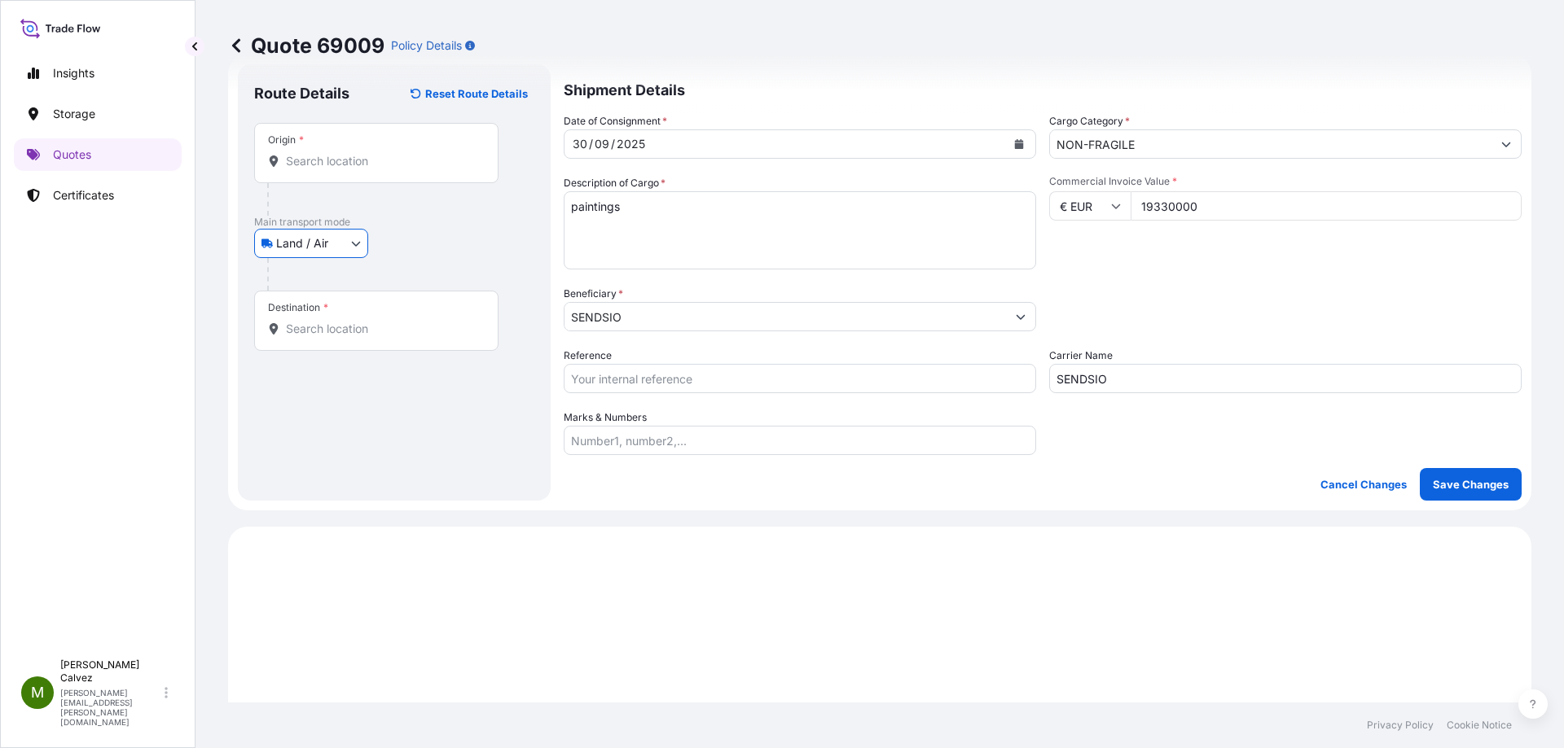
click at [316, 324] on input "Destination *" at bounding box center [382, 329] width 192 height 16
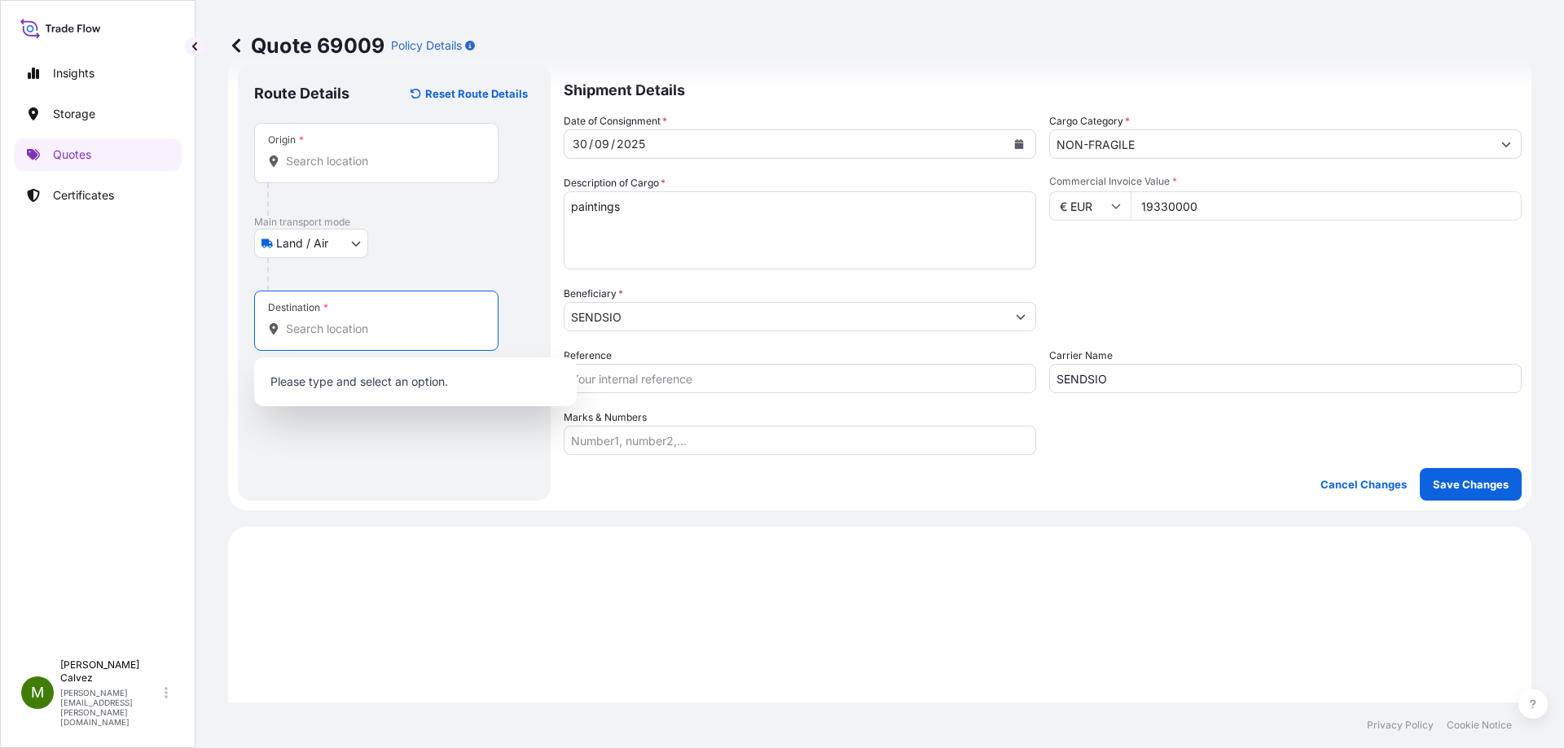
click at [313, 169] on input "Origin *" at bounding box center [382, 161] width 192 height 16
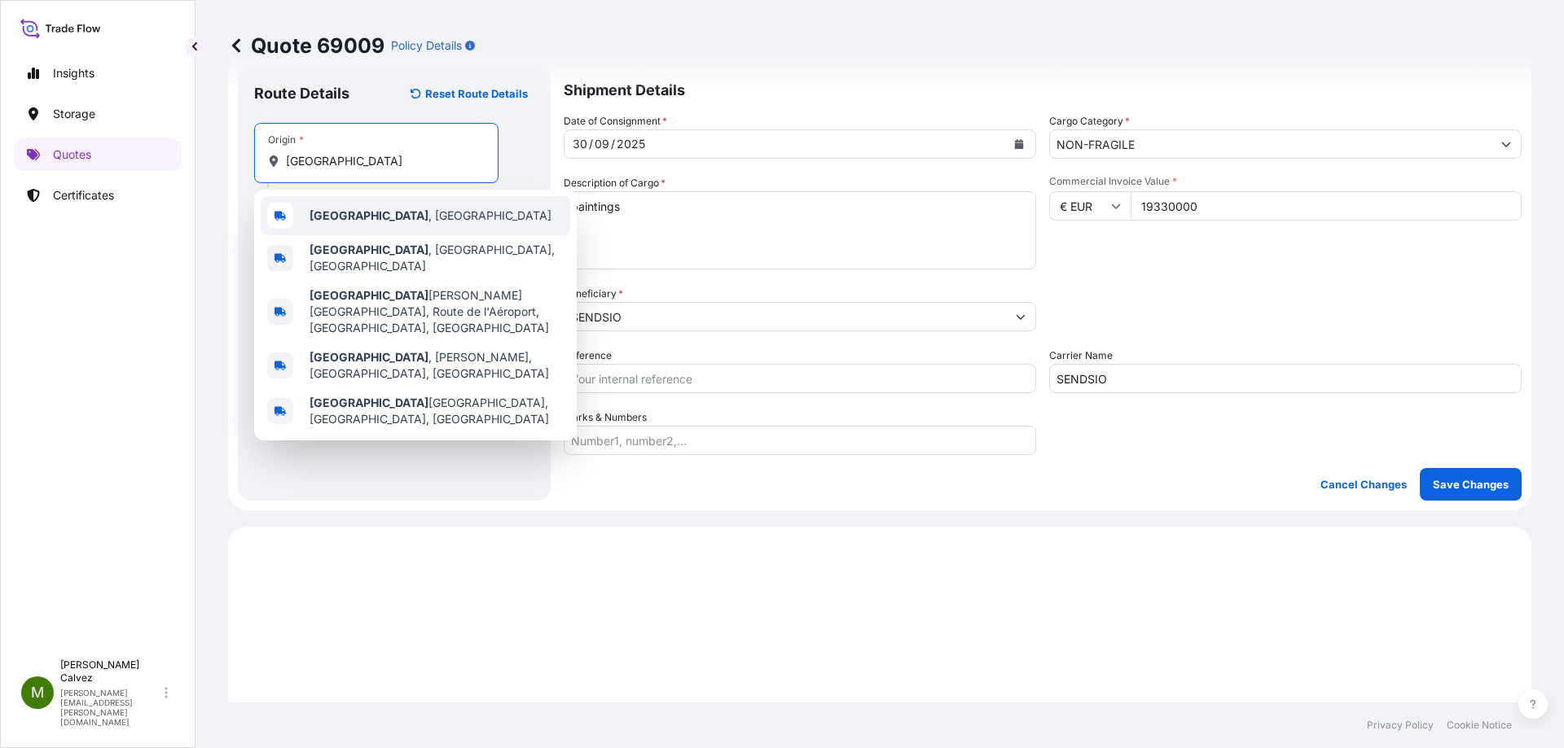
click at [315, 218] on b "[GEOGRAPHIC_DATA]" at bounding box center [368, 215] width 119 height 14
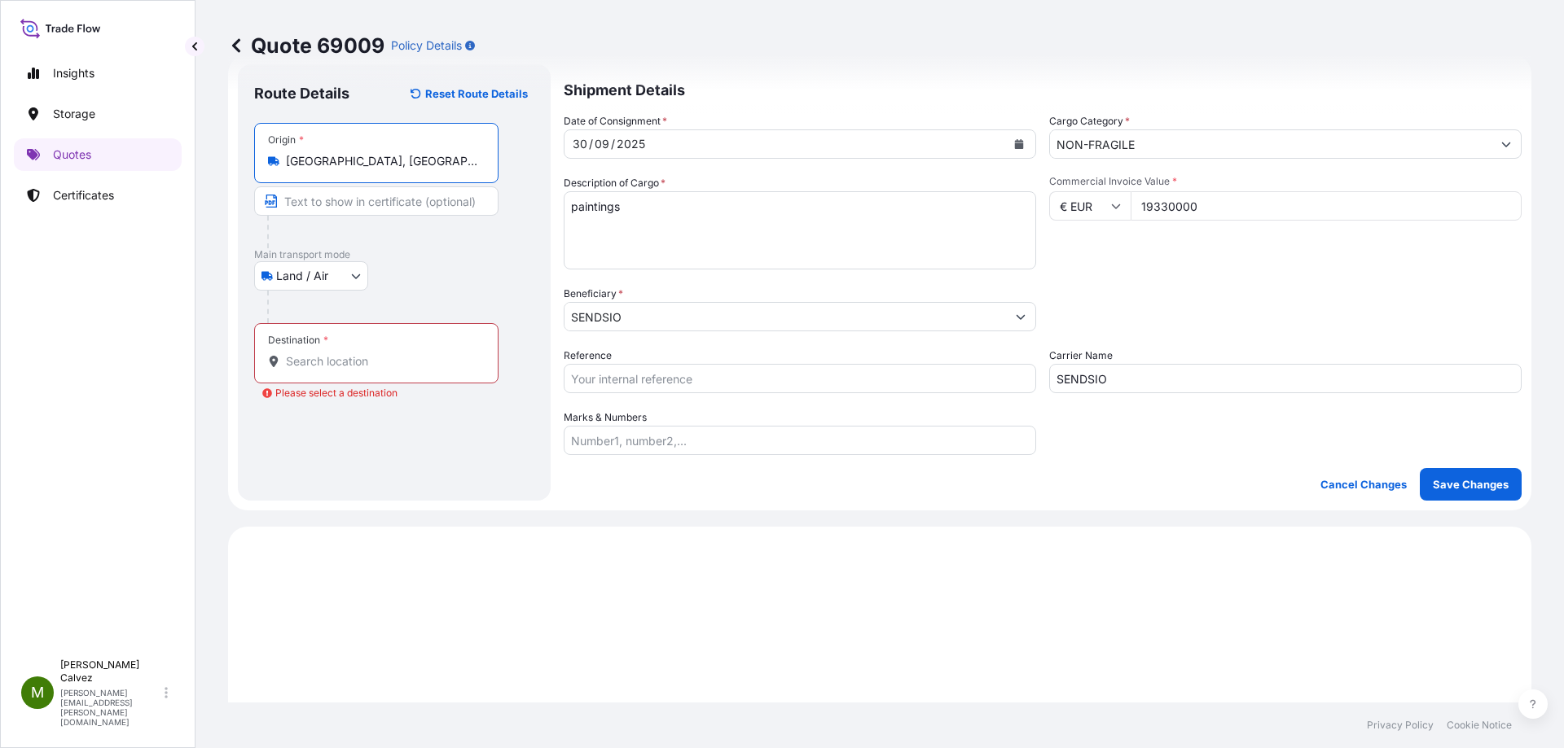
type input "[GEOGRAPHIC_DATA], [GEOGRAPHIC_DATA]"
click at [308, 353] on div "Destination *" at bounding box center [376, 353] width 244 height 60
click at [308, 353] on input "Destination * Please select a destination" at bounding box center [382, 361] width 192 height 16
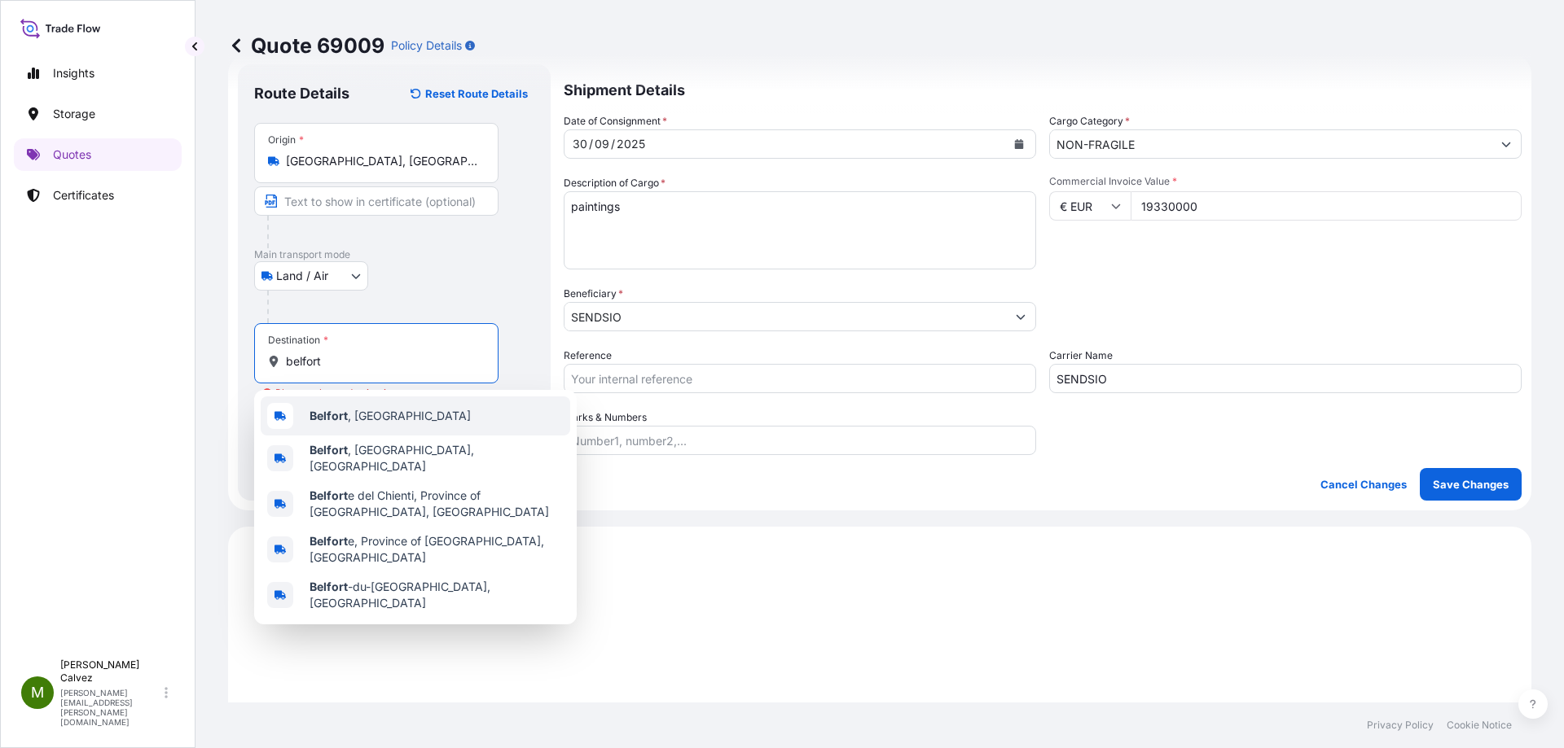
click at [341, 423] on span "[GEOGRAPHIC_DATA] , [GEOGRAPHIC_DATA]" at bounding box center [389, 416] width 161 height 16
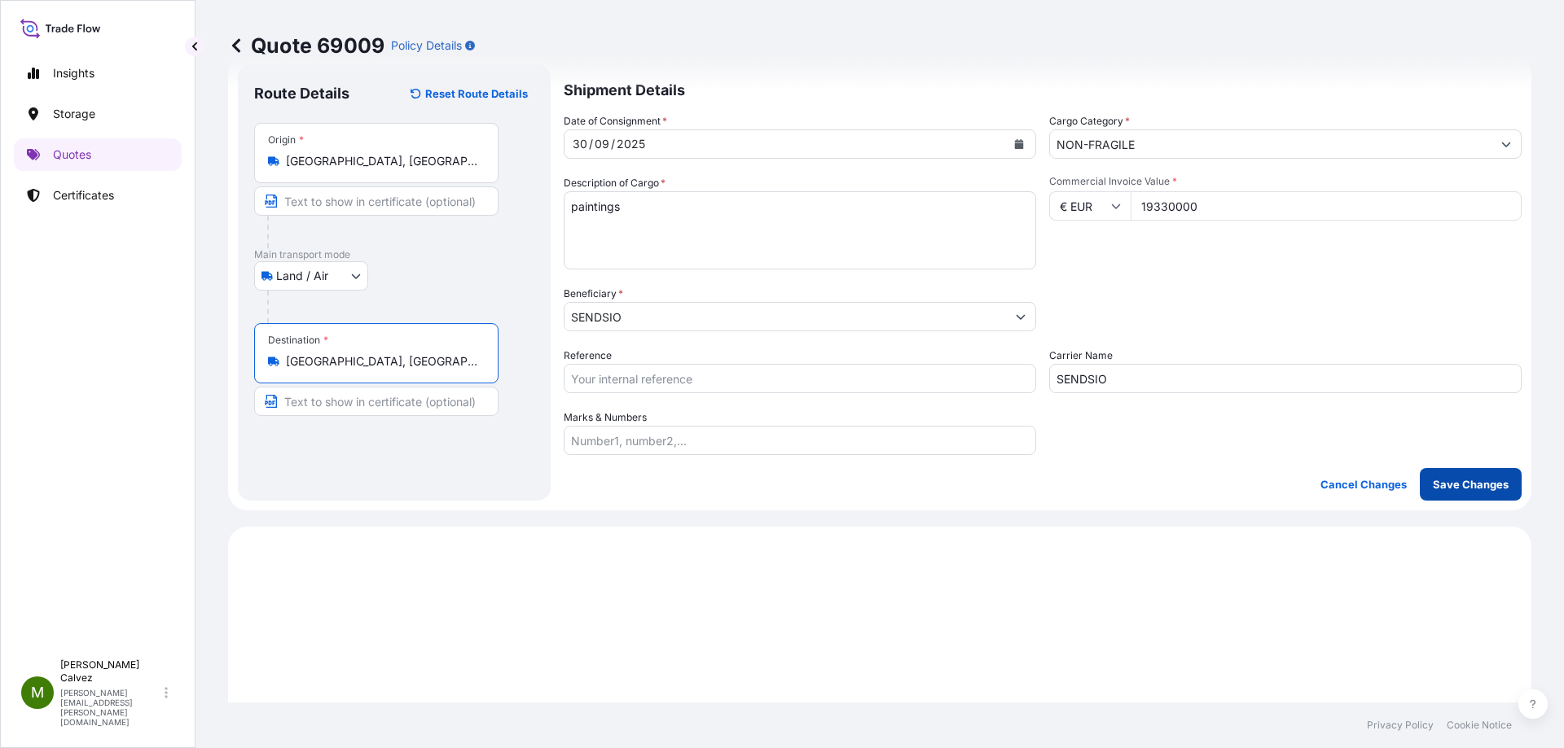
type input "[GEOGRAPHIC_DATA], [GEOGRAPHIC_DATA]"
click at [1455, 485] on p "Save Changes" at bounding box center [1470, 484] width 76 height 16
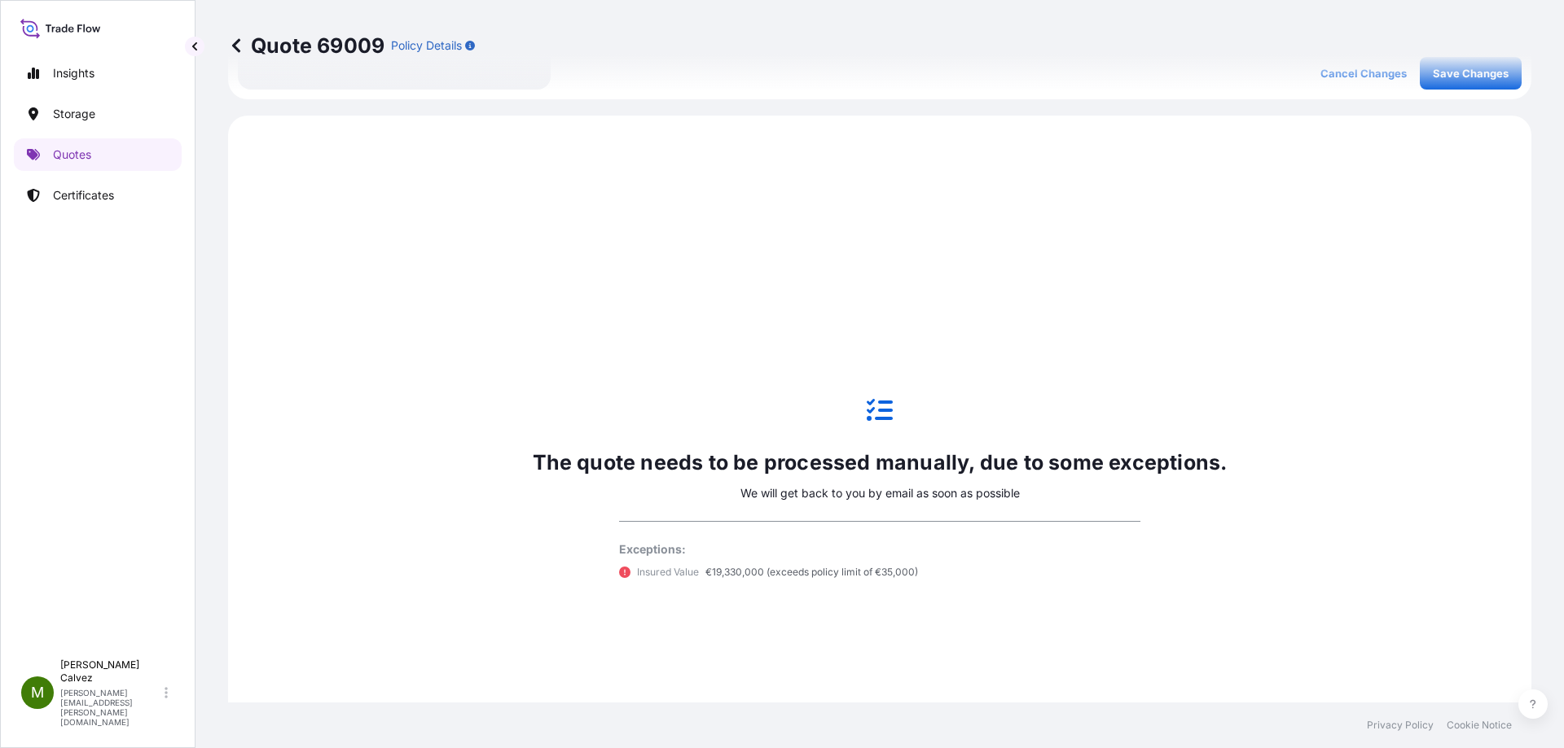
scroll to position [482, 0]
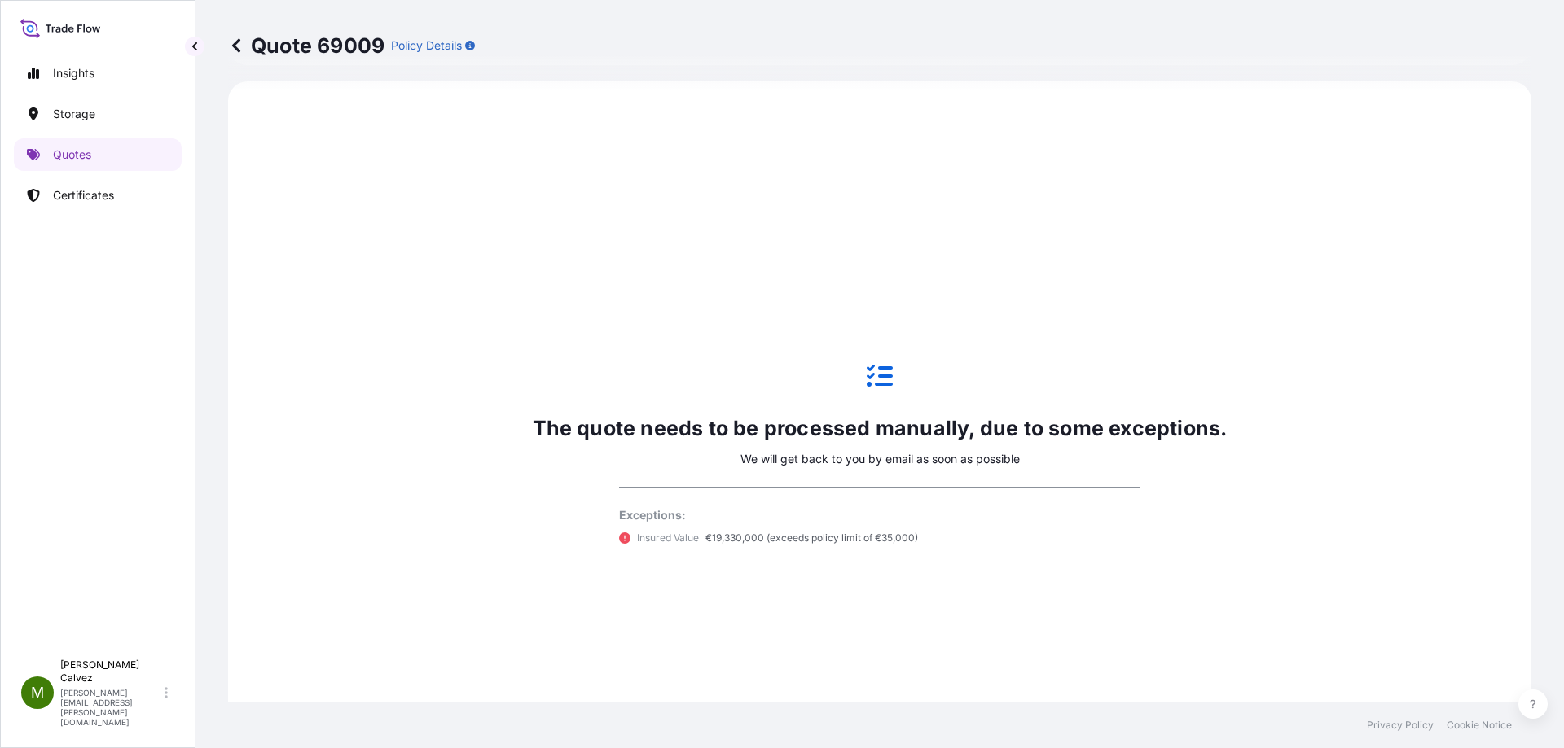
select select "Land / Air"
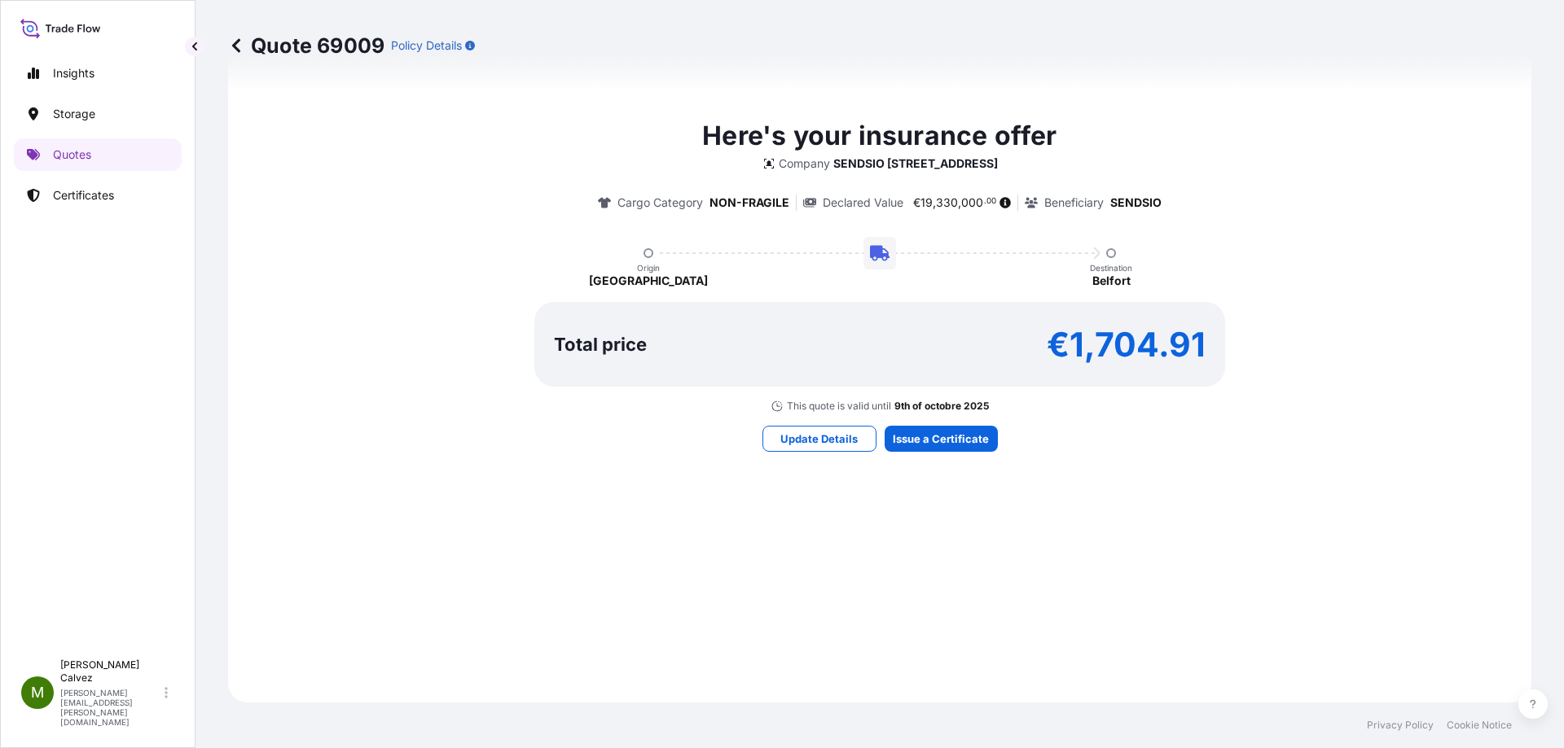
scroll to position [616, 0]
